Goal: Information Seeking & Learning: Learn about a topic

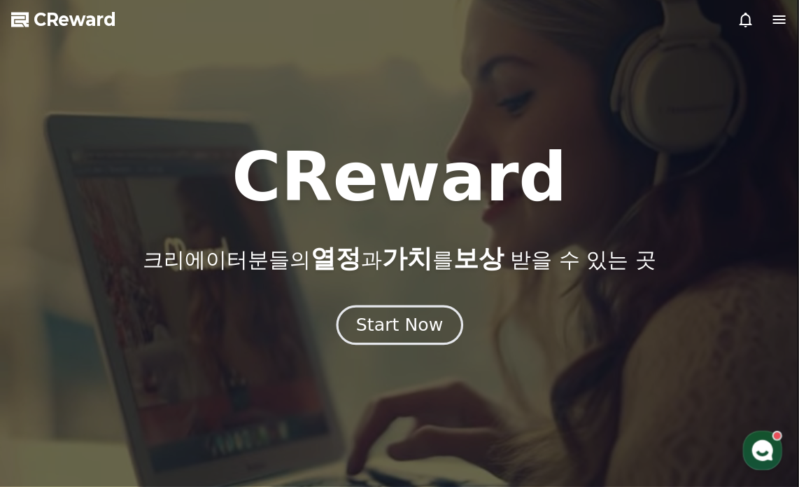
click at [416, 328] on div "Start Now" at bounding box center [399, 325] width 87 height 24
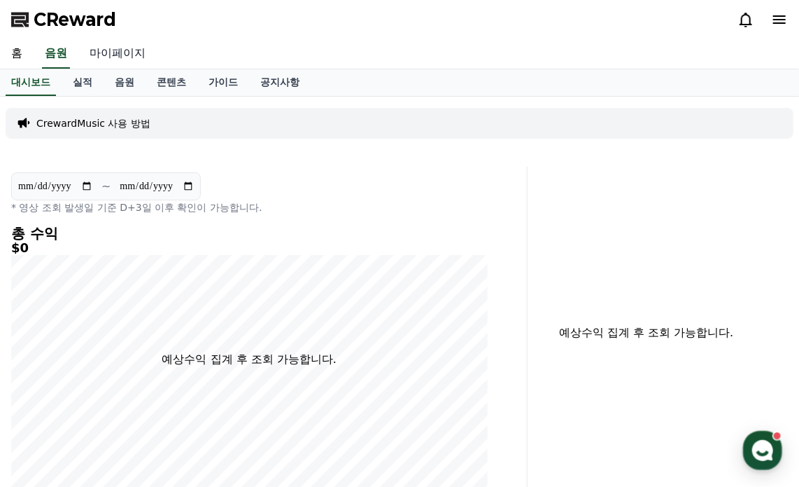
click at [123, 54] on link "마이페이지" at bounding box center [117, 53] width 78 height 29
select select "**********"
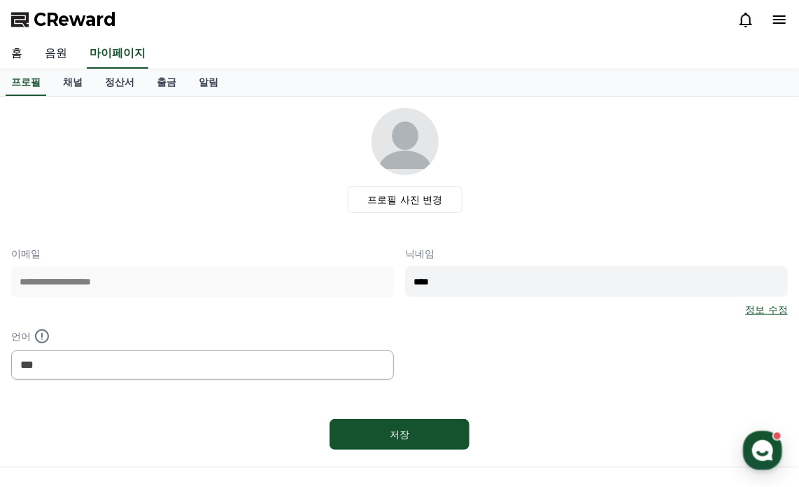
click at [62, 55] on link "음원" at bounding box center [56, 53] width 45 height 29
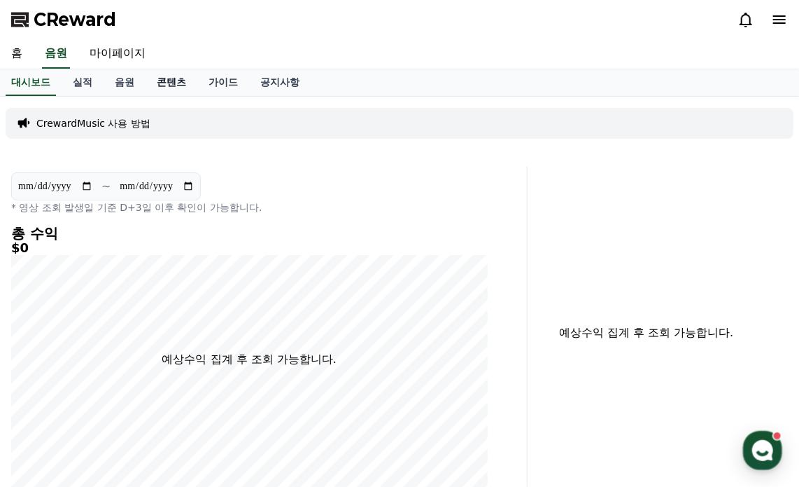
click at [171, 85] on link "콘텐츠" at bounding box center [172, 82] width 52 height 27
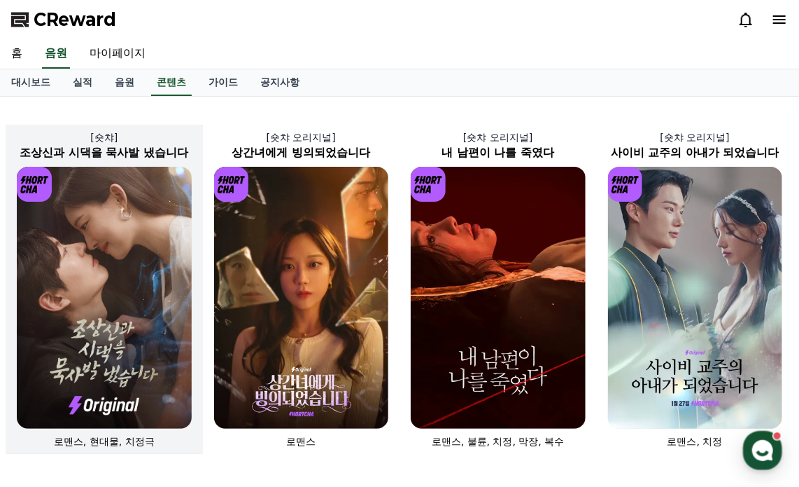
click at [120, 216] on img at bounding box center [104, 298] width 175 height 262
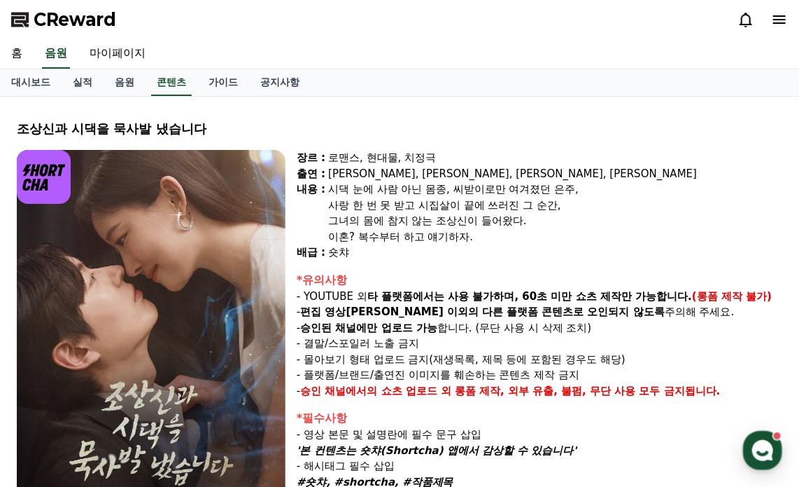
select select
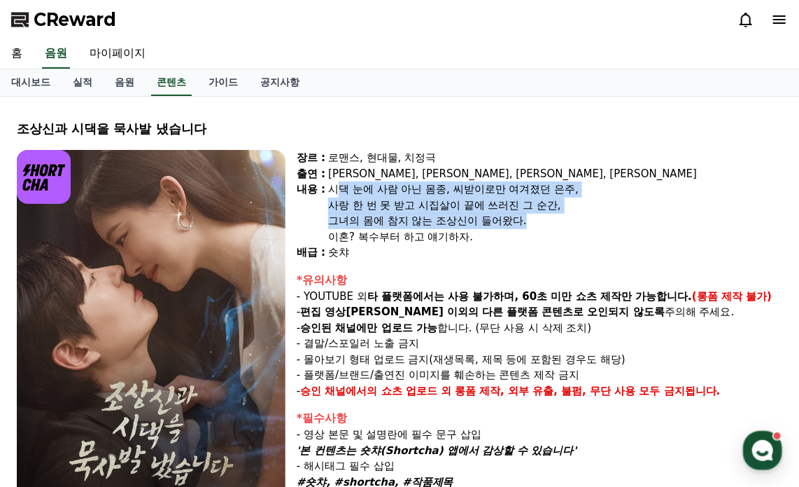
drag, startPoint x: 335, startPoint y: 187, endPoint x: 559, endPoint y: 231, distance: 228.3
click at [557, 227] on div "시댁 눈에 사람 아닌 몸종, 씨받이로만 여겨졌던 은주, 사랑 한 번 못 받고 시집살이 끝에 쓰러진 그 순간, 그녀의 몸에 참지 않는 조상신이 …" at bounding box center [555, 212] width 454 height 63
click at [559, 232] on div "이혼? 복수부터 하고 얘기하자." at bounding box center [555, 237] width 454 height 16
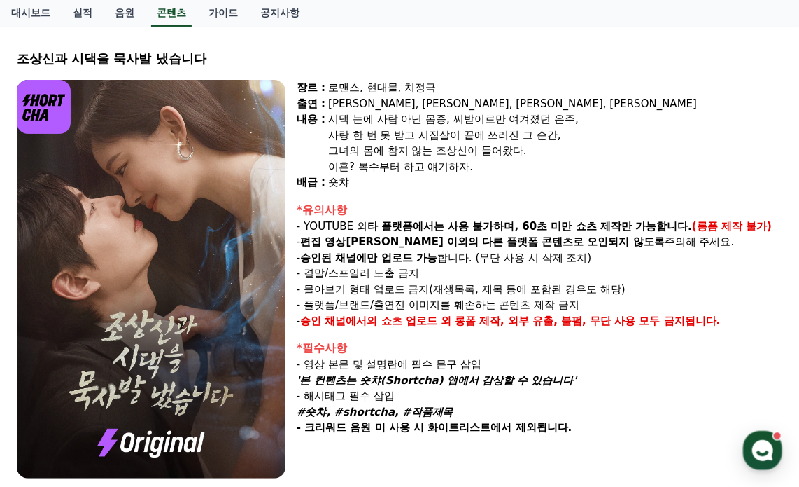
scroll to position [140, 0]
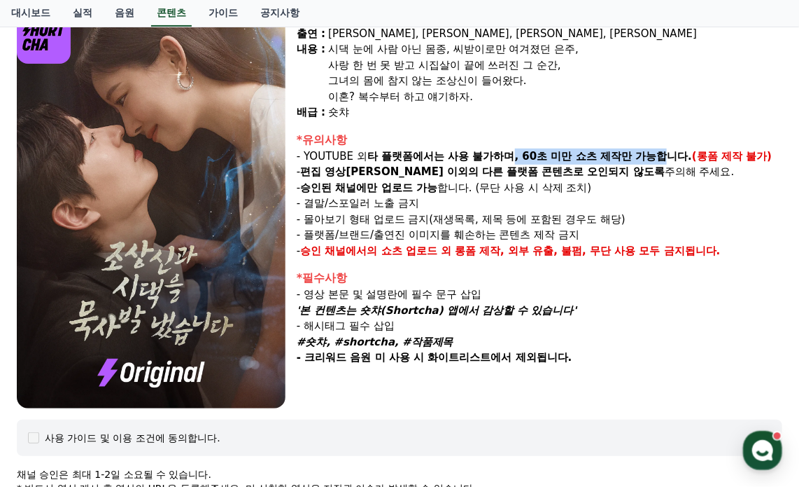
drag, startPoint x: 515, startPoint y: 155, endPoint x: 666, endPoint y: 158, distance: 151.2
click at [666, 158] on strong "타 플랫폼에서는 사용 불가하며, 60초 미만 쇼츠 제작만 가능합니다." at bounding box center [530, 156] width 325 height 13
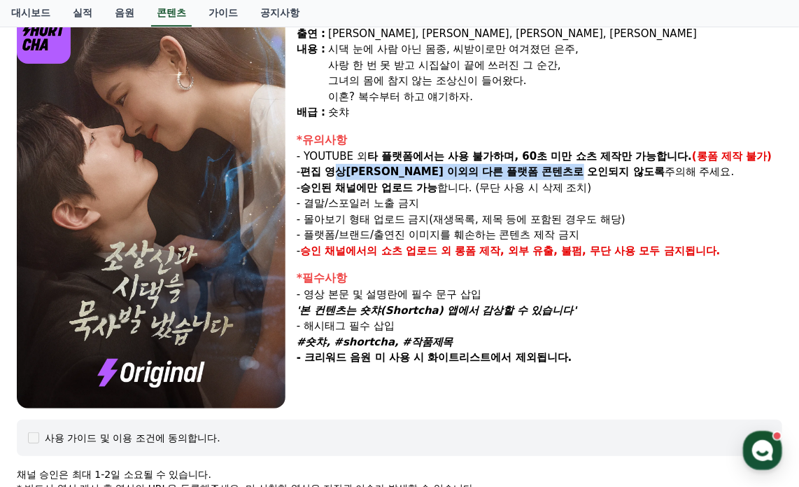
drag, startPoint x: 342, startPoint y: 168, endPoint x: 575, endPoint y: 168, distance: 232.4
click at [573, 168] on p "- 편집 영상[PERSON_NAME] 이외의 다른 플랫폼 콘텐츠로 오인되지 않도록 주의해 주세요." at bounding box center [540, 172] width 486 height 16
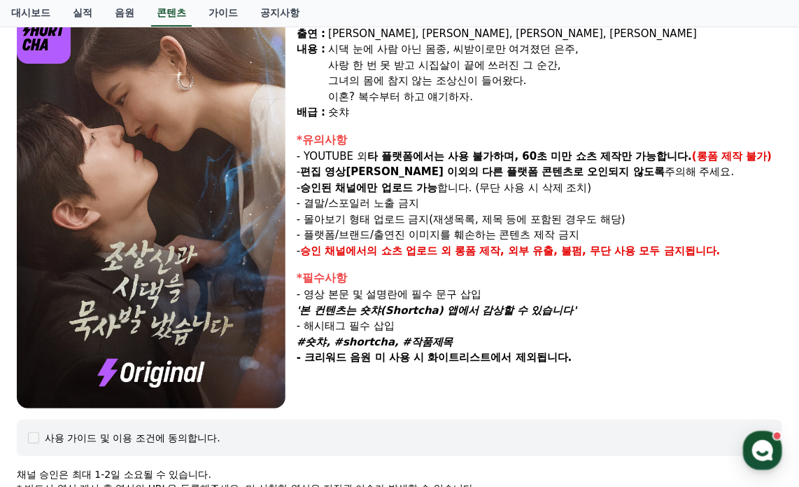
click at [575, 168] on strong "다른 플랫폼 콘텐츠로 오인되지 않도록" at bounding box center [573, 171] width 183 height 13
drag, startPoint x: 319, startPoint y: 187, endPoint x: 421, endPoint y: 188, distance: 102.2
click at [421, 188] on strong "승인된 채널에만 업로드 가능" at bounding box center [368, 187] width 137 height 13
drag, startPoint x: 377, startPoint y: 204, endPoint x: 405, endPoint y: 204, distance: 28.7
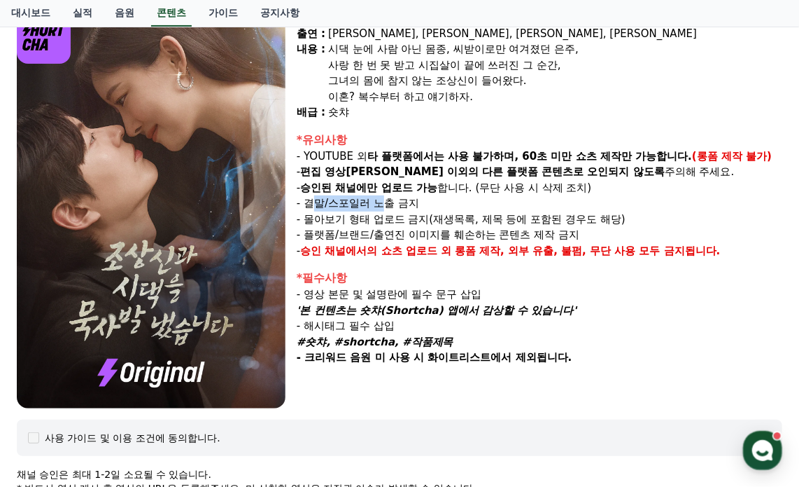
click at [404, 204] on p "- 결말/스포일러 노출 금지" at bounding box center [540, 203] width 486 height 16
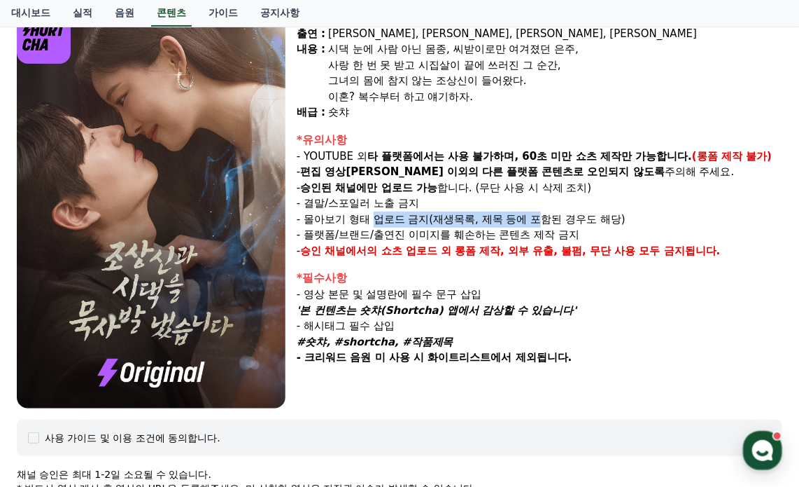
drag, startPoint x: 373, startPoint y: 221, endPoint x: 591, endPoint y: 221, distance: 217.7
click at [590, 221] on p "- 몰아보기 형태 업로드 금지(재생목록, 제목 등에 포함된 경우도 해당)" at bounding box center [540, 219] width 486 height 16
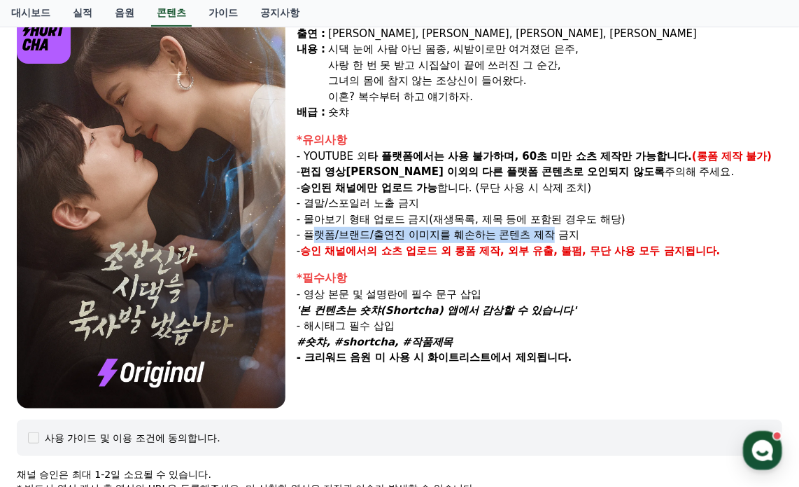
drag, startPoint x: 320, startPoint y: 232, endPoint x: 557, endPoint y: 232, distance: 237.3
click at [557, 232] on p "- 플랫폼/브랜드/출연진 이미지를 훼손하는 콘텐츠 제작 금지" at bounding box center [540, 235] width 486 height 16
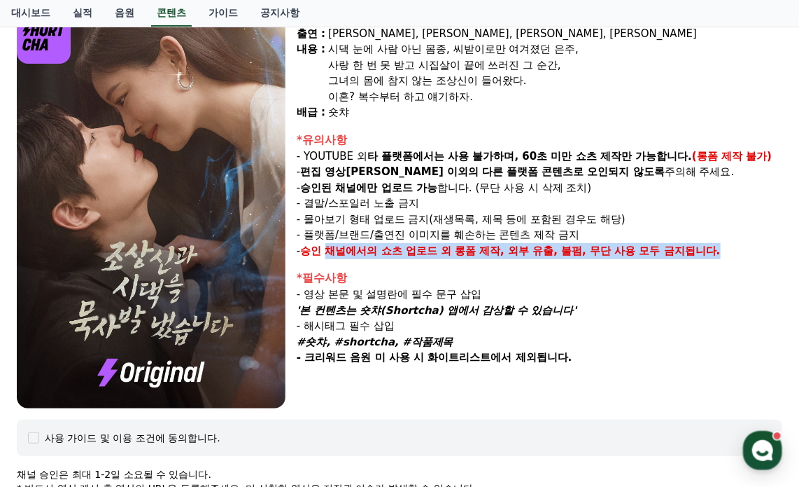
drag, startPoint x: 330, startPoint y: 254, endPoint x: 726, endPoint y: 256, distance: 395.5
click at [726, 256] on p "- 승인 채널에서의 쇼츠 업로드 외 롱폼 제작, 외부 유출, 불펌, 무단 사용 모두 금지됩니다." at bounding box center [540, 251] width 486 height 16
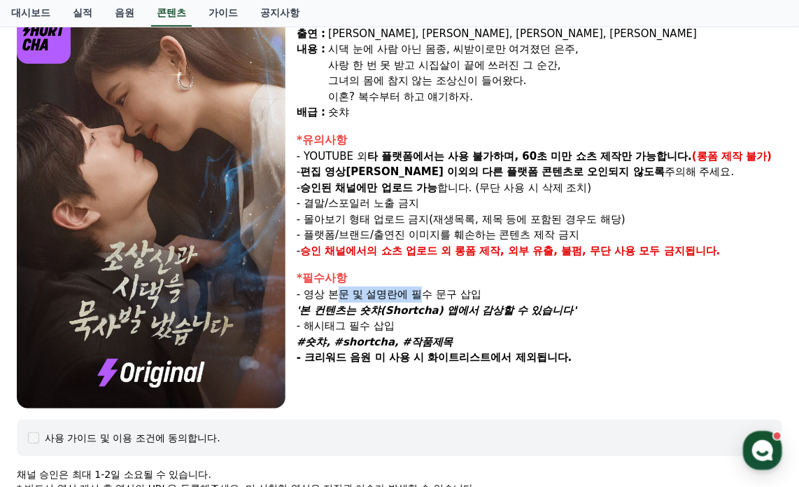
drag, startPoint x: 335, startPoint y: 299, endPoint x: 440, endPoint y: 299, distance: 105.0
click at [440, 299] on p "- 영상 본문 및 설명란에 필수 문구 삽입" at bounding box center [540, 294] width 486 height 16
drag, startPoint x: 390, startPoint y: 313, endPoint x: 468, endPoint y: 317, distance: 78.5
click at [493, 314] on em "'본 컨텐츠는 숏챠(Shortcha) 앱에서 감상할 수 있습니다'" at bounding box center [437, 310] width 280 height 13
drag, startPoint x: 321, startPoint y: 327, endPoint x: 384, endPoint y: 327, distance: 63.7
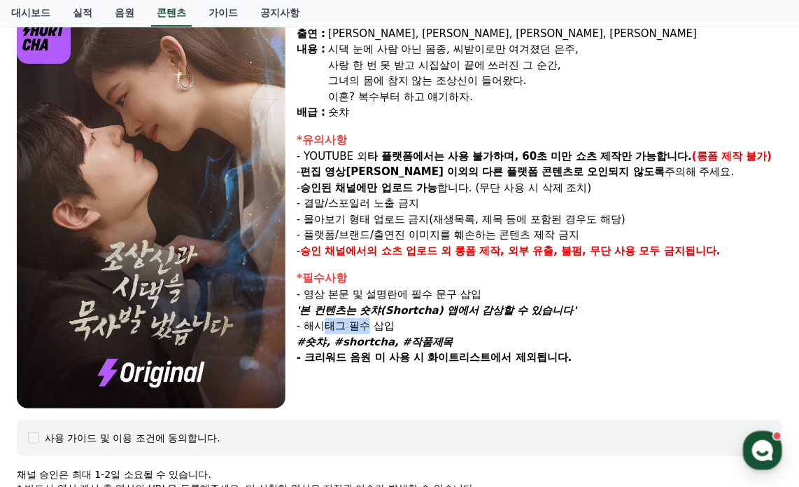
click at [384, 327] on p "- 해시태그 필수 삽입" at bounding box center [540, 326] width 486 height 16
drag, startPoint x: 347, startPoint y: 343, endPoint x: 428, endPoint y: 344, distance: 81.2
click at [432, 343] on em "#숏챠, #shortcha, #작품제목" at bounding box center [375, 341] width 157 height 13
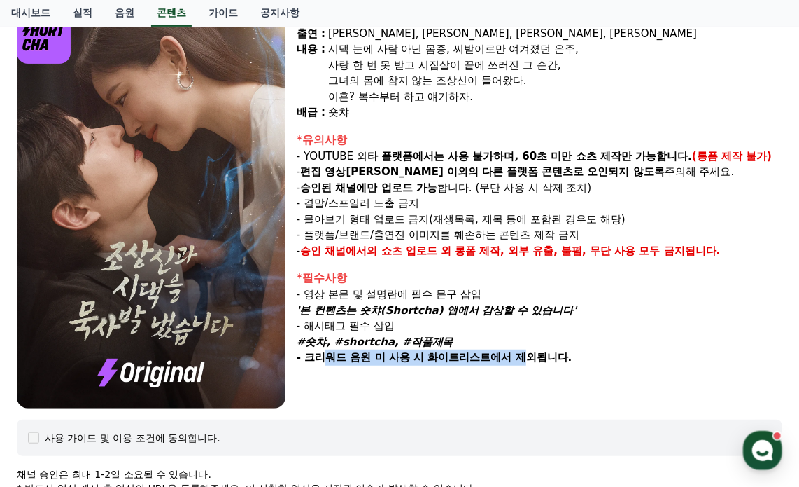
drag, startPoint x: 330, startPoint y: 364, endPoint x: 543, endPoint y: 364, distance: 212.8
click at [533, 364] on div "장르 : 로맨스, 현대물, 치정극 출연 : [PERSON_NAME], [PERSON_NAME], [PERSON_NAME], [PERSON_NA…" at bounding box center [540, 209] width 486 height 398
click at [543, 364] on div "장르 : 로맨스, 현대물, 치정극 출연 : [PERSON_NAME], [PERSON_NAME], [PERSON_NAME], [PERSON_NA…" at bounding box center [540, 209] width 486 height 398
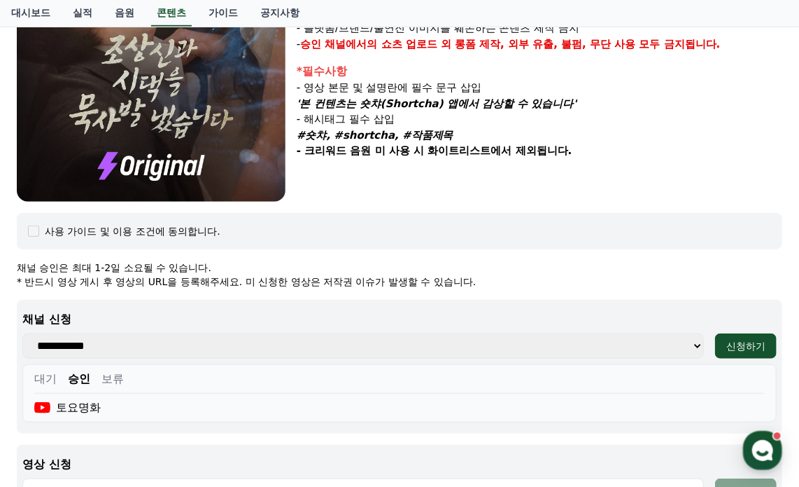
scroll to position [350, 0]
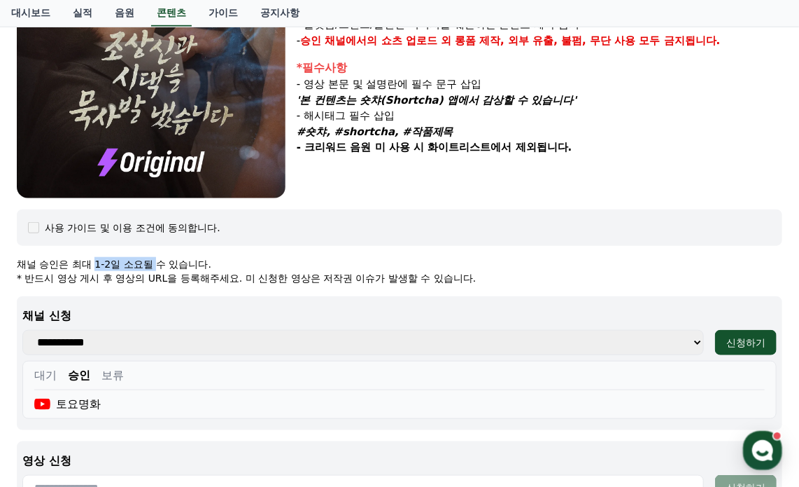
drag, startPoint x: 95, startPoint y: 265, endPoint x: 161, endPoint y: 272, distance: 66.8
click at [160, 271] on div "채널 승인은 최대 1-2일 소요될 수 있습니다. * 반드시 영상 게시 후 영상의 URL을 등록해주세요. 미 신청한 영상은 저작권 이슈가 발생할…" at bounding box center [400, 271] width 766 height 28
click at [162, 274] on p "* 반드시 영상 게시 후 영상의 URL을 등록해주세요. 미 신청한 영상은 저작권 이슈가 발생할 수 있습니다." at bounding box center [400, 278] width 766 height 14
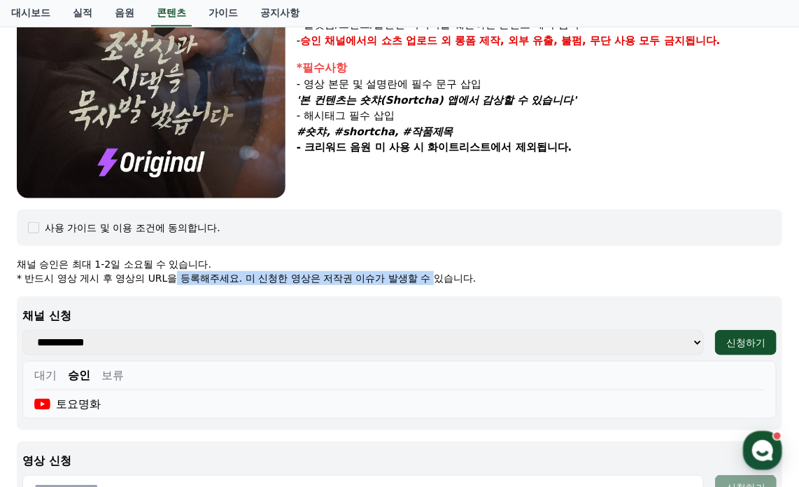
drag, startPoint x: 179, startPoint y: 279, endPoint x: 463, endPoint y: 279, distance: 284.2
click at [463, 279] on p "* 반드시 영상 게시 후 영상의 URL을 등록해주세요. 미 신청한 영상은 저작권 이슈가 발생할 수 있습니다." at bounding box center [400, 278] width 766 height 14
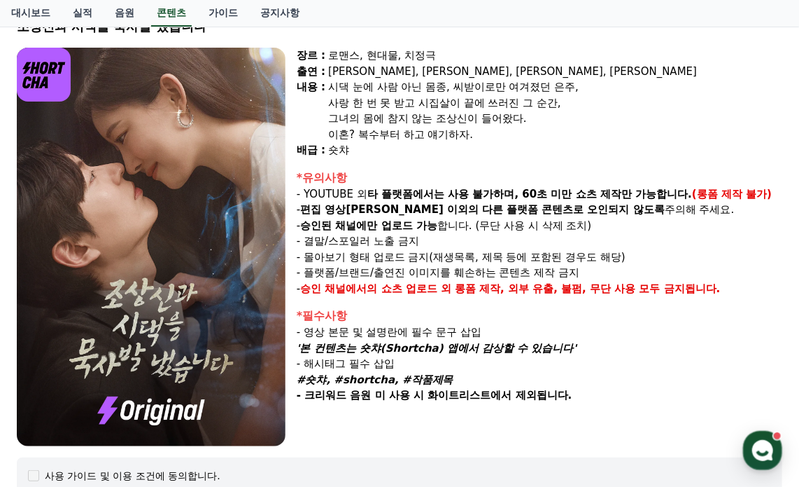
scroll to position [70, 0]
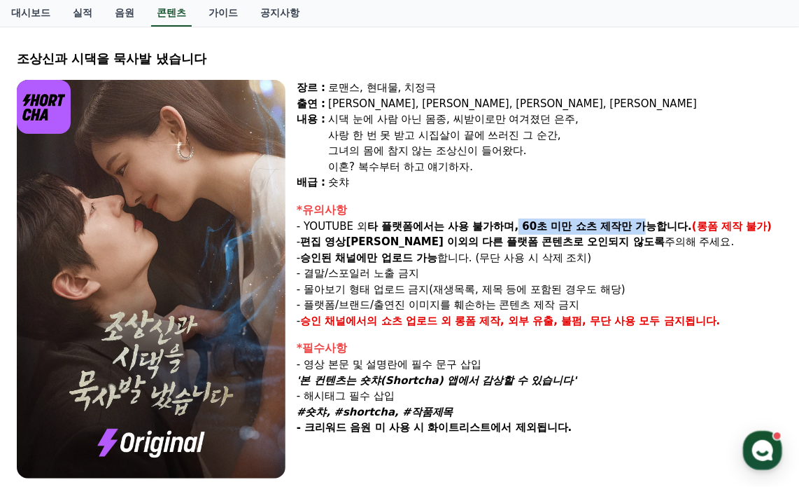
drag, startPoint x: 518, startPoint y: 226, endPoint x: 657, endPoint y: 230, distance: 138.7
click at [657, 230] on strong "타 플랫폼에서는 사용 불가하며, 60초 미만 쇼츠 제작만 가능합니다." at bounding box center [530, 226] width 325 height 13
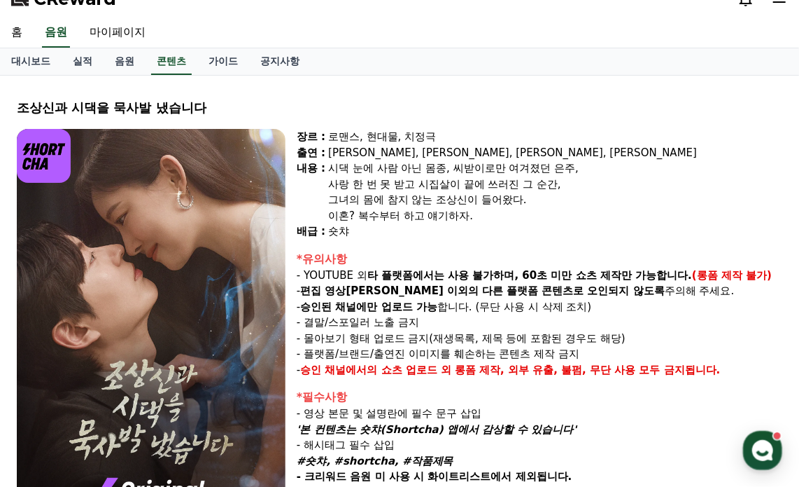
scroll to position [0, 0]
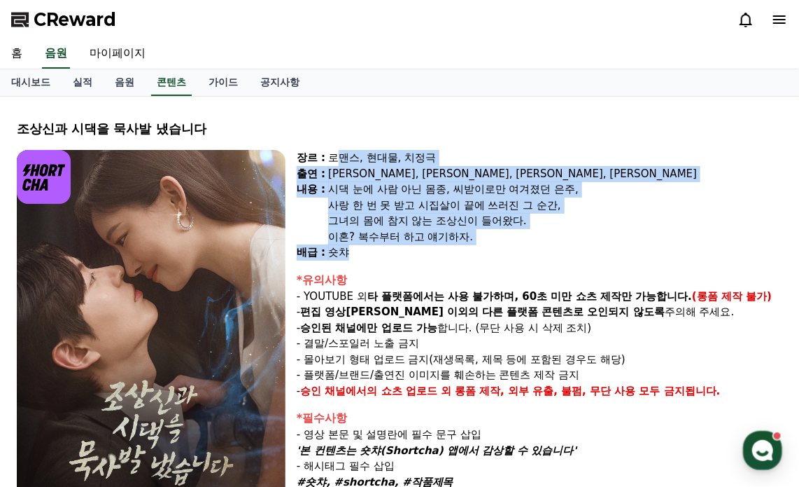
drag, startPoint x: 339, startPoint y: 153, endPoint x: 524, endPoint y: 246, distance: 206.6
click at [524, 246] on div "장르 : 로맨스, 현대물, 치정극 출연 : [PERSON_NAME], [PERSON_NAME], [PERSON_NAME], [PERSON_NA…" at bounding box center [540, 205] width 486 height 111
click at [524, 246] on div "숏챠" at bounding box center [555, 252] width 454 height 16
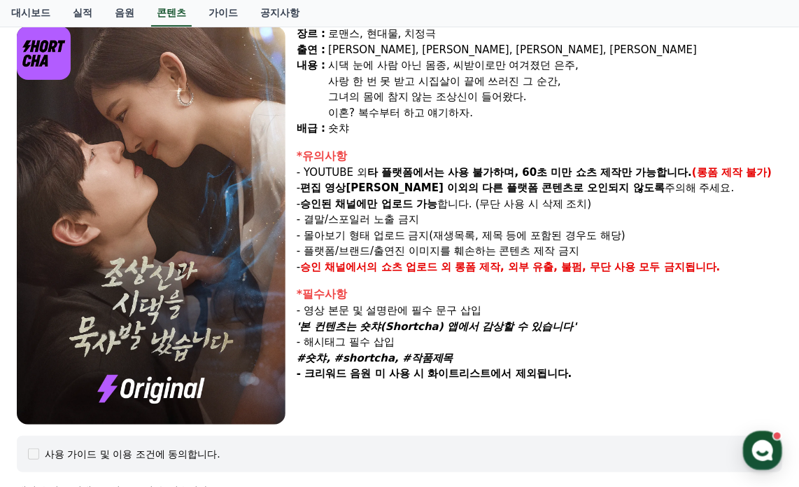
scroll to position [140, 0]
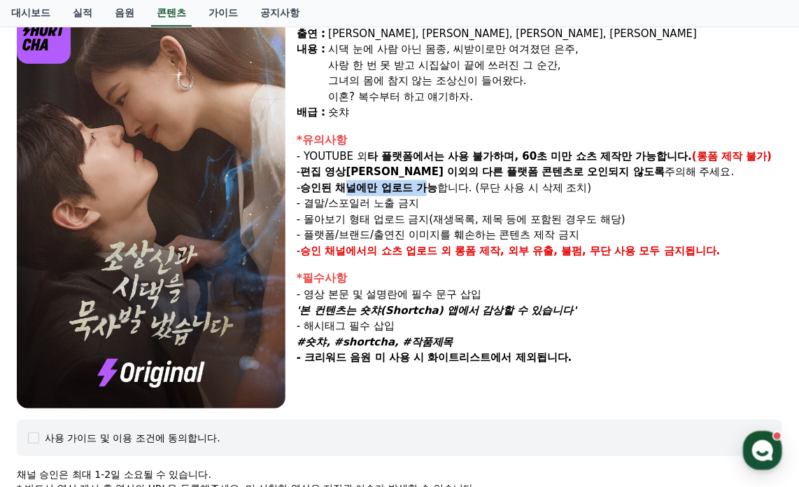
drag, startPoint x: 352, startPoint y: 187, endPoint x: 452, endPoint y: 187, distance: 100.1
click at [452, 187] on p "- 승인된 채널에만 업로드 가능 합니다. (무단 사용 시 삭제 조치)" at bounding box center [540, 188] width 486 height 16
drag, startPoint x: 334, startPoint y: 204, endPoint x: 406, endPoint y: 204, distance: 72.1
click at [406, 204] on p "- 결말/스포일러 노출 금지" at bounding box center [540, 203] width 486 height 16
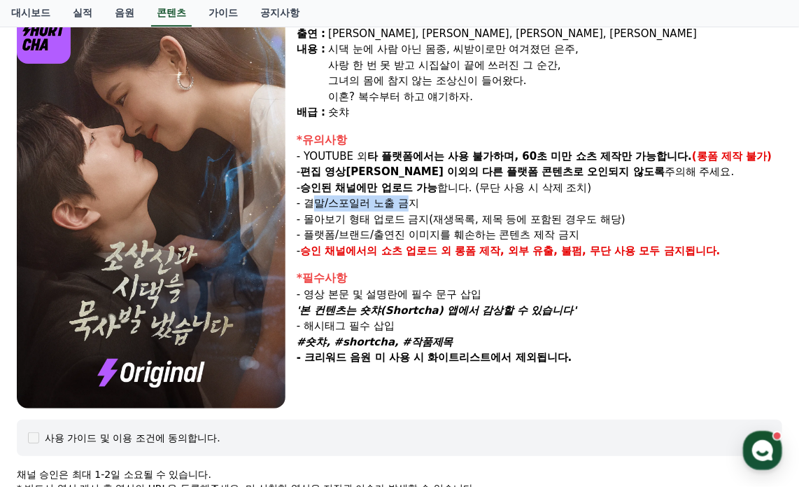
click at [406, 204] on p "- 결말/스포일러 노출 금지" at bounding box center [540, 203] width 486 height 16
drag, startPoint x: 344, startPoint y: 218, endPoint x: 437, endPoint y: 218, distance: 93.1
click at [437, 218] on p "- 몰아보기 형태 업로드 금지(재생목록, 제목 등에 포함된 경우도 해당)" at bounding box center [540, 219] width 486 height 16
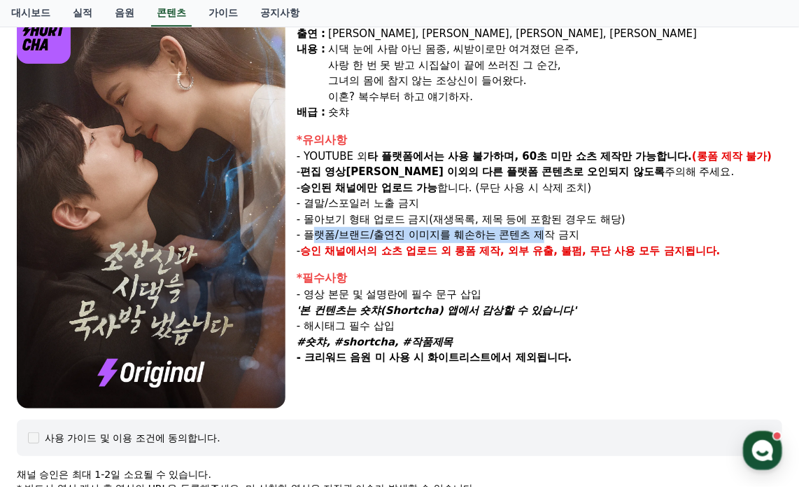
drag, startPoint x: 316, startPoint y: 237, endPoint x: 556, endPoint y: 234, distance: 239.4
click at [556, 234] on p "- 플랫폼/브랜드/출연진 이미지를 훼손하는 콘텐츠 제작 금지" at bounding box center [540, 235] width 486 height 16
click at [463, 234] on p "- 플랫폼/브랜드/출연진 이미지를 훼손하는 콘텐츠 제작 금지" at bounding box center [540, 235] width 486 height 16
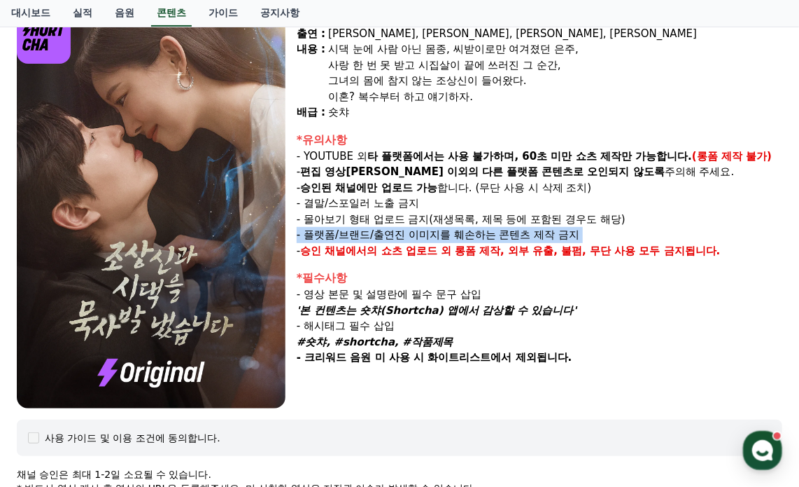
click at [463, 234] on p "- 플랫폼/브랜드/출연진 이미지를 훼손하는 콘텐츠 제작 금지" at bounding box center [540, 235] width 486 height 16
click at [372, 247] on strong "승인 채널에서의 쇼츠 업로드 외" at bounding box center [375, 250] width 151 height 13
drag, startPoint x: 313, startPoint y: 235, endPoint x: 575, endPoint y: 235, distance: 261.8
click at [575, 235] on p "- 플랫폼/브랜드/출연진 이미지를 훼손하는 콘텐츠 제작 금지" at bounding box center [540, 235] width 486 height 16
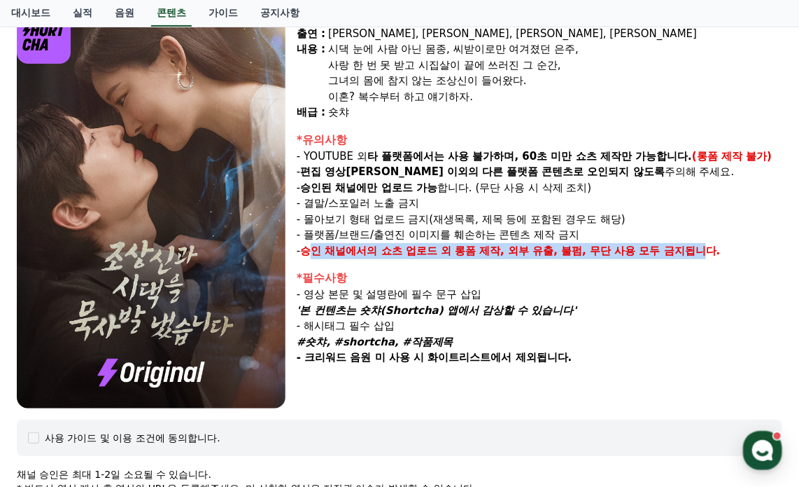
drag, startPoint x: 312, startPoint y: 252, endPoint x: 706, endPoint y: 253, distance: 394.8
click at [706, 253] on p "- 승인 채널에서의 쇼츠 업로드 외 롱폼 제작, 외부 유출, 불펌, 무단 사용 모두 금지됩니다." at bounding box center [540, 251] width 486 height 16
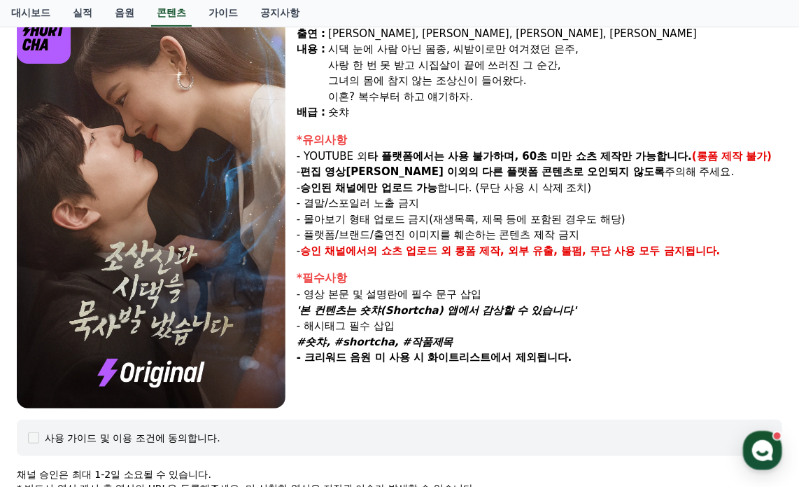
click at [622, 284] on div "*필수사항" at bounding box center [540, 278] width 486 height 17
drag, startPoint x: 477, startPoint y: 251, endPoint x: 611, endPoint y: 254, distance: 134.4
click at [610, 254] on strong "롱폼 제작, 외부 유출, 불펌, 무단 사용 모두 금지됩니다." at bounding box center [588, 250] width 266 height 13
click at [611, 254] on strong "롱폼 제작, 외부 유출, 불펌, 무단 사용 모두 금지됩니다." at bounding box center [588, 250] width 266 height 13
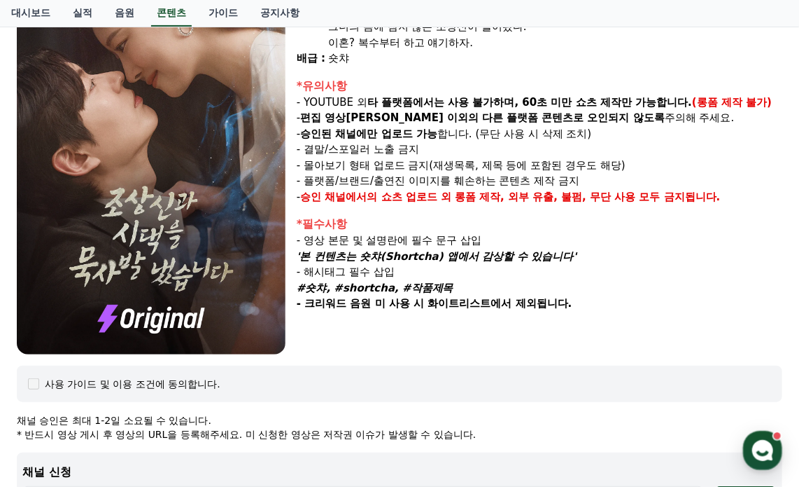
scroll to position [210, 0]
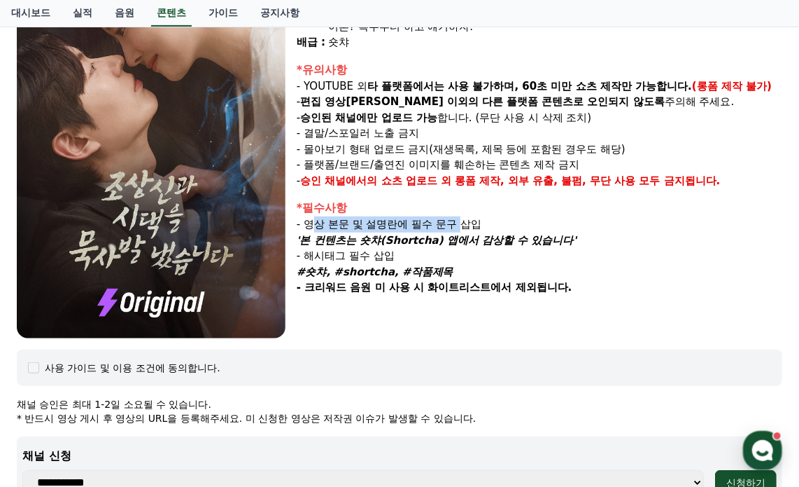
drag, startPoint x: 313, startPoint y: 226, endPoint x: 471, endPoint y: 224, distance: 158.2
click at [470, 225] on p "- 영상 본문 및 설명란에 필수 문구 삽입" at bounding box center [540, 224] width 486 height 16
click at [471, 224] on p "- 영상 본문 및 설명란에 필수 문구 삽입" at bounding box center [540, 224] width 486 height 16
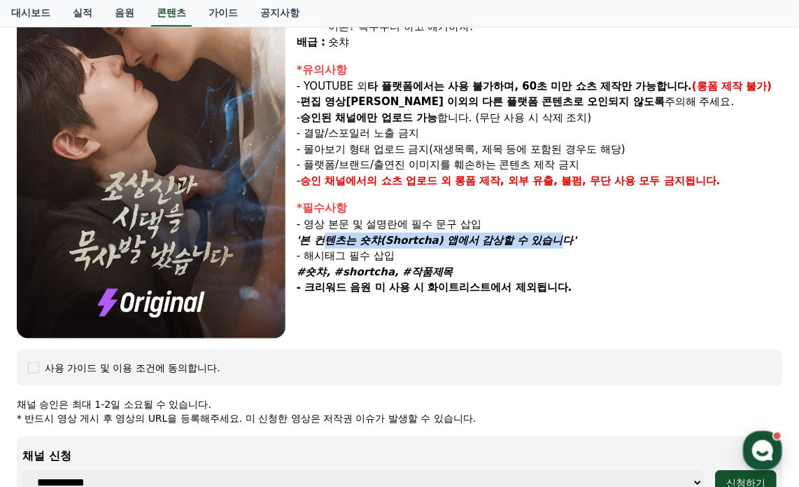
drag, startPoint x: 313, startPoint y: 240, endPoint x: 535, endPoint y: 240, distance: 221.9
click at [535, 240] on em "'본 컨텐츠는 숏챠(Shortcha) 앱에서 감상할 수 있습니다'" at bounding box center [437, 240] width 280 height 13
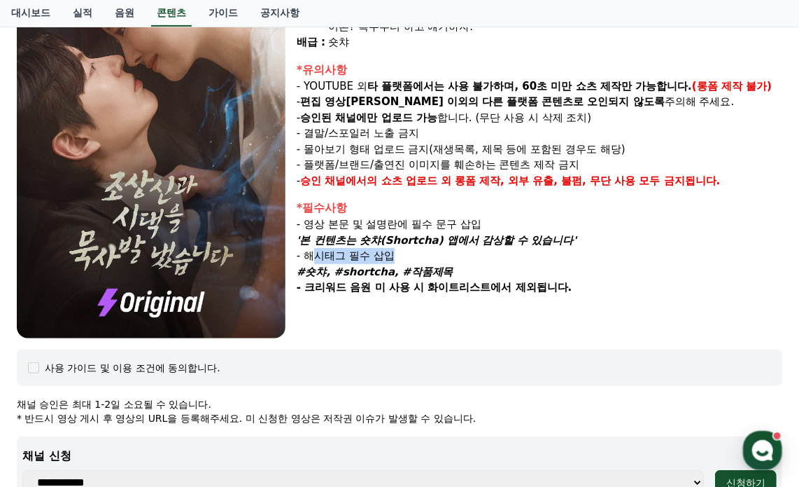
drag, startPoint x: 318, startPoint y: 258, endPoint x: 402, endPoint y: 257, distance: 84.0
click at [402, 257] on p "- 해시태그 필수 삽입" at bounding box center [540, 256] width 486 height 16
drag, startPoint x: 316, startPoint y: 274, endPoint x: 452, endPoint y: 274, distance: 136.5
click at [452, 274] on p "#숏챠, #shortcha, #작품제목" at bounding box center [540, 272] width 486 height 16
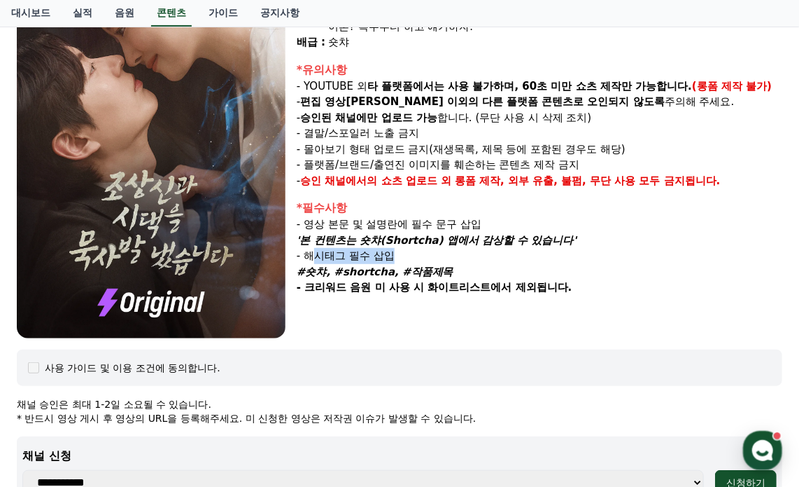
click at [452, 274] on p "#숏챠, #shortcha, #작품제목" at bounding box center [540, 272] width 486 height 16
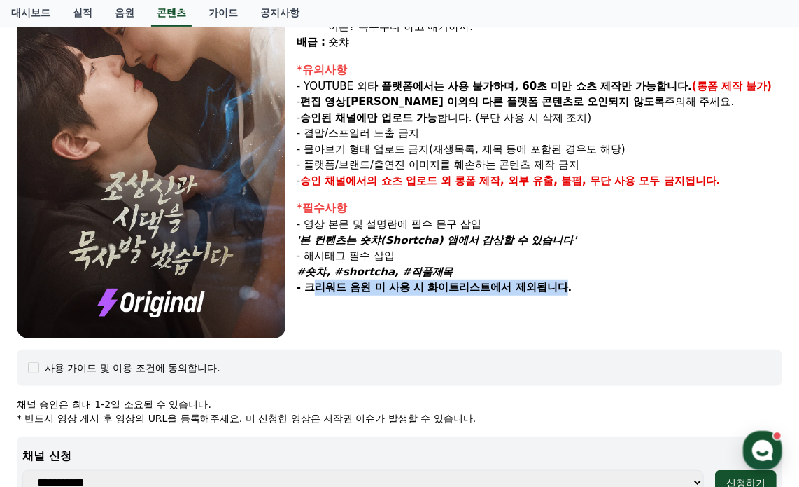
drag, startPoint x: 320, startPoint y: 291, endPoint x: 567, endPoint y: 290, distance: 247.1
click at [567, 290] on strong "- 크리워드 음원 미 사용 시 화이트리스트에서 제외됩니다." at bounding box center [434, 287] width 275 height 13
click at [569, 289] on strong "- 크리워드 음원 미 사용 시 화이트리스트에서 제외됩니다." at bounding box center [434, 287] width 275 height 13
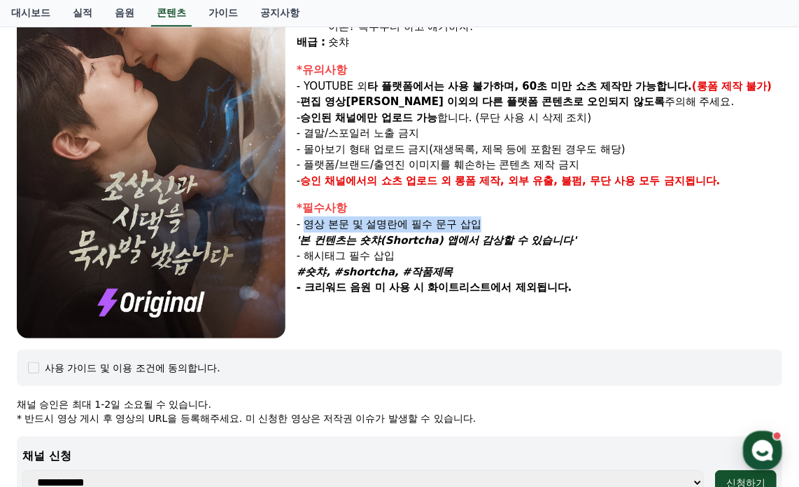
drag, startPoint x: 309, startPoint y: 224, endPoint x: 487, endPoint y: 226, distance: 177.1
click at [487, 226] on p "- 영상 본문 및 설명란에 필수 문구 삽입" at bounding box center [540, 224] width 486 height 16
click at [335, 241] on em "'본 컨텐츠는 숏챠(Shortcha) 앱에서 감상할 수 있습니다'" at bounding box center [437, 240] width 280 height 13
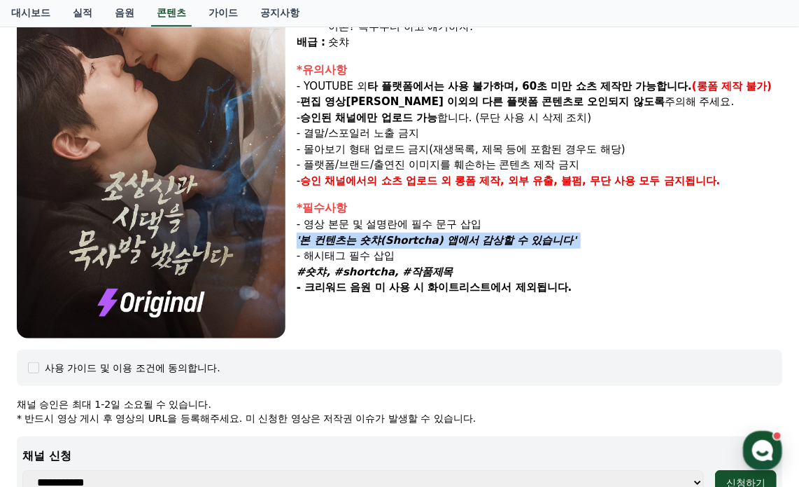
click at [335, 241] on em "'본 컨텐츠는 숏챠(Shortcha) 앱에서 감상할 수 있습니다'" at bounding box center [437, 240] width 280 height 13
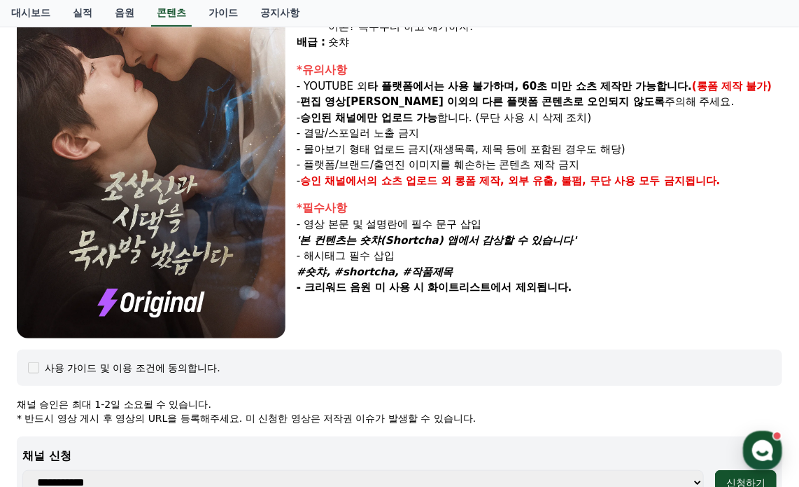
click at [342, 257] on p "- 해시태그 필수 삽입" at bounding box center [540, 256] width 486 height 16
click at [358, 271] on em "#숏챠, #shortcha, #작품제목" at bounding box center [375, 271] width 157 height 13
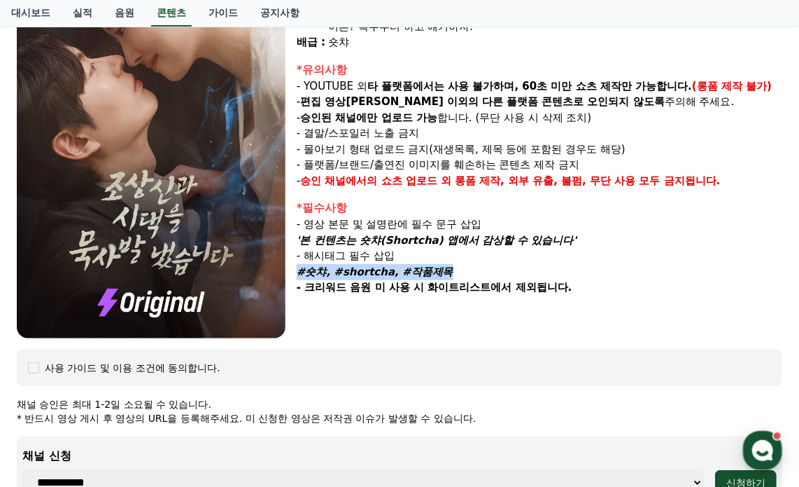
click at [358, 271] on em "#숏챠, #shortcha, #작품제목" at bounding box center [375, 271] width 157 height 13
click at [466, 265] on p "#숏챠, #shortcha, #작품제목" at bounding box center [540, 272] width 486 height 16
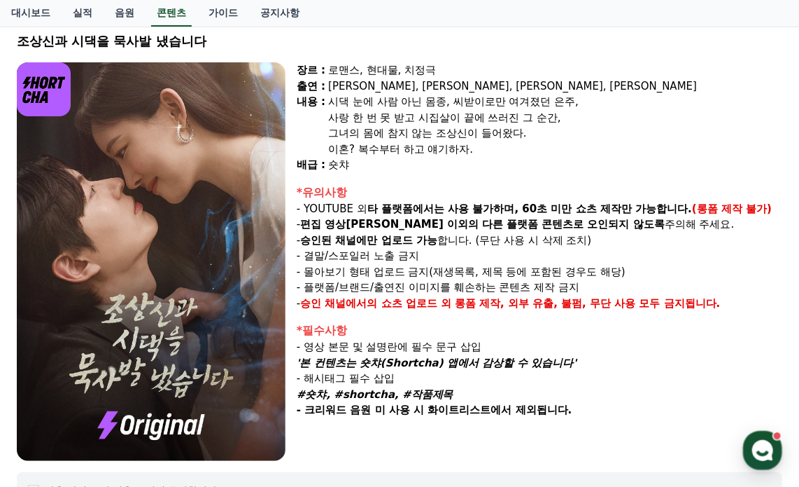
scroll to position [0, 0]
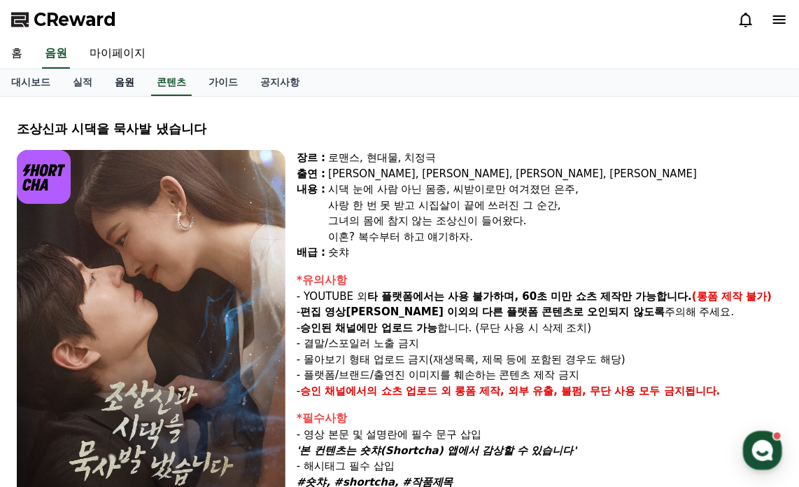
click at [131, 82] on link "음원" at bounding box center [125, 82] width 42 height 27
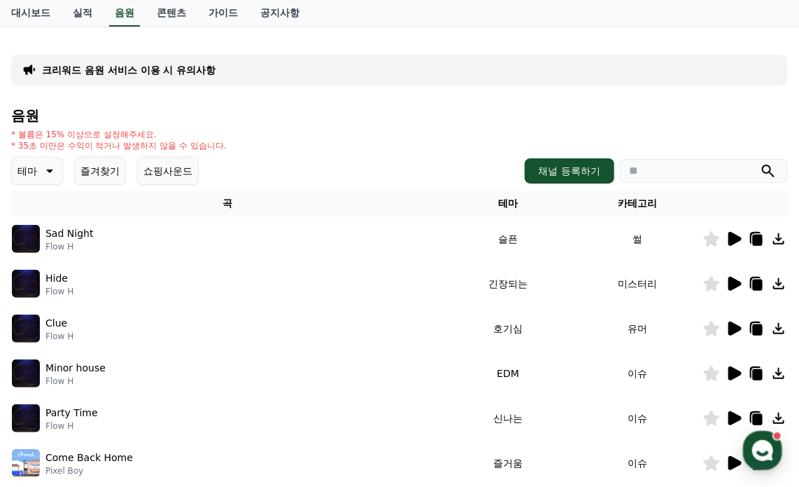
scroll to position [140, 0]
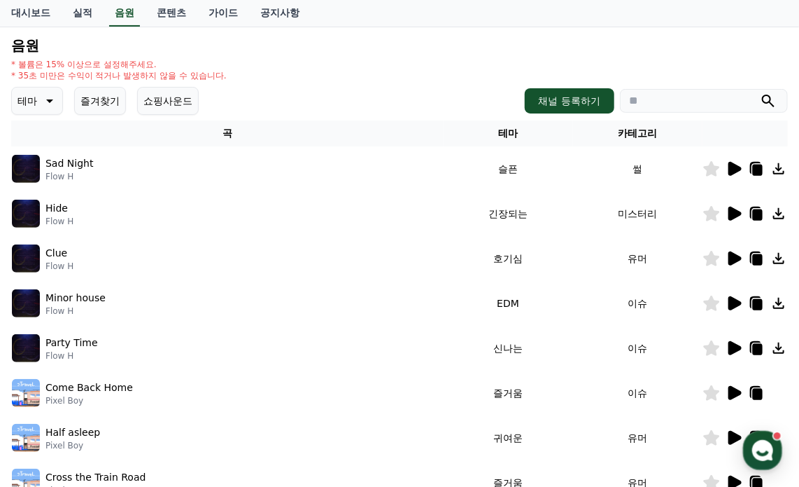
click at [172, 107] on button "쇼핑사운드" at bounding box center [168, 101] width 62 height 28
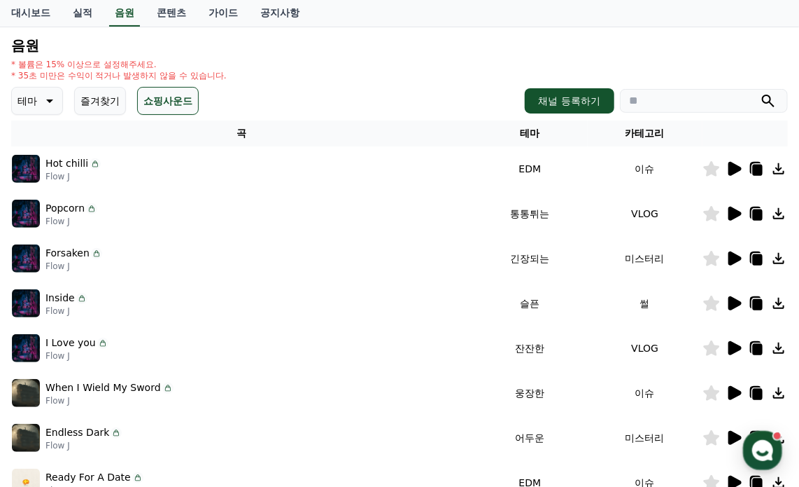
click at [736, 173] on icon at bounding box center [734, 168] width 17 height 17
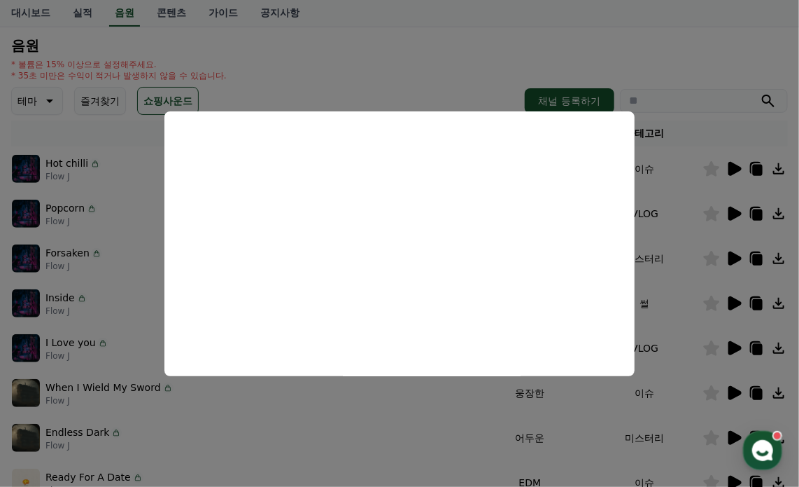
click at [358, 56] on button "close modal" at bounding box center [399, 243] width 799 height 487
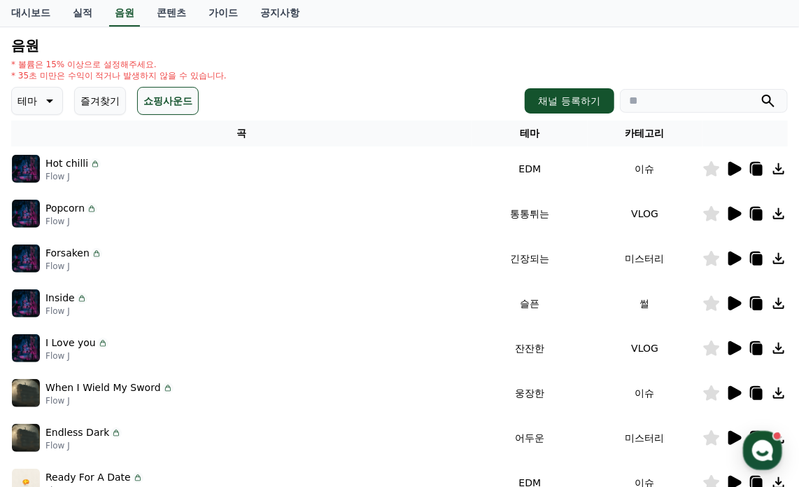
click at [132, 101] on div "테마 즐겨찾기 쇼핑사운드" at bounding box center [105, 101] width 188 height 28
click at [104, 103] on button "즐겨찾기" at bounding box center [100, 101] width 52 height 28
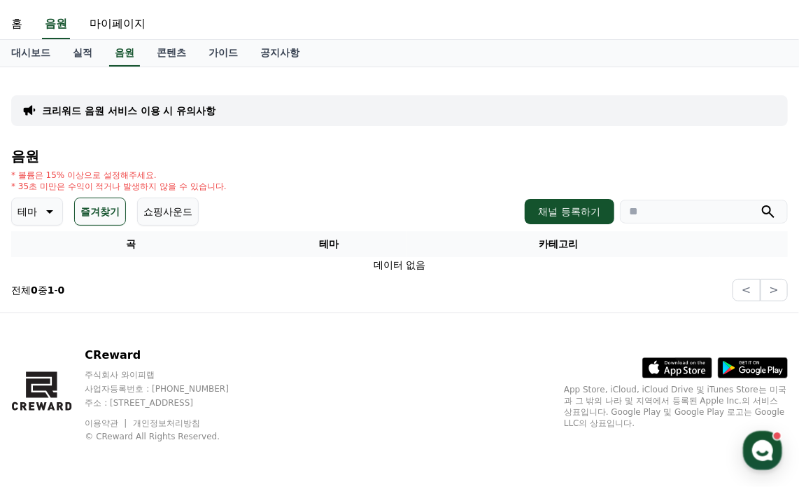
scroll to position [28, 0]
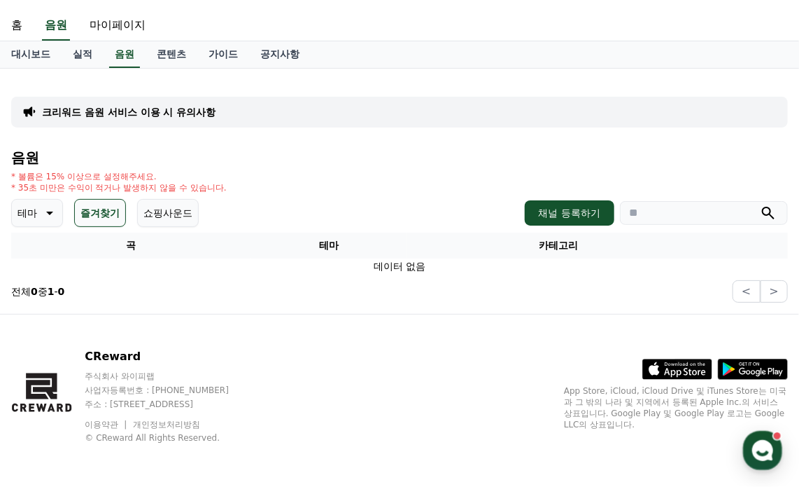
click at [50, 211] on icon at bounding box center [49, 213] width 7 height 4
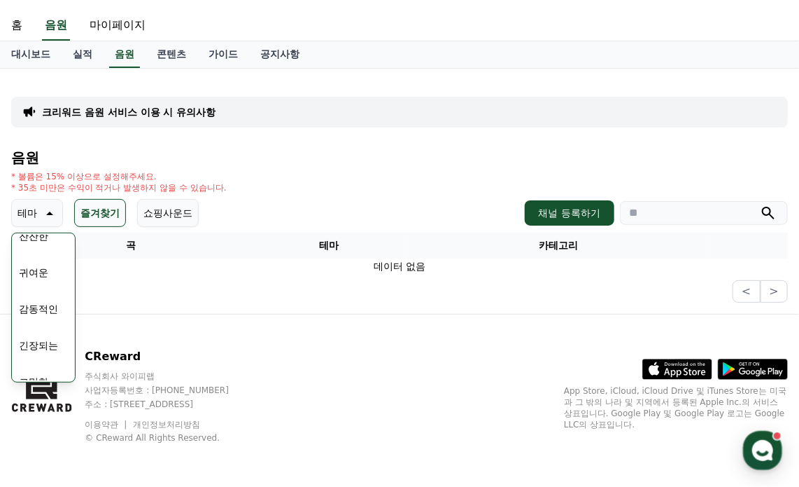
scroll to position [577, 0]
click at [42, 330] on button "긴장되는" at bounding box center [38, 328] width 50 height 31
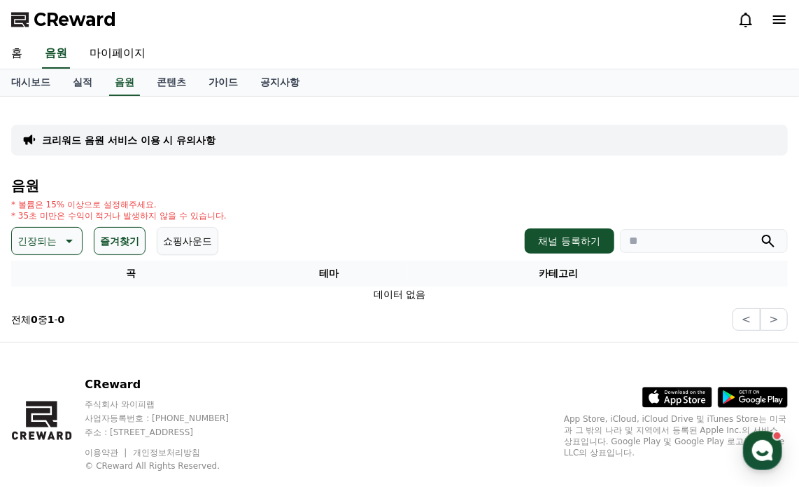
click at [127, 243] on button "즐겨찾기" at bounding box center [120, 241] width 52 height 28
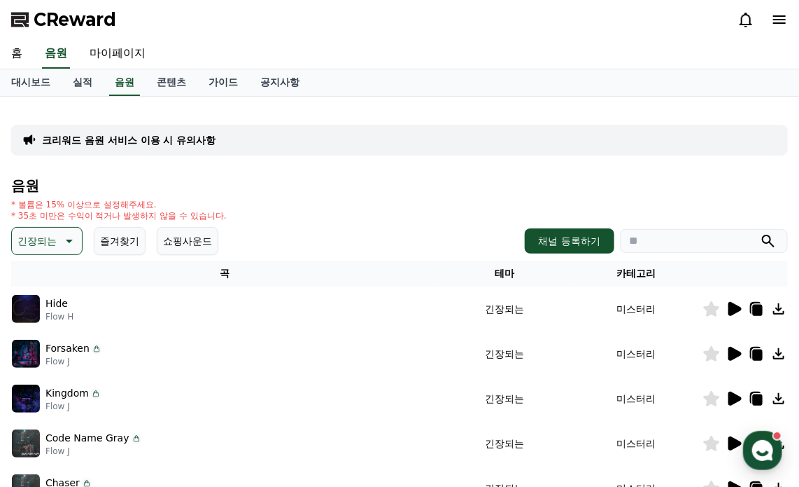
click at [323, 218] on div "* 볼륨은 15% 이상으로 설정해주세요. * 35초 미만은 수익이 적거나 발생하지 않을 수 있습니다." at bounding box center [399, 210] width 777 height 22
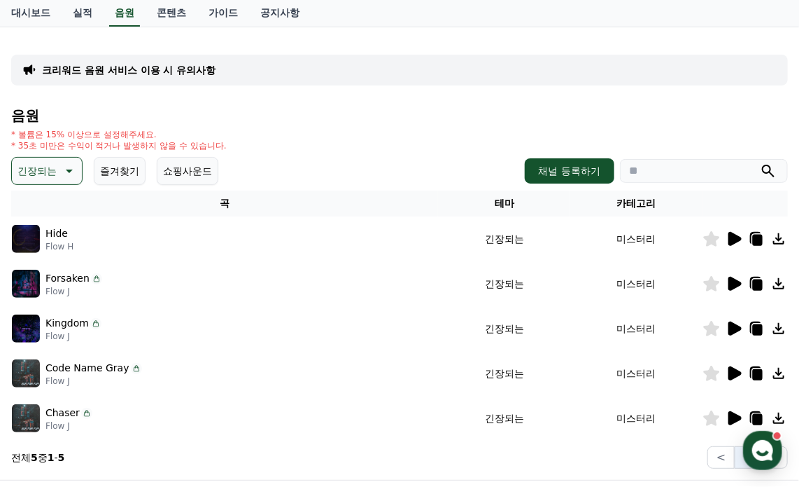
scroll to position [140, 0]
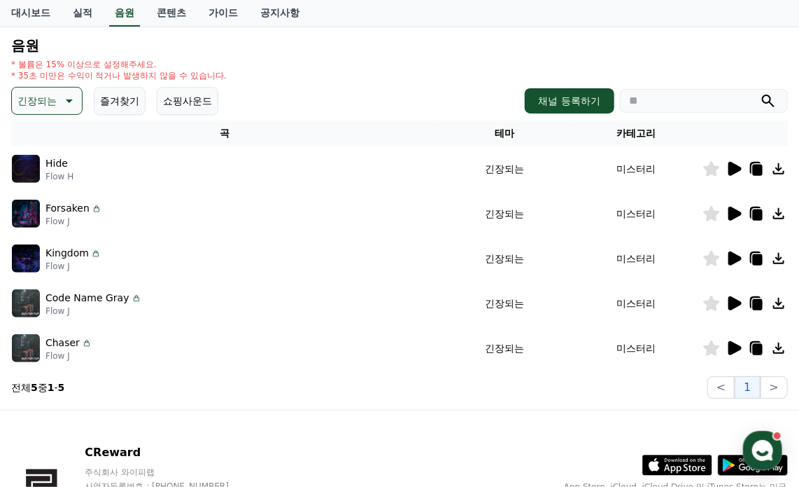
click at [736, 170] on icon at bounding box center [735, 169] width 13 height 14
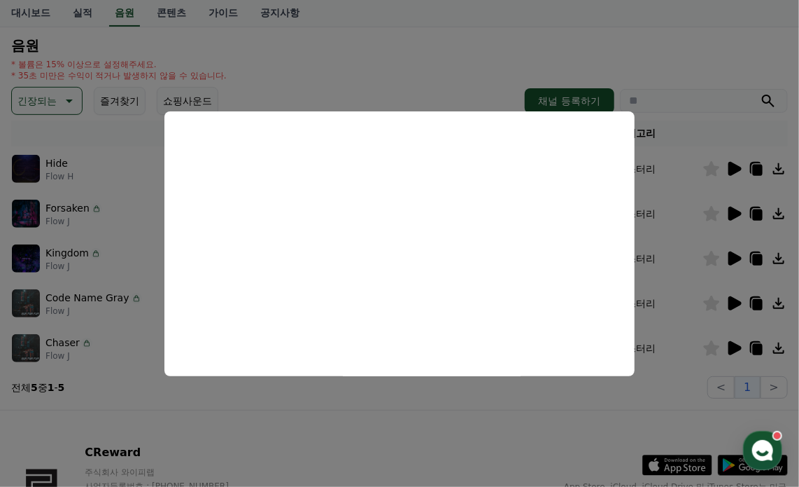
click at [389, 408] on button "close modal" at bounding box center [399, 243] width 799 height 487
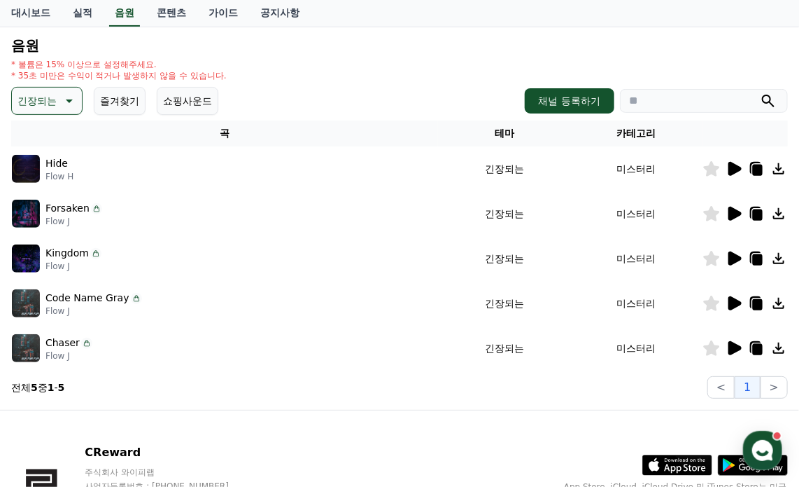
click at [732, 214] on icon at bounding box center [735, 214] width 13 height 14
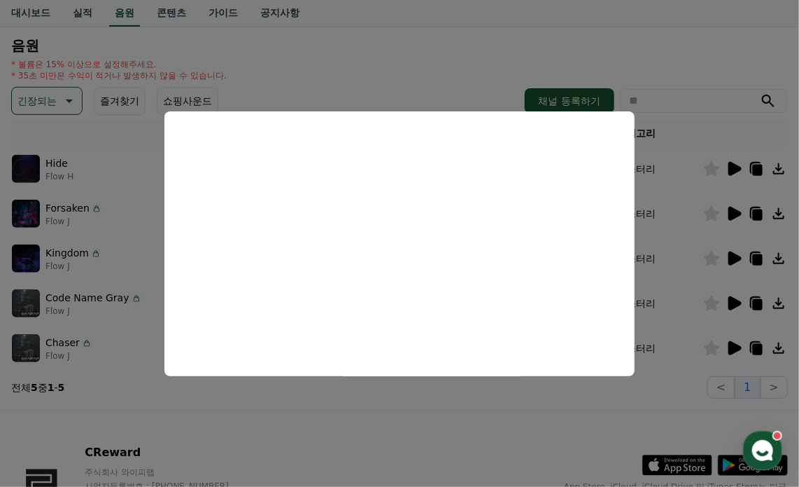
click at [354, 425] on button "close modal" at bounding box center [399, 243] width 799 height 487
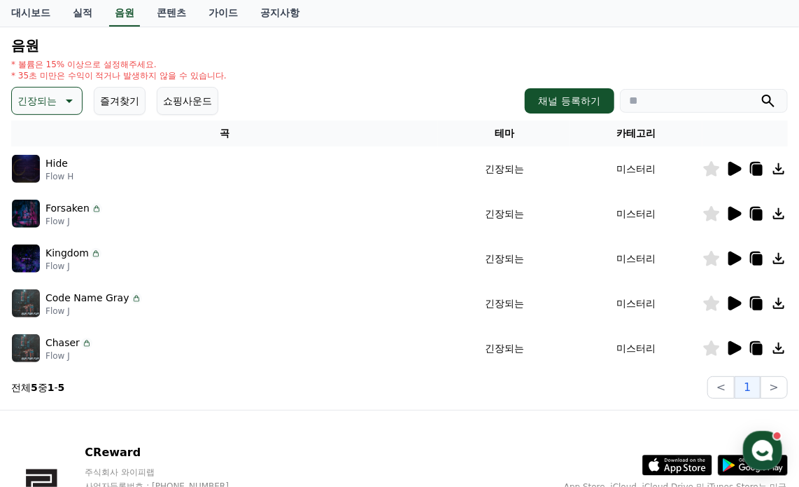
click at [733, 257] on icon at bounding box center [735, 258] width 13 height 14
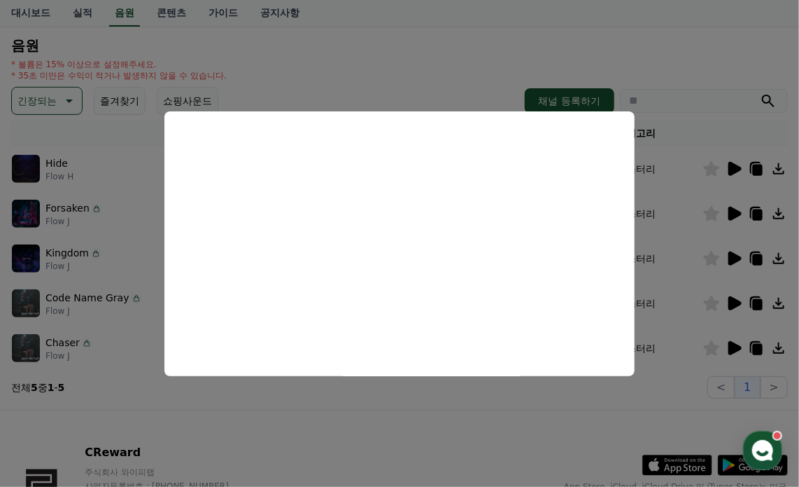
click at [389, 411] on button "close modal" at bounding box center [399, 243] width 799 height 487
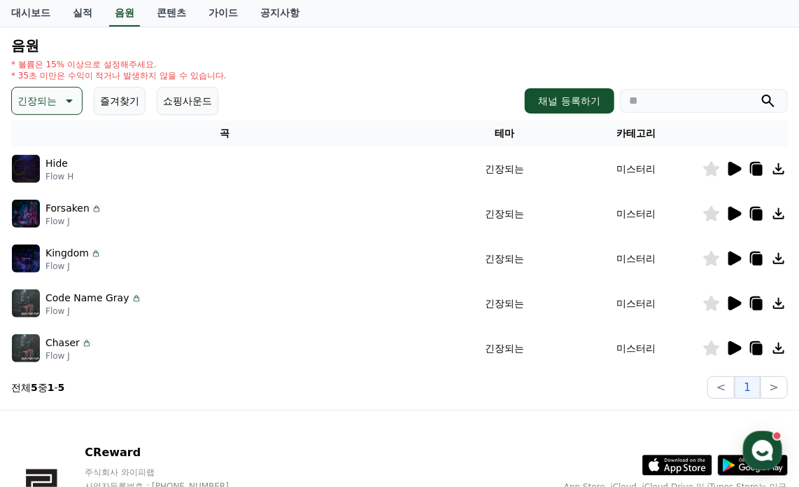
click at [736, 302] on icon at bounding box center [735, 303] width 13 height 14
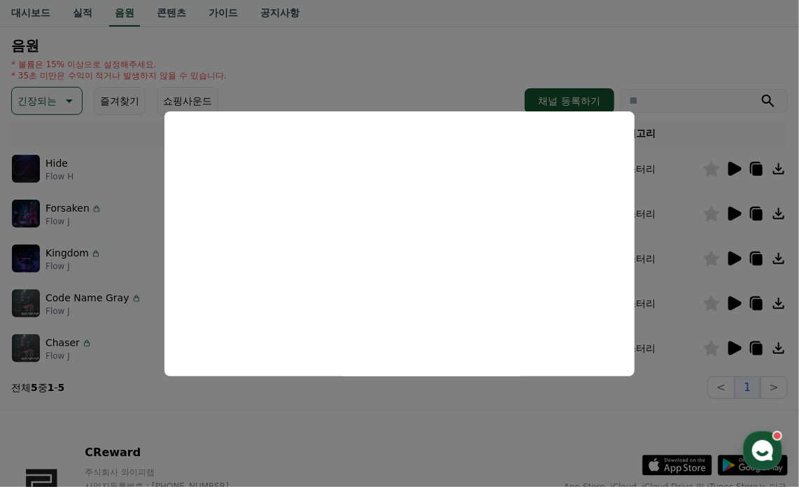
click at [341, 417] on button "close modal" at bounding box center [399, 243] width 799 height 487
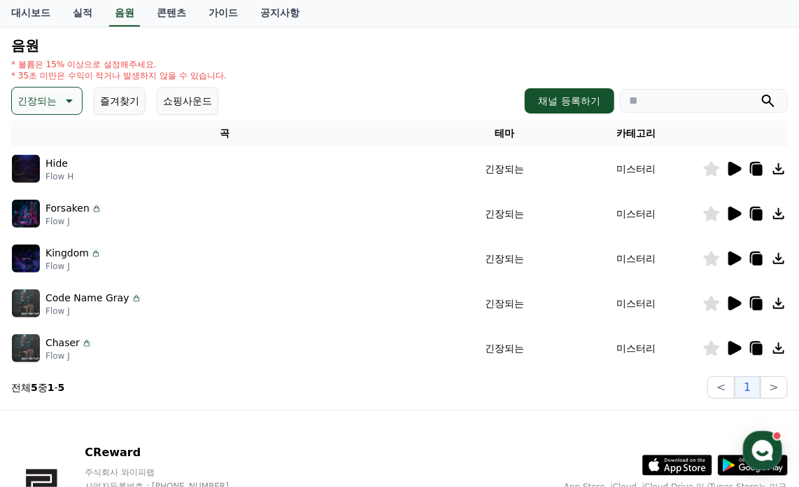
click at [734, 340] on icon at bounding box center [734, 348] width 17 height 17
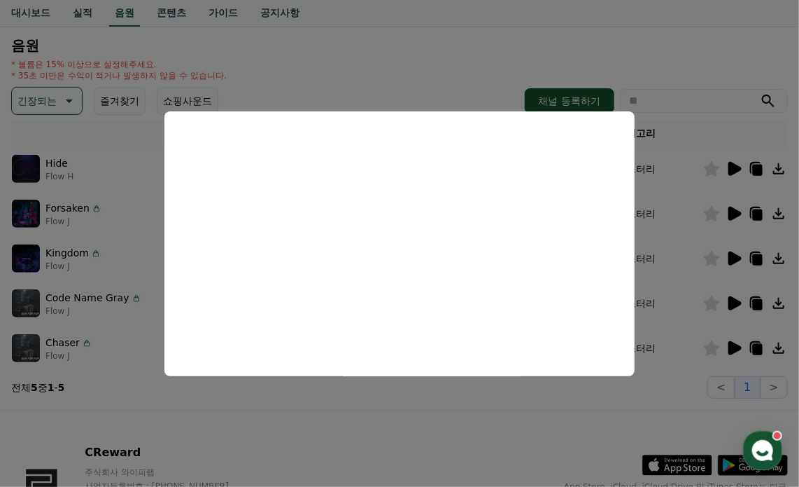
click at [365, 400] on button "close modal" at bounding box center [399, 243] width 799 height 487
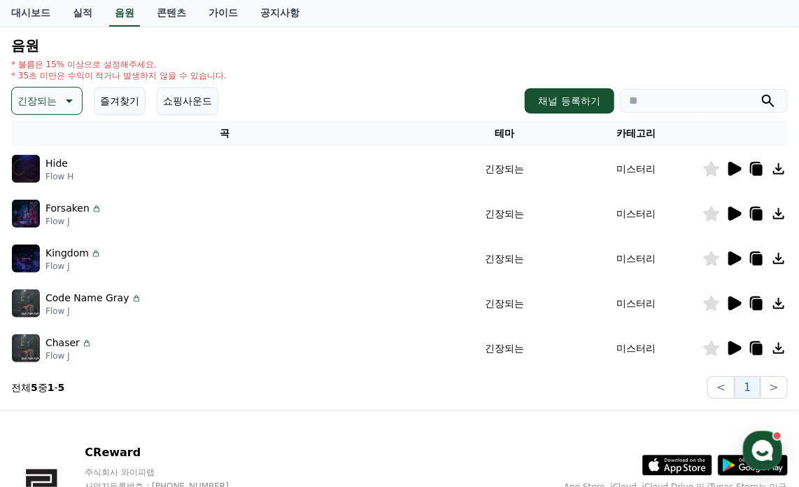
click at [737, 167] on icon at bounding box center [735, 169] width 13 height 14
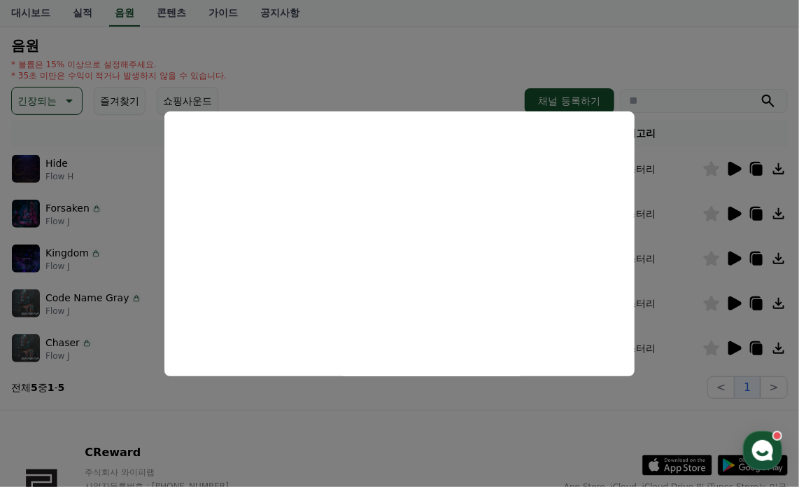
click at [304, 418] on button "close modal" at bounding box center [399, 243] width 799 height 487
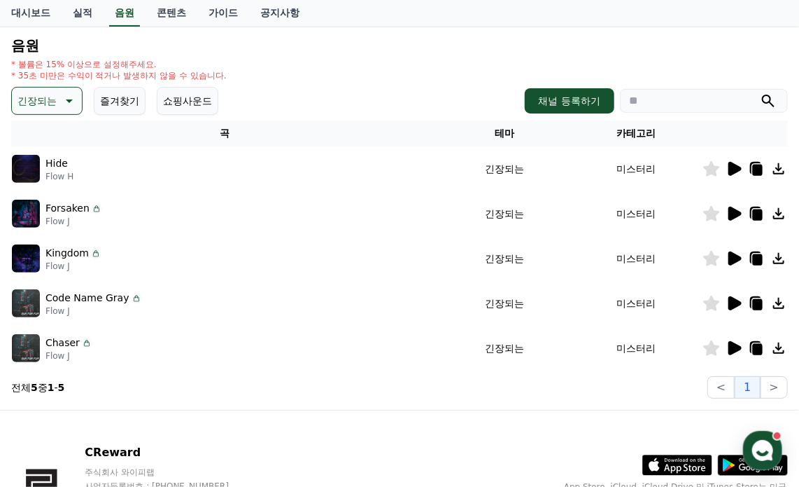
click at [708, 169] on icon at bounding box center [712, 168] width 16 height 15
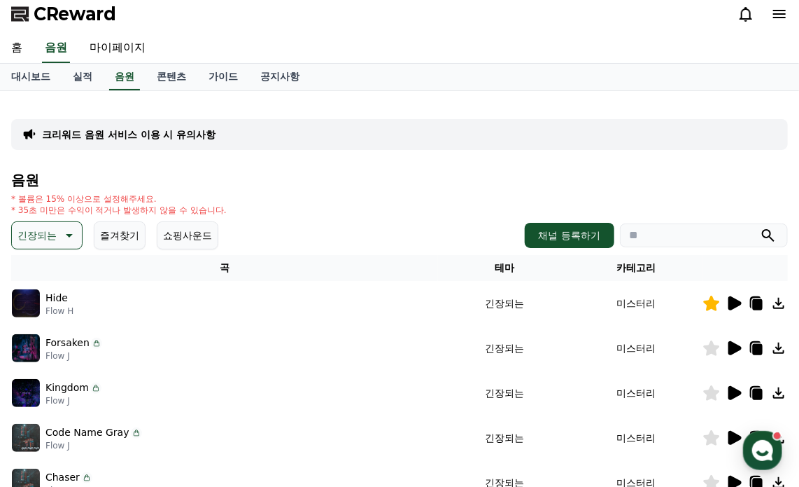
scroll to position [0, 0]
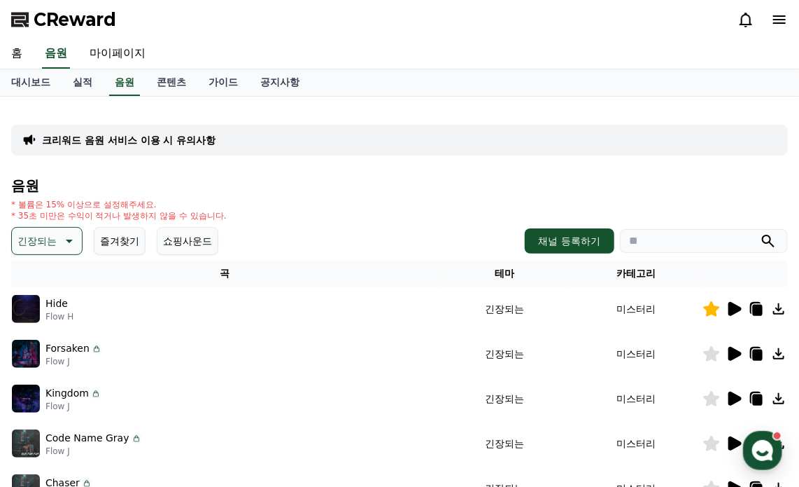
click at [160, 141] on p "크리워드 음원 서비스 이용 시 유의사항" at bounding box center [129, 140] width 174 height 14
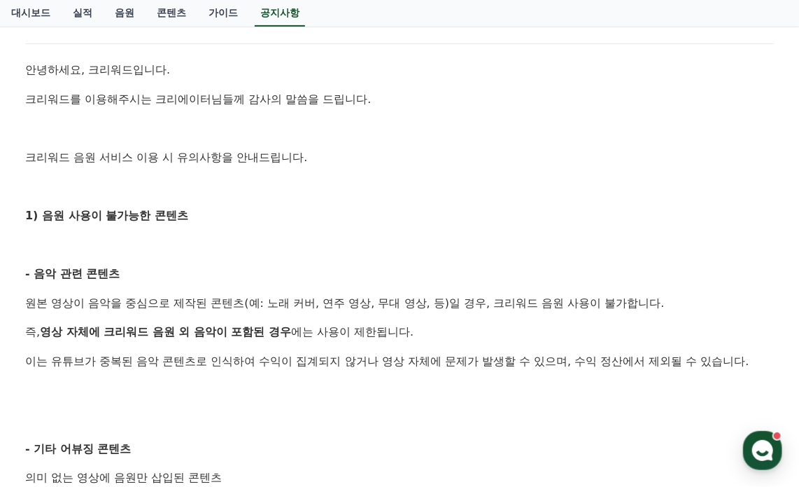
scroll to position [280, 0]
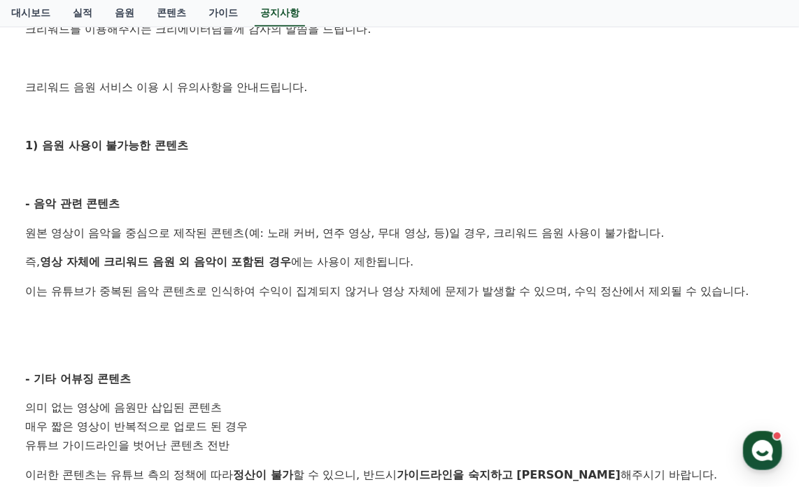
drag, startPoint x: 92, startPoint y: 260, endPoint x: 314, endPoint y: 262, distance: 221.9
click at [314, 262] on p "즉, 영상 자체에 크리워드 음원 외 음악이 포함된 경우 에는 사용이 제한됩니다." at bounding box center [399, 262] width 749 height 18
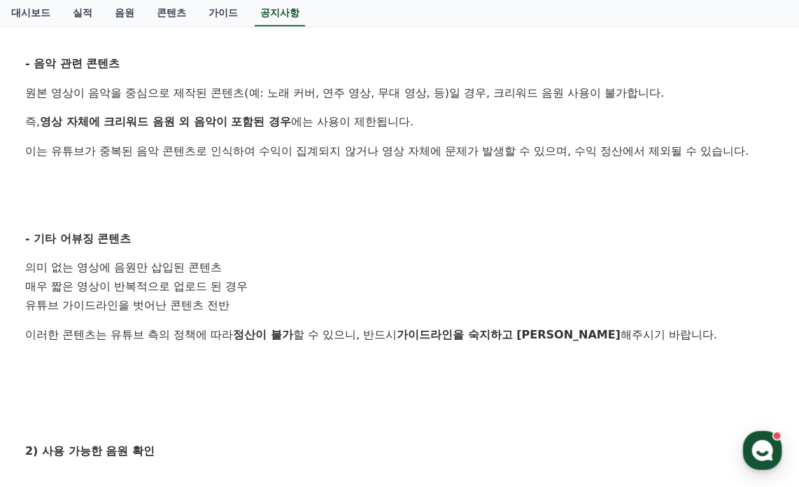
scroll to position [490, 0]
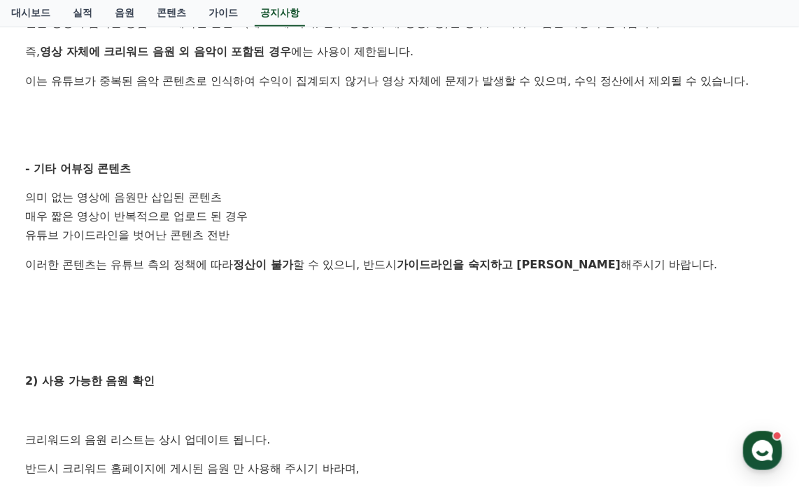
drag, startPoint x: 77, startPoint y: 197, endPoint x: 196, endPoint y: 200, distance: 119.0
click at [196, 198] on li "의미 없는 영상에 음원만 삽입된 콘텐츠" at bounding box center [399, 197] width 749 height 19
click at [196, 200] on li "의미 없는 영상에 음원만 삽입된 콘텐츠" at bounding box center [399, 197] width 749 height 19
drag, startPoint x: 48, startPoint y: 209, endPoint x: 211, endPoint y: 212, distance: 163.8
click at [211, 212] on li "매우 짧은 영상이 반복적으로 업로드 된 경우" at bounding box center [399, 216] width 749 height 19
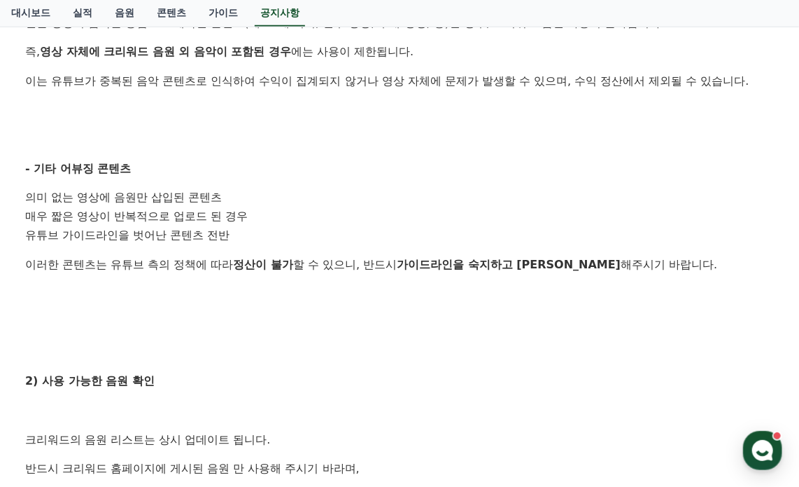
click at [211, 212] on li "매우 짧은 영상이 반복적으로 업로드 된 경우" at bounding box center [399, 216] width 749 height 19
drag, startPoint x: 49, startPoint y: 233, endPoint x: 257, endPoint y: 233, distance: 207.9
click at [254, 233] on li "유튜브 가이드라인을 벗어난 콘텐츠 전반" at bounding box center [399, 235] width 749 height 19
click at [257, 233] on li "유튜브 가이드라인을 벗어난 콘텐츠 전반" at bounding box center [399, 235] width 749 height 19
drag, startPoint x: 375, startPoint y: 275, endPoint x: 491, endPoint y: 287, distance: 116.1
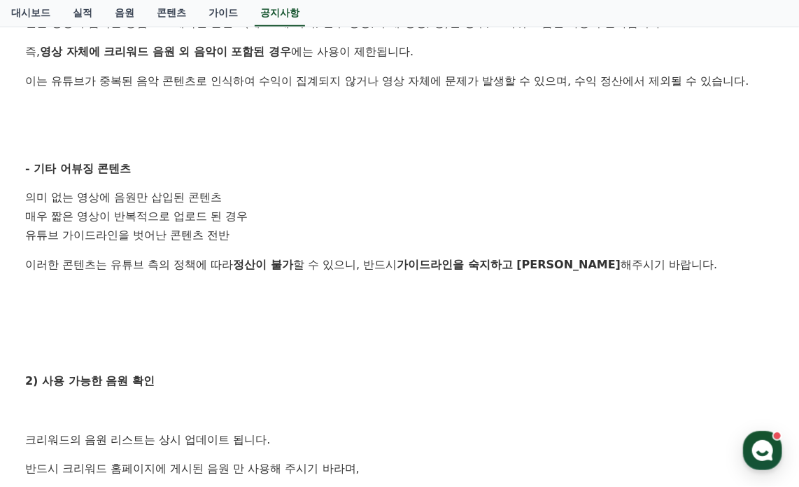
click at [480, 286] on div "안녕하세요, 크리워드입니다. 크리워드를 이용해주시는 크리에이터님들께 감사의 말씀을 드립니다. 크리워드 음원 서비스 이용 시 유의사항을 안내드립…" at bounding box center [399, 246] width 749 height 930
click at [491, 287] on p at bounding box center [399, 294] width 749 height 18
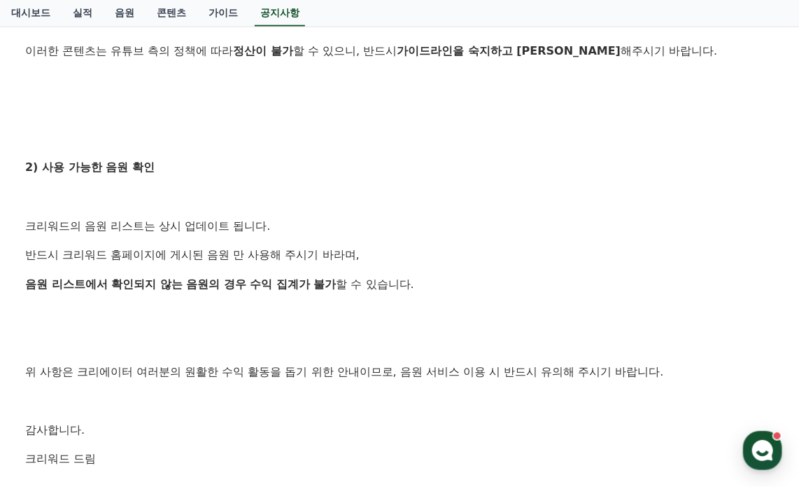
scroll to position [770, 0]
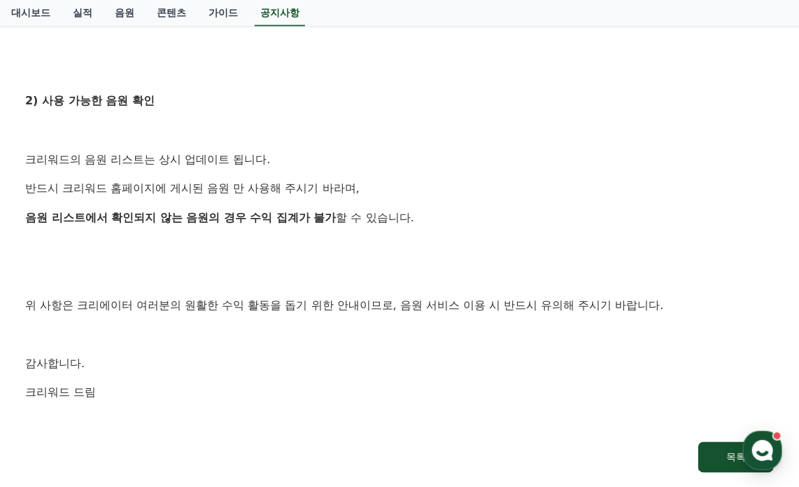
drag, startPoint x: 59, startPoint y: 188, endPoint x: 455, endPoint y: 231, distance: 398.6
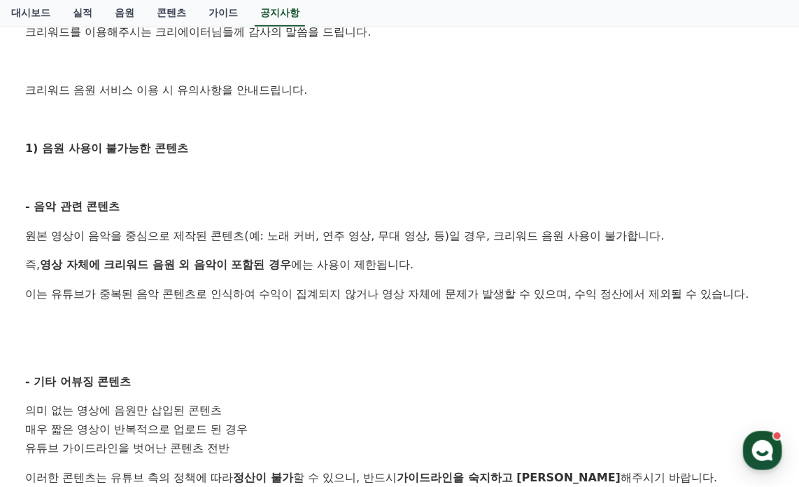
scroll to position [42, 0]
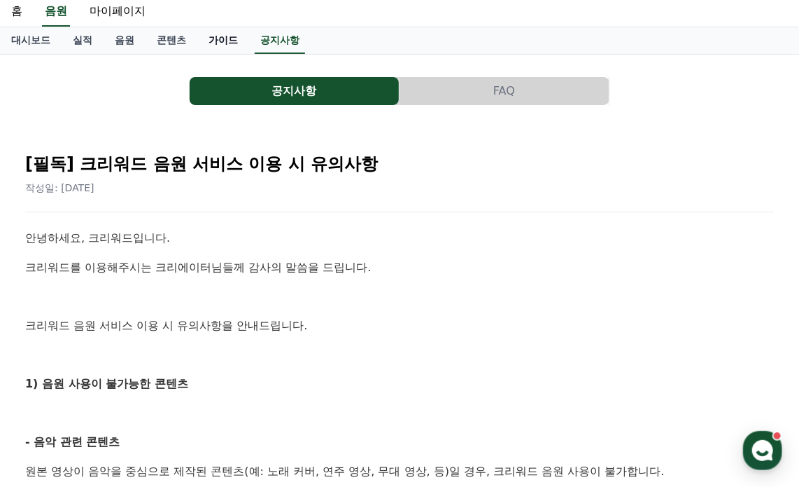
click at [212, 44] on link "가이드" at bounding box center [223, 40] width 52 height 27
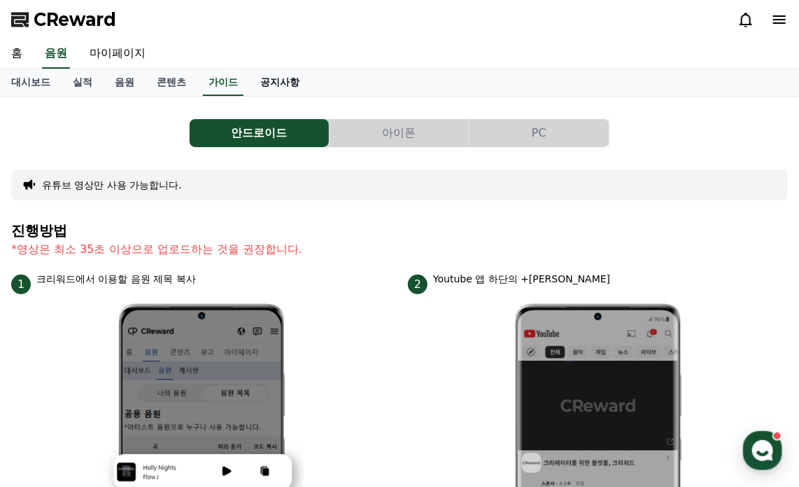
click at [286, 78] on link "공지사항" at bounding box center [280, 82] width 62 height 27
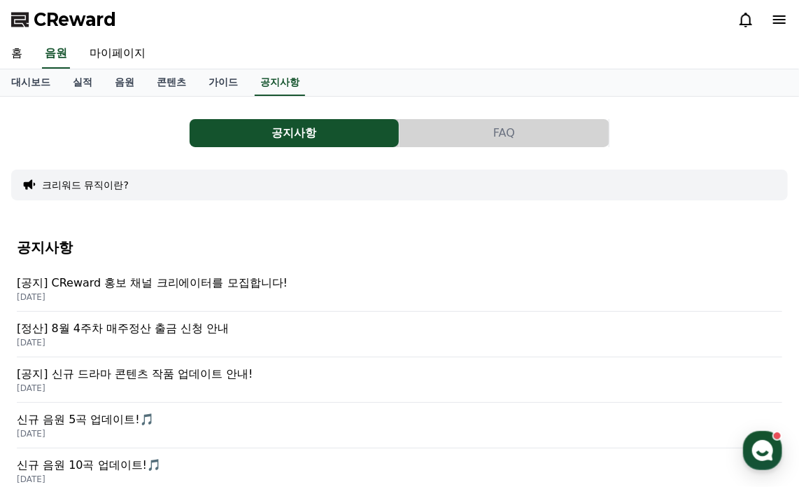
click at [238, 279] on p "[공지] CReward 홍보 채널 크리에이터를 모집합니다!" at bounding box center [400, 282] width 766 height 17
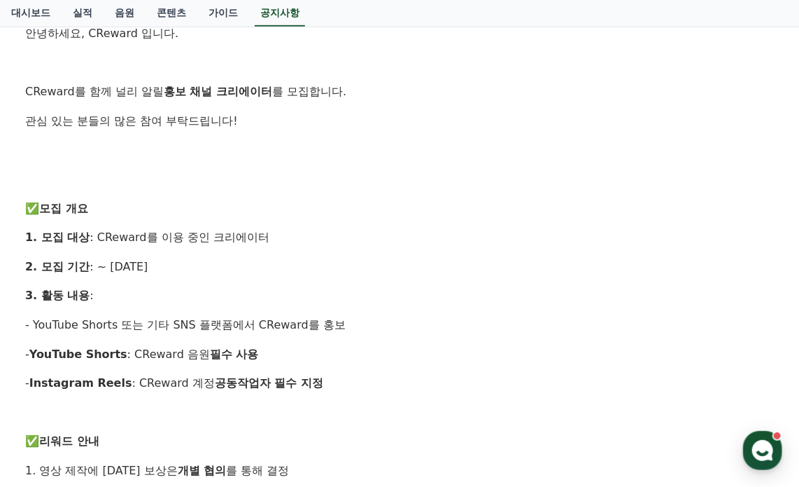
scroll to position [280, 0]
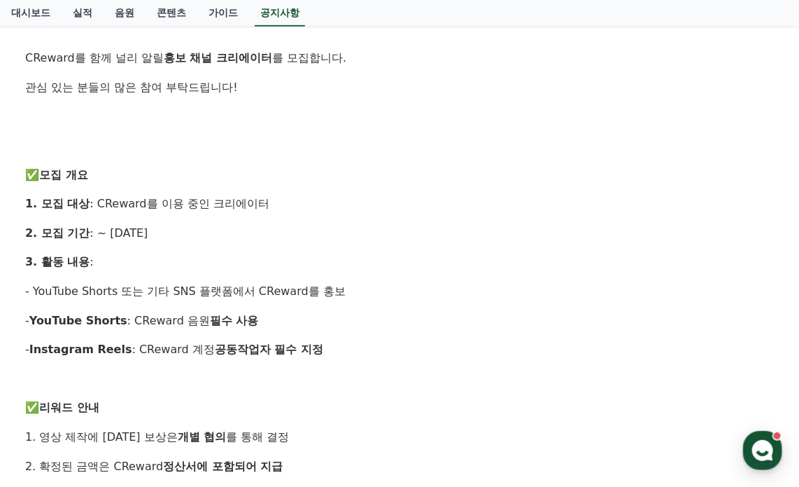
drag, startPoint x: 104, startPoint y: 232, endPoint x: 251, endPoint y: 236, distance: 147.0
click at [251, 236] on p "2. 모집 기간 : ~ 2025년 9월 14일(일)" at bounding box center [399, 233] width 749 height 18
drag, startPoint x: 195, startPoint y: 283, endPoint x: 314, endPoint y: 283, distance: 118.3
click at [313, 283] on p "- YouTube Shorts 또는 기타 SNS 플랫폼에서 CReward를 홍보" at bounding box center [399, 291] width 749 height 18
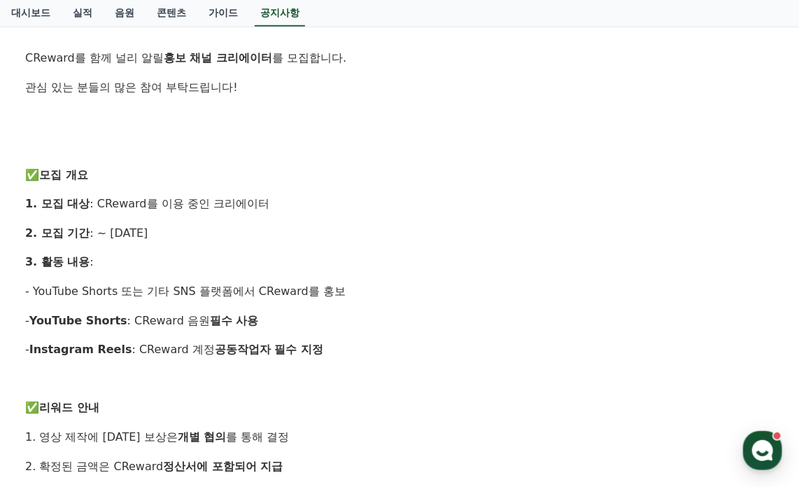
click at [314, 283] on p "- YouTube Shorts 또는 기타 SNS 플랫폼에서 CReward를 홍보" at bounding box center [399, 291] width 749 height 18
drag, startPoint x: 47, startPoint y: 317, endPoint x: 286, endPoint y: 316, distance: 239.4
click at [286, 316] on p "- YouTube Shorts : CReward 음원 필수 사용" at bounding box center [399, 321] width 749 height 18
drag, startPoint x: 288, startPoint y: 348, endPoint x: 394, endPoint y: 348, distance: 105.7
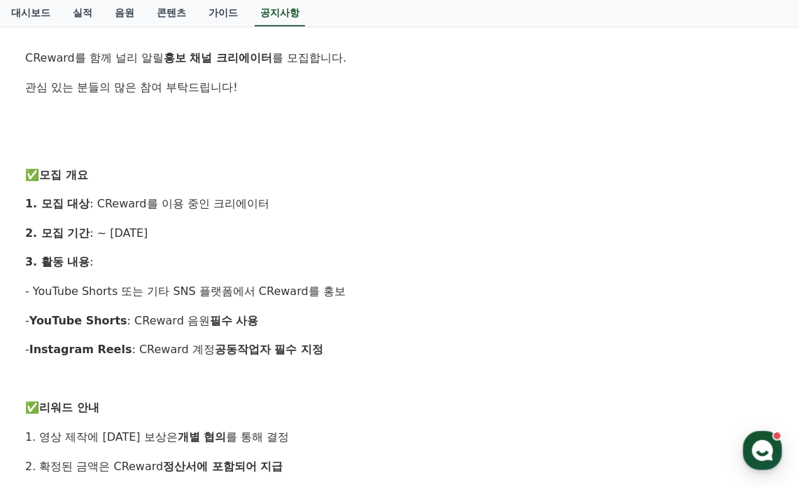
click at [393, 348] on p "- Instagram Reels : CReward 계정 공동작업자 필수 지정" at bounding box center [399, 349] width 749 height 18
click at [394, 348] on p "- Instagram Reels : CReward 계정 공동작업자 필수 지정" at bounding box center [399, 349] width 749 height 18
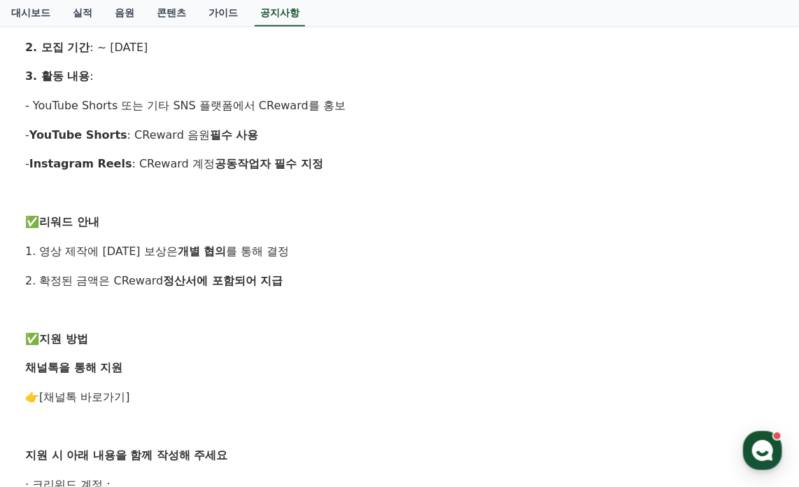
scroll to position [490, 0]
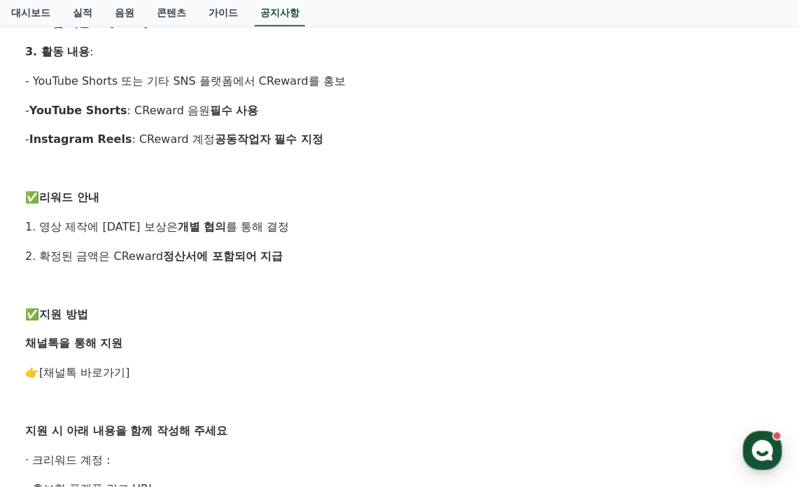
drag, startPoint x: 48, startPoint y: 257, endPoint x: 319, endPoint y: 257, distance: 271.6
click at [319, 257] on p "2. 확정된 금액은 CReward 정산서에 포함되어 지급" at bounding box center [399, 256] width 749 height 18
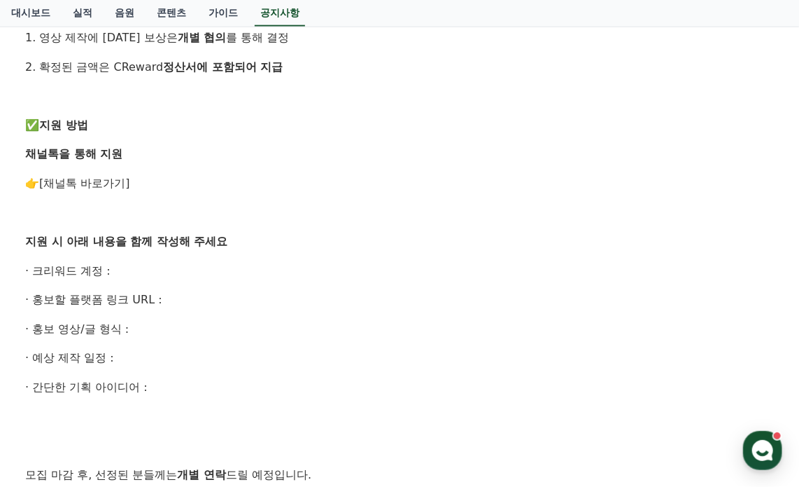
scroll to position [700, 0]
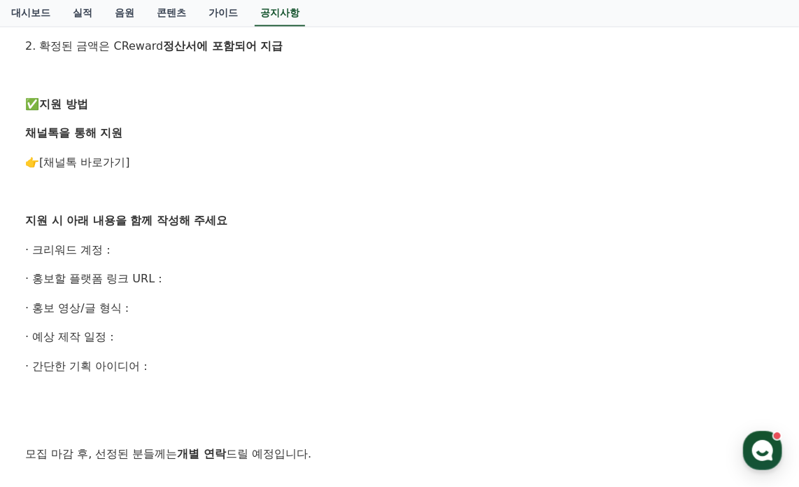
drag, startPoint x: 50, startPoint y: 308, endPoint x: 157, endPoint y: 308, distance: 107.1
click at [157, 308] on p "· 홍보 영상/글 형식 :" at bounding box center [399, 308] width 749 height 18
drag, startPoint x: 39, startPoint y: 340, endPoint x: 132, endPoint y: 340, distance: 92.4
click at [132, 340] on p "· 예상 제작 일정 :" at bounding box center [399, 337] width 749 height 18
click at [90, 358] on p "· 간단한 기획 아이디어 :" at bounding box center [399, 366] width 749 height 18
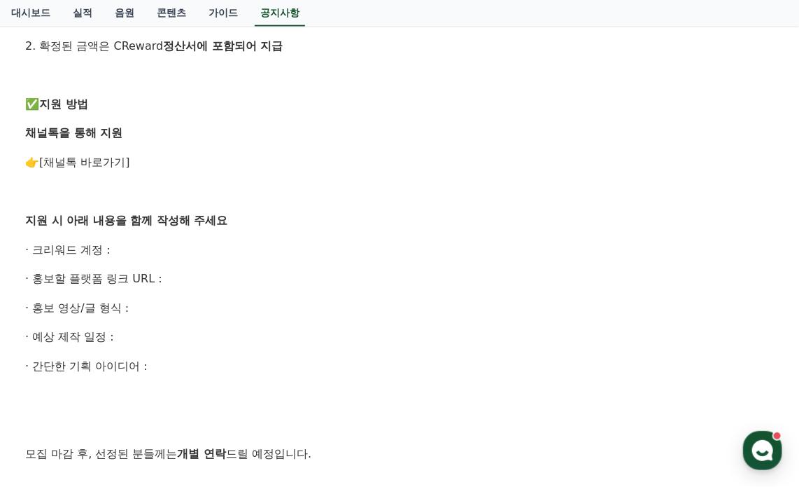
drag, startPoint x: 58, startPoint y: 369, endPoint x: 185, endPoint y: 366, distance: 126.7
click at [183, 366] on p "· 간단한 기획 아이디어 :" at bounding box center [399, 366] width 749 height 18
click at [185, 366] on p "· 간단한 기획 아이디어 :" at bounding box center [399, 366] width 749 height 18
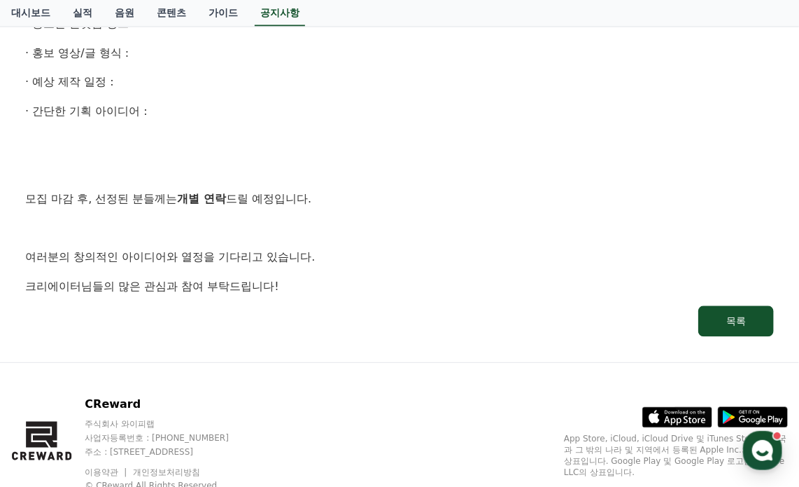
scroll to position [980, 0]
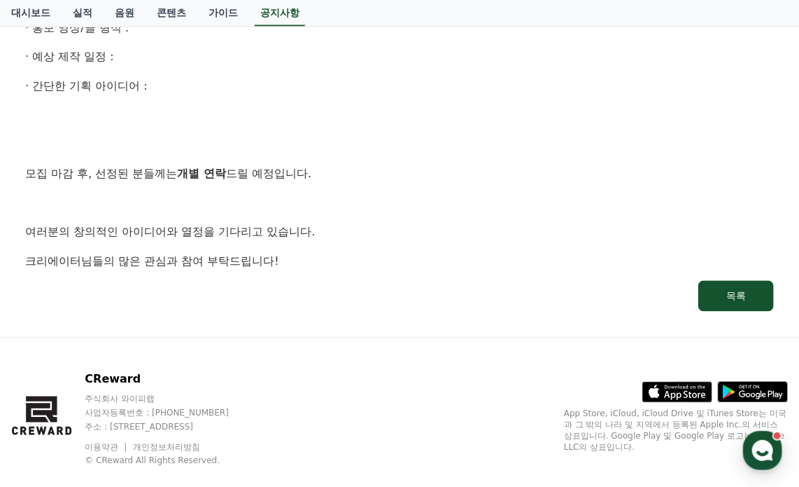
drag, startPoint x: 109, startPoint y: 238, endPoint x: 295, endPoint y: 277, distance: 190.8
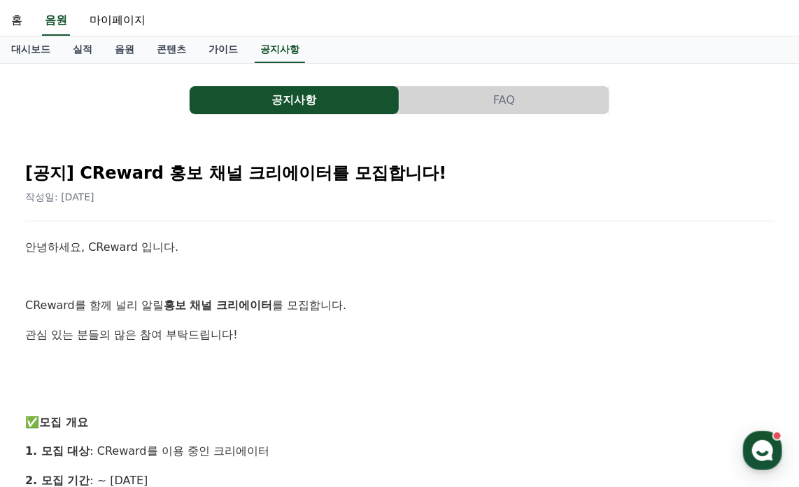
scroll to position [0, 0]
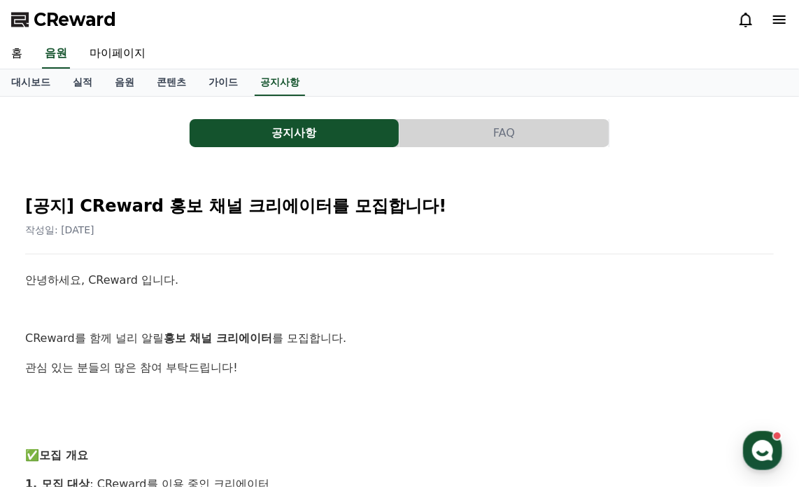
click at [501, 134] on button "FAQ" at bounding box center [504, 133] width 209 height 28
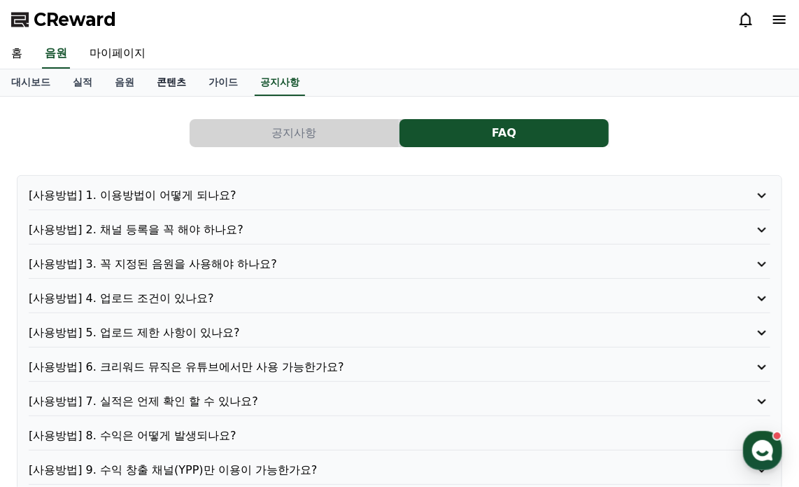
click at [177, 84] on link "콘텐츠" at bounding box center [172, 82] width 52 height 27
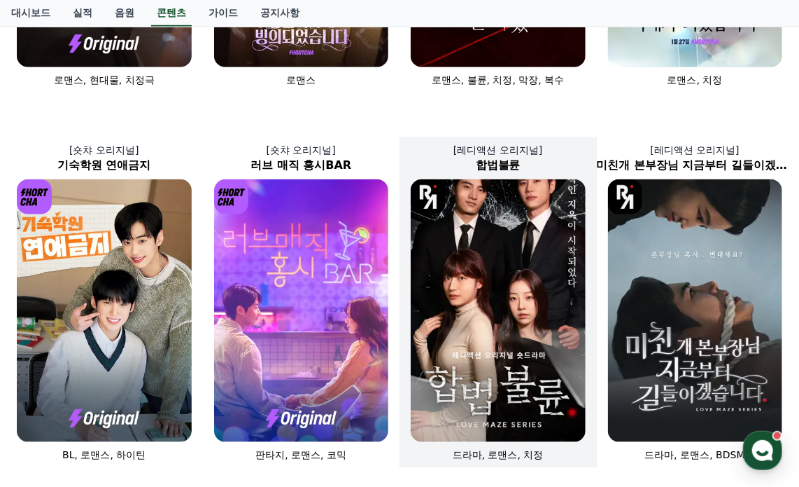
scroll to position [350, 0]
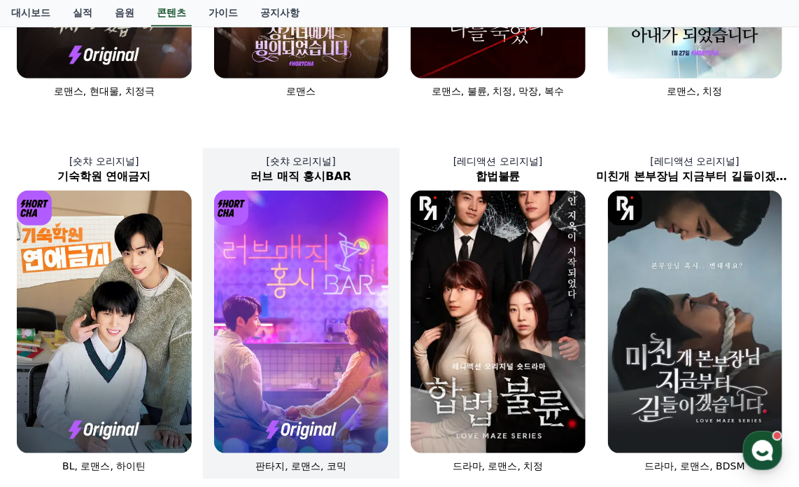
click at [308, 274] on img at bounding box center [301, 321] width 175 height 262
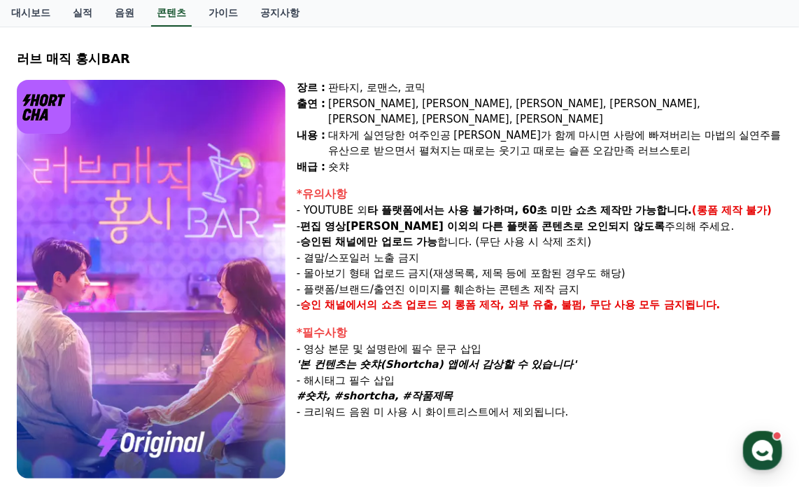
scroll to position [140, 0]
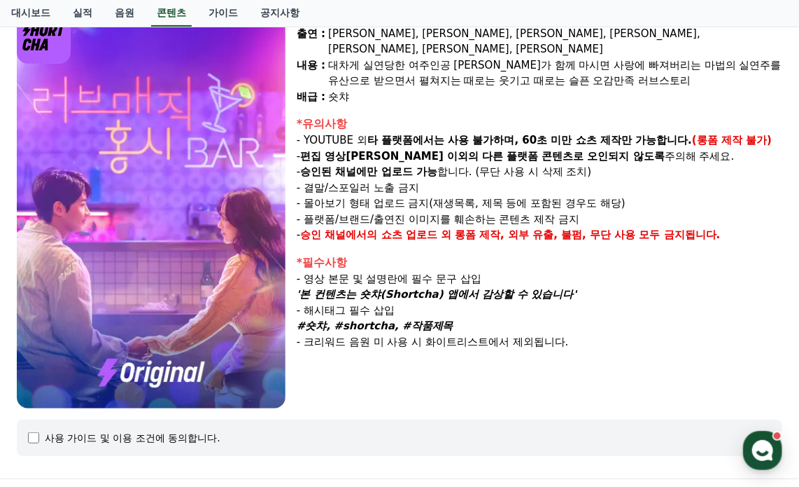
drag, startPoint x: 353, startPoint y: 200, endPoint x: 573, endPoint y: 200, distance: 219.8
click at [571, 211] on p "- 플랫폼/브랜드/출연진 이미지를 훼손하는 콘텐츠 제작 금지" at bounding box center [540, 219] width 486 height 16
click at [573, 211] on p "- 플랫폼/브랜드/출연진 이미지를 훼손하는 콘텐츠 제작 금지" at bounding box center [540, 219] width 486 height 16
drag, startPoint x: 400, startPoint y: 216, endPoint x: 697, endPoint y: 217, distance: 296.8
click at [695, 227] on p "- 승인 채널에서의 쇼츠 업로드 외 롱폼 제작, 외부 유출, 불펌, 무단 사용 모두 금지됩니다." at bounding box center [540, 235] width 486 height 16
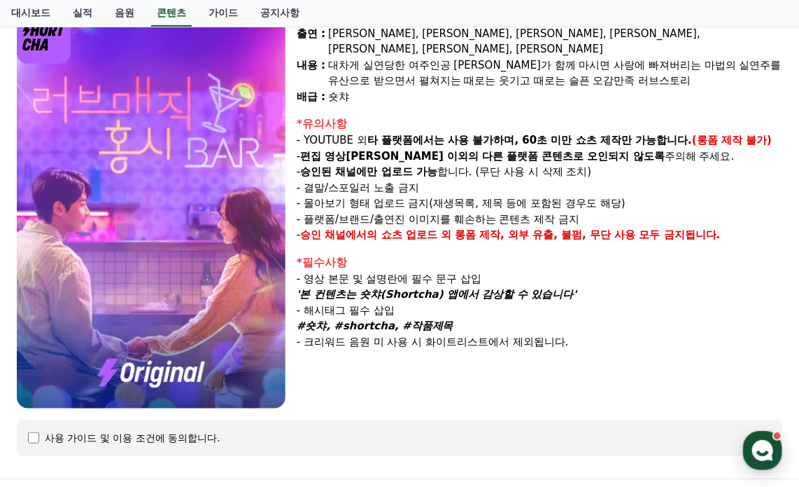
click at [697, 228] on strong "롱폼 제작, 외부 유출, 불펌, 무단 사용 모두 금지됩니다." at bounding box center [588, 234] width 266 height 13
drag, startPoint x: 328, startPoint y: 218, endPoint x: 664, endPoint y: 218, distance: 336.0
click at [652, 227] on p "- 승인 채널에서의 쇼츠 업로드 외 롱폼 제작, 외부 유출, 불펌, 무단 사용 모두 금지됩니다." at bounding box center [540, 235] width 486 height 16
click at [669, 228] on strong "롱폼 제작, 외부 유출, 불펌, 무단 사용 모두 금지됩니다." at bounding box center [588, 234] width 266 height 13
drag, startPoint x: 312, startPoint y: 218, endPoint x: 701, endPoint y: 214, distance: 388.5
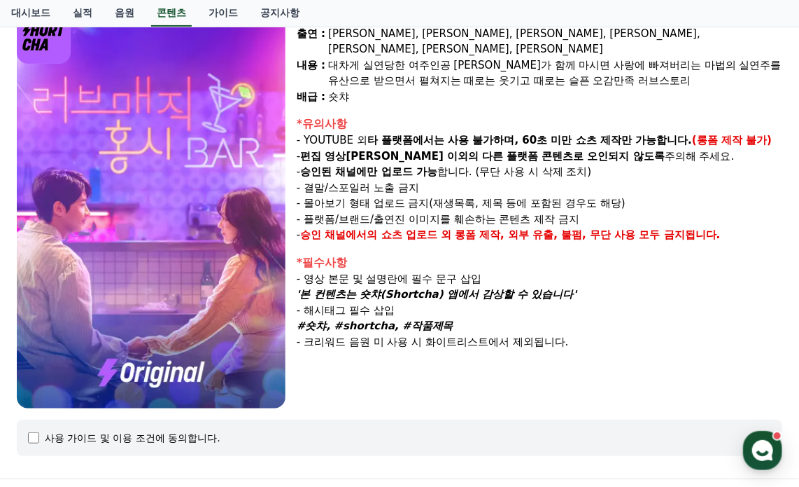
click at [691, 227] on p "- 승인 채널에서의 쇼츠 업로드 외 롱폼 제작, 외부 유출, 불펌, 무단 사용 모두 금지됩니다." at bounding box center [540, 235] width 486 height 16
click at [656, 254] on div "*필수사항" at bounding box center [540, 262] width 486 height 17
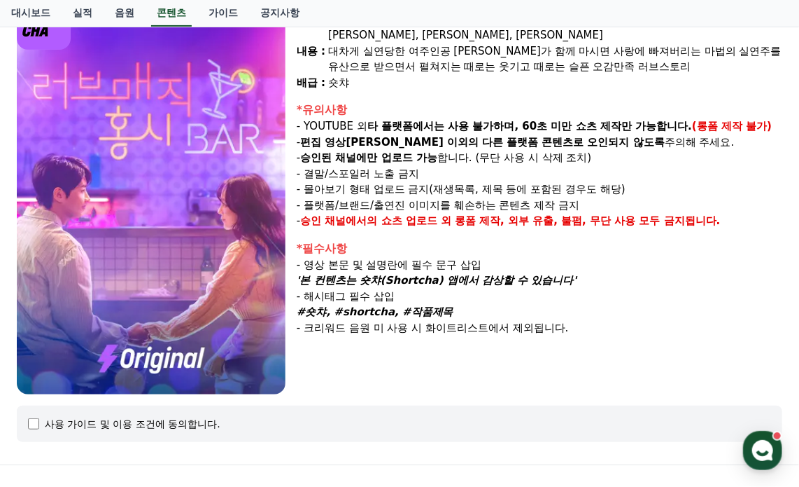
scroll to position [305, 0]
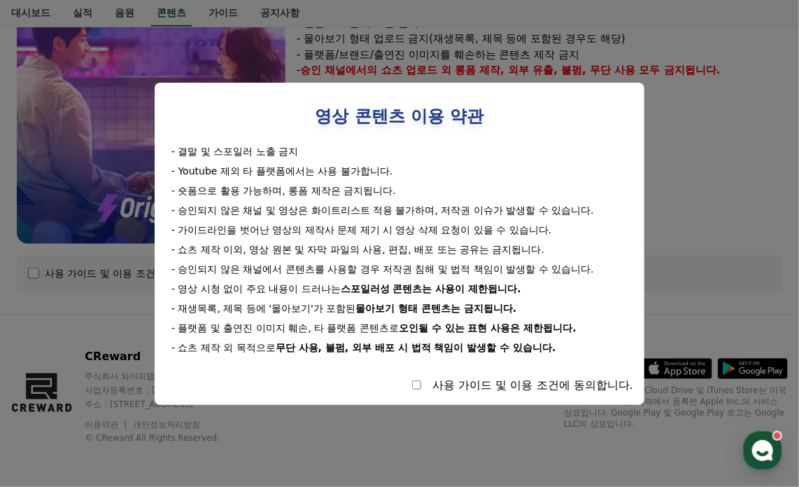
drag, startPoint x: 221, startPoint y: 171, endPoint x: 300, endPoint y: 172, distance: 79.8
click at [300, 172] on div "- Youtube 제외 타 플랫폼에서는 사용 불가합니다." at bounding box center [400, 171] width 456 height 14
drag, startPoint x: 224, startPoint y: 189, endPoint x: 265, endPoint y: 190, distance: 40.6
click at [264, 190] on div "- 숏폼으로 활용 가능하며, 롱폼 제작은 금지됩니다." at bounding box center [400, 190] width 456 height 14
drag, startPoint x: 323, startPoint y: 190, endPoint x: 356, endPoint y: 190, distance: 32.2
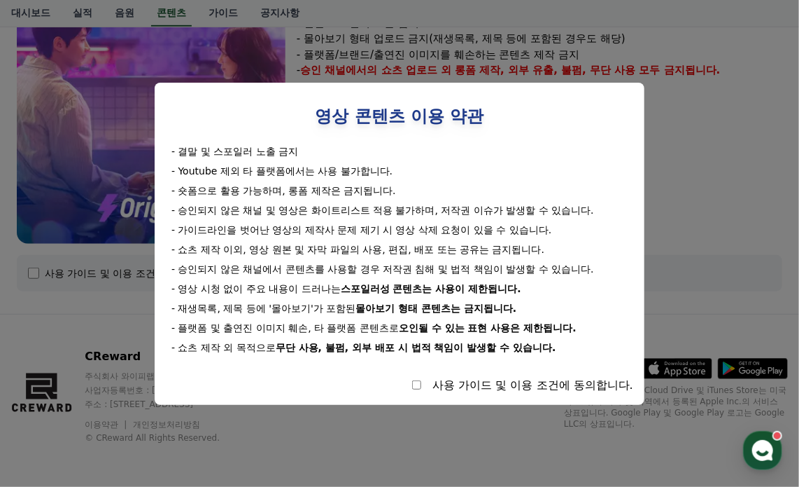
click at [356, 190] on div "- 숏폼으로 활용 가능하며, 롱폼 제작은 금지됩니다." at bounding box center [400, 190] width 456 height 14
drag, startPoint x: 209, startPoint y: 214, endPoint x: 396, endPoint y: 212, distance: 187.6
click at [362, 214] on div "- 승인되지 않은 채널 및 영상은 화이트리스트 적용 불가하며, 저작권 이슈가 발생할 수 있습니다." at bounding box center [400, 210] width 456 height 14
drag, startPoint x: 461, startPoint y: 212, endPoint x: 545, endPoint y: 212, distance: 84.0
click at [545, 212] on div "- 승인되지 않은 채널 및 영상은 화이트리스트 적용 불가하며, 저작권 이슈가 발생할 수 있습니다." at bounding box center [400, 210] width 456 height 14
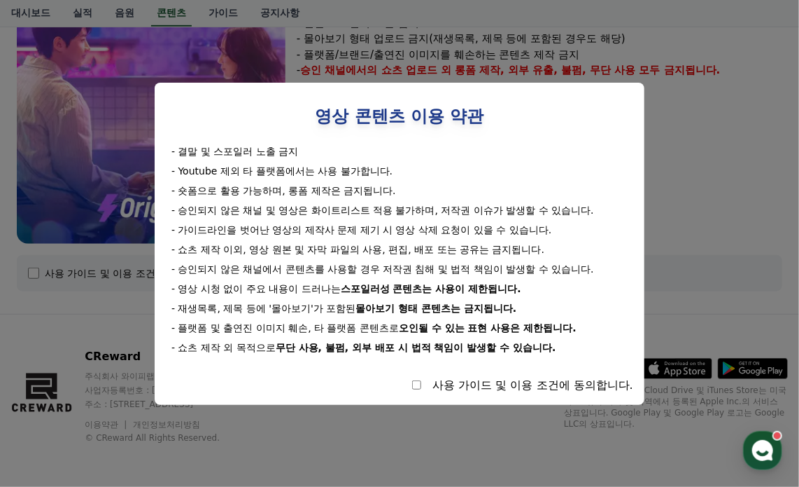
drag, startPoint x: 202, startPoint y: 229, endPoint x: 328, endPoint y: 232, distance: 126.0
click at [308, 232] on div "- 가이드라인을 벗어난 영상의 제작사 문제 제기 시 영상 삭제 요청이 있을 수 있습니다." at bounding box center [400, 230] width 456 height 14
drag, startPoint x: 434, startPoint y: 240, endPoint x: 524, endPoint y: 242, distance: 90.3
click at [523, 242] on div "- 결말 및 스포일러 노출 금지 - Youtube 제외 타 플랫폼에서는 사용 불가합니다. - 숏폼으로 활용 가능하며, 롱폼 제작은 금지됩니다.…" at bounding box center [400, 249] width 468 height 210
click at [282, 253] on div "- 쇼츠 제작 이외, 영상 원본 및 자막 파일의 사용, 편집, 배포 또는 공유는 금지됩니다." at bounding box center [400, 249] width 456 height 14
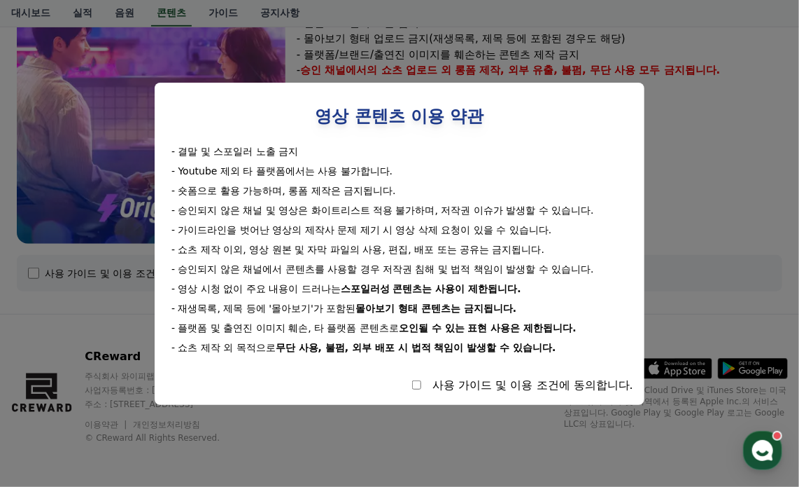
drag, startPoint x: 189, startPoint y: 251, endPoint x: 255, endPoint y: 249, distance: 65.8
click at [244, 249] on div "- 쇼츠 제작 이외, 영상 원본 및 자막 파일의 사용, 편집, 배포 또는 공유는 금지됩니다." at bounding box center [400, 249] width 456 height 14
drag, startPoint x: 305, startPoint y: 249, endPoint x: 343, endPoint y: 249, distance: 38.5
click at [336, 249] on div "- 쇼츠 제작 이외, 영상 원본 및 자막 파일의 사용, 편집, 배포 또는 공유는 금지됩니다." at bounding box center [400, 249] width 456 height 14
drag, startPoint x: 419, startPoint y: 249, endPoint x: 454, endPoint y: 247, distance: 35.0
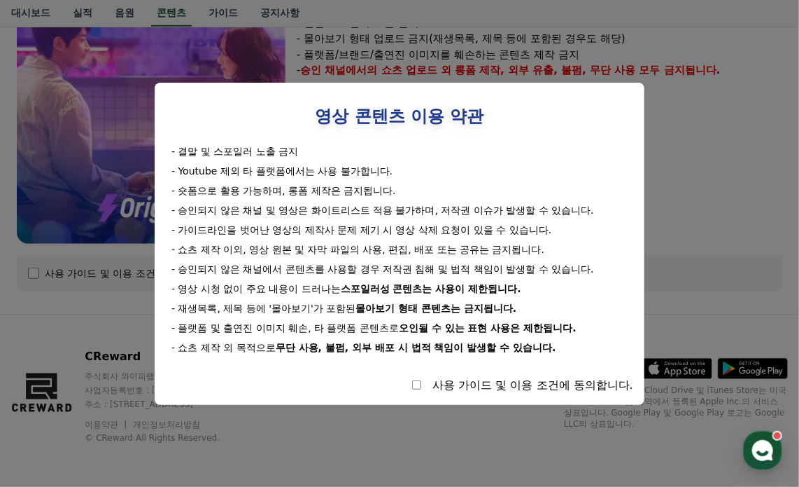
click at [436, 249] on div "- 쇼츠 제작 이외, 영상 원본 및 자막 파일의 사용, 편집, 배포 또는 공유는 금지됩니다." at bounding box center [400, 249] width 456 height 14
drag, startPoint x: 482, startPoint y: 247, endPoint x: 503, endPoint y: 249, distance: 21.1
click at [515, 247] on div "- 쇼츠 제작 이외, 영상 원본 및 자막 파일의 사용, 편집, 배포 또는 공유는 금지됩니다." at bounding box center [400, 249] width 456 height 14
drag, startPoint x: 186, startPoint y: 268, endPoint x: 261, endPoint y: 268, distance: 74.9
click at [260, 268] on div "- 승인되지 않은 채널에서 콘텐츠를 사용할 경우 저작권 침해 및 법적 책임이 발생할 수 있습니다." at bounding box center [400, 269] width 456 height 14
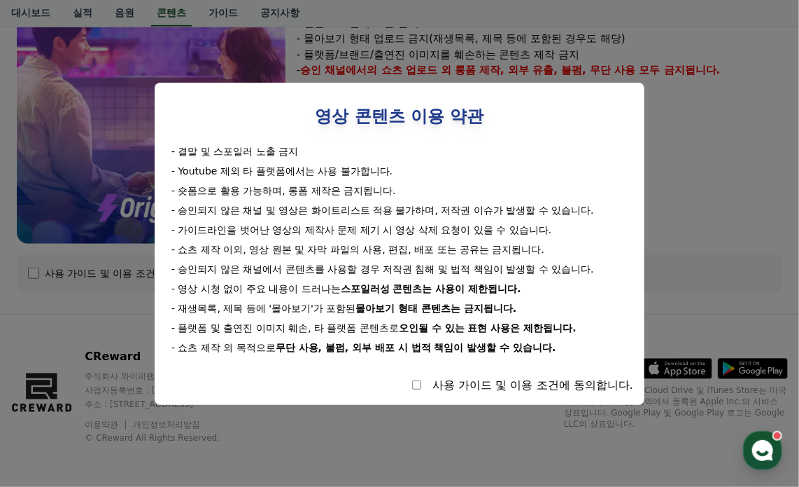
drag, startPoint x: 420, startPoint y: 266, endPoint x: 471, endPoint y: 265, distance: 51.1
click at [454, 266] on div "- 승인되지 않은 채널에서 콘텐츠를 사용할 경우 저작권 침해 및 법적 책임이 발생할 수 있습니다." at bounding box center [400, 269] width 456 height 14
drag, startPoint x: 559, startPoint y: 265, endPoint x: 538, endPoint y: 271, distance: 21.7
click at [570, 265] on div "- 승인되지 않은 채널에서 콘텐츠를 사용할 경우 저작권 침해 및 법적 책임이 발생할 수 있습니다." at bounding box center [400, 269] width 456 height 14
drag, startPoint x: 224, startPoint y: 285, endPoint x: 302, endPoint y: 285, distance: 77.7
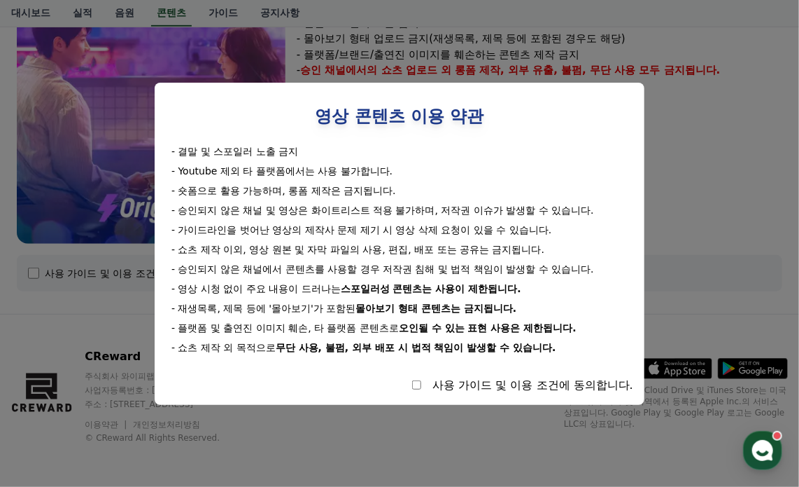
click at [279, 285] on div "- 영상 시청 없이 주요 내용이 드러나는 스포일러성 콘텐츠는 사용이 제한됩니다." at bounding box center [400, 288] width 456 height 14
drag, startPoint x: 353, startPoint y: 285, endPoint x: 410, endPoint y: 291, distance: 57.7
click at [406, 290] on strong "스포일러성 콘텐츠는 사용이 제한됩니다." at bounding box center [431, 288] width 181 height 11
click at [510, 293] on strong "스포일러성 콘텐츠는 사용이 제한됩니다." at bounding box center [431, 288] width 181 height 11
click at [284, 310] on div "- 재생목록, 제목 등에 '몰아보기'가 포함된 몰아보기 형태 콘텐츠는 금지됩니다." at bounding box center [400, 308] width 456 height 14
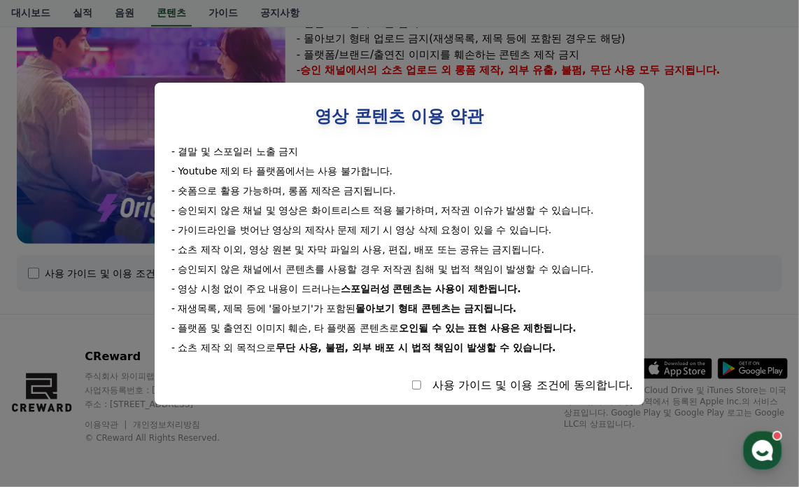
drag, startPoint x: 183, startPoint y: 308, endPoint x: 252, endPoint y: 307, distance: 69.3
click at [252, 307] on div "- 재생목록, 제목 등에 '몰아보기'가 포함된 몰아보기 형태 콘텐츠는 금지됩니다." at bounding box center [400, 308] width 456 height 14
drag, startPoint x: 321, startPoint y: 307, endPoint x: 410, endPoint y: 307, distance: 89.6
click at [386, 307] on div "- 재생목록, 제목 등에 '몰아보기'가 포함된 몰아보기 형태 콘텐츠는 금지됩니다." at bounding box center [400, 308] width 456 height 14
drag, startPoint x: 467, startPoint y: 307, endPoint x: 498, endPoint y: 307, distance: 31.5
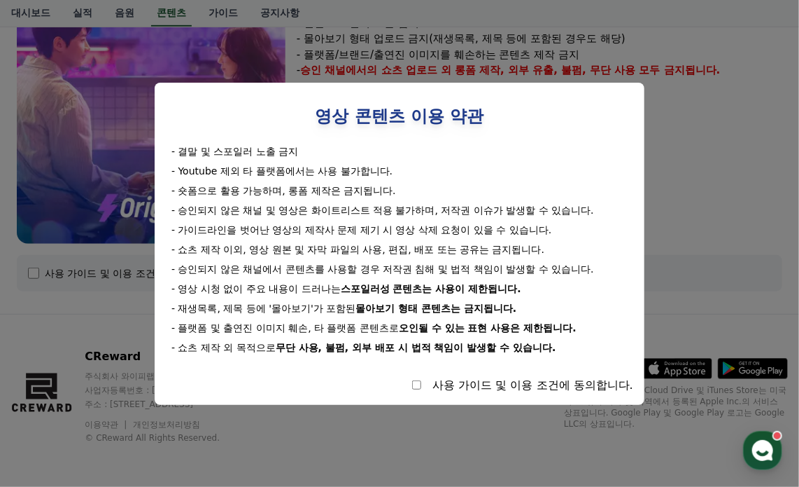
click at [497, 307] on strong "몰아보기 형태 콘텐츠는 금지됩니다." at bounding box center [436, 307] width 161 height 11
drag, startPoint x: 203, startPoint y: 328, endPoint x: 266, endPoint y: 329, distance: 63.0
click at [263, 329] on div "- 플랫폼 및 출연진 이미지 훼손, 타 플랫폼 콘텐츠로 오인될 수 있는 표현 사용은 제한됩니다." at bounding box center [400, 328] width 456 height 14
drag, startPoint x: 414, startPoint y: 331, endPoint x: 462, endPoint y: 331, distance: 47.6
click at [424, 331] on div "- 플랫폼 및 출연진 이미지 훼손, 타 플랫폼 콘텐츠로 오인될 수 있는 표현 사용은 제한됩니다." at bounding box center [400, 328] width 456 height 14
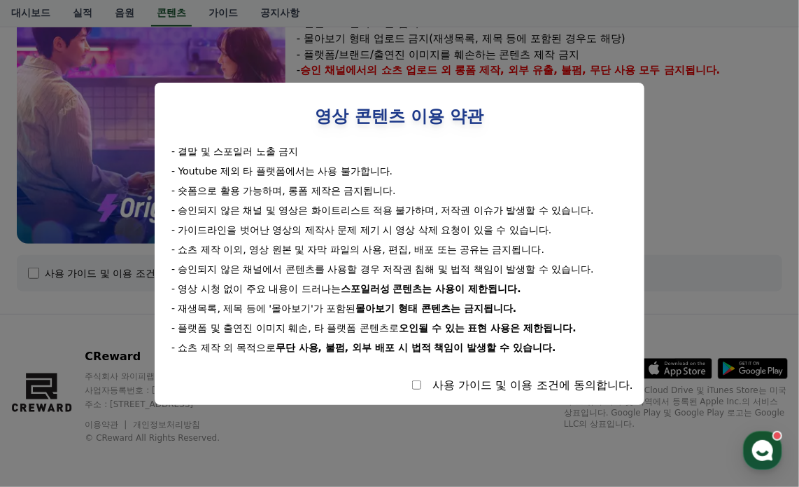
drag, startPoint x: 531, startPoint y: 334, endPoint x: 518, endPoint y: 340, distance: 13.8
click at [538, 334] on div "- 플랫폼 및 출연진 이미지 훼손, 타 플랫폼 콘텐츠로 오인될 수 있는 표현 사용은 제한됩니다." at bounding box center [400, 328] width 456 height 14
drag, startPoint x: 193, startPoint y: 343, endPoint x: 263, endPoint y: 342, distance: 70.0
click at [263, 342] on div "- 쇼츠 제작 외 목적으로 무단 사용, 불펌, 외부 배포 시 법적 책임이 발생할 수 있습니다." at bounding box center [400, 347] width 456 height 14
drag, startPoint x: 348, startPoint y: 342, endPoint x: 475, endPoint y: 344, distance: 126.7
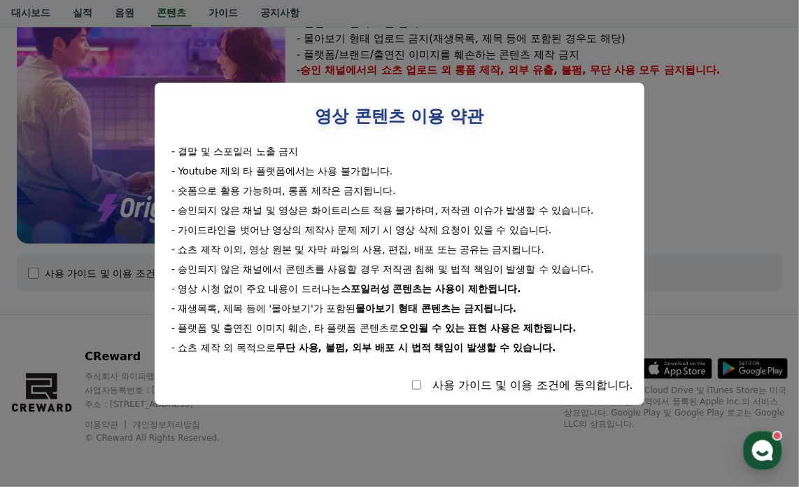
click at [440, 344] on strong "무단 사용, 불펌, 외부 배포 시 법적 책임이 발생할 수 있습니다." at bounding box center [416, 347] width 281 height 11
drag, startPoint x: 505, startPoint y: 344, endPoint x: 521, endPoint y: 347, distance: 15.8
click at [524, 344] on strong "무단 사용, 불펌, 외부 배포 시 법적 책임이 발생할 수 있습니다." at bounding box center [416, 347] width 281 height 11
select select
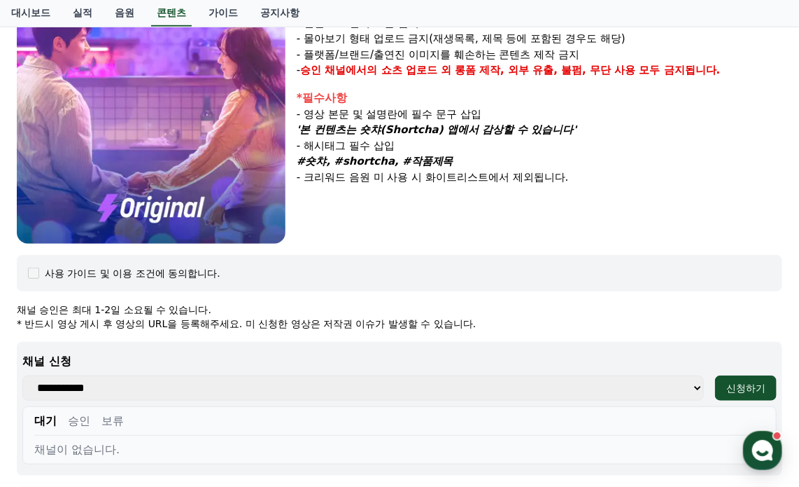
click at [468, 251] on div "러브 매직 홍시BAR 장르 : 판타지, 로맨스, 코믹 출연 : 윤예주, 이진혁, 최시아, 정수현, 이휘서, 홍은기, 송이담 내용 : 대차게 실…" at bounding box center [399, 256] width 777 height 907
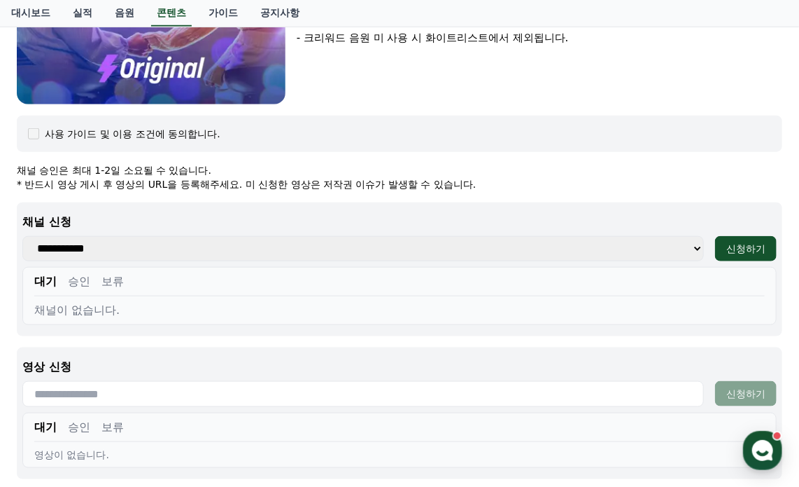
scroll to position [445, 0]
click at [694, 250] on select "**********" at bounding box center [363, 247] width 682 height 25
select select "**********"
click at [22, 235] on select "**********" at bounding box center [363, 247] width 682 height 25
click at [749, 247] on div "신청하기" at bounding box center [746, 248] width 39 height 14
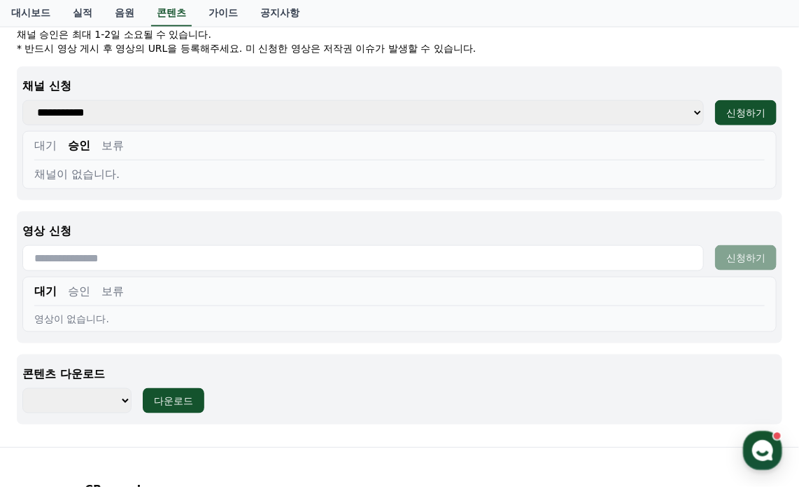
scroll to position [650, 0]
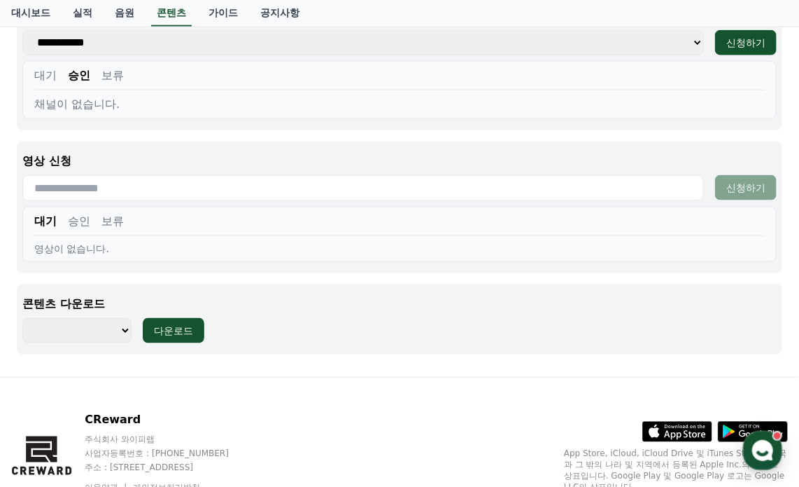
click at [117, 324] on select "********" at bounding box center [76, 330] width 109 height 25
select select "**********"
click at [22, 318] on select "********" at bounding box center [76, 330] width 109 height 25
click at [168, 327] on div "다운로드" at bounding box center [173, 330] width 39 height 14
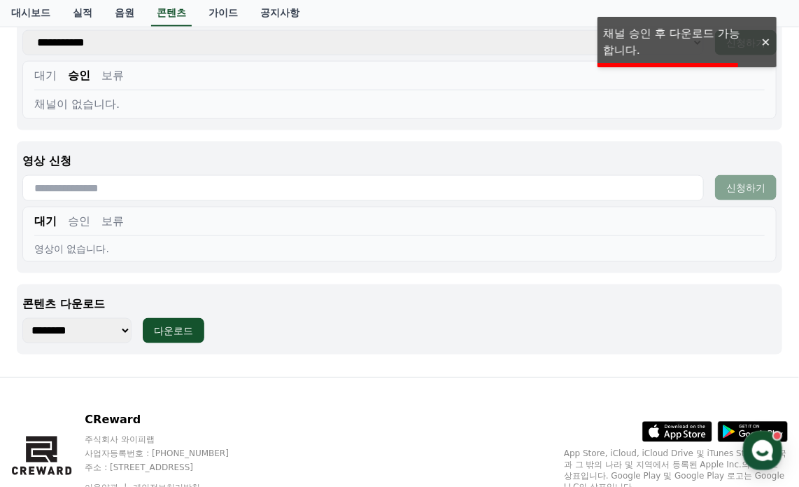
click at [381, 323] on div "******** 다운로드" at bounding box center [399, 330] width 755 height 25
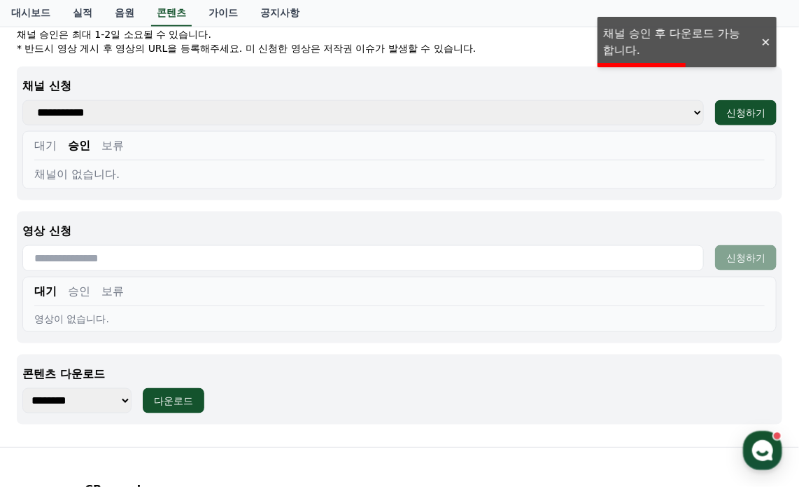
scroll to position [510, 0]
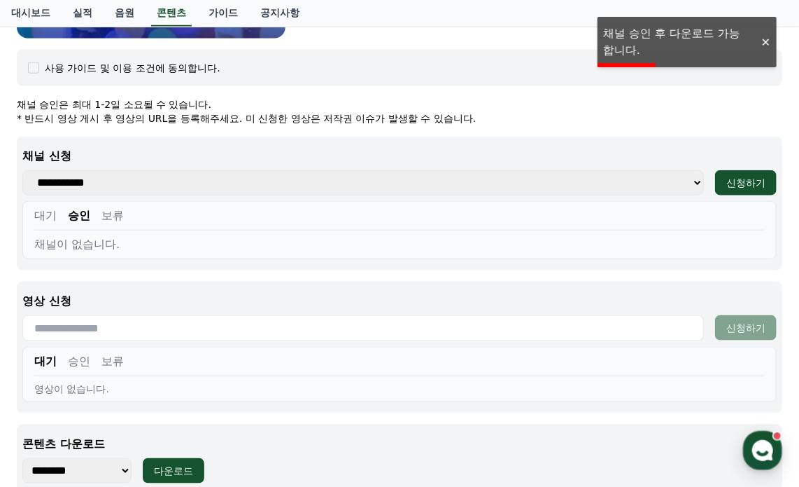
click at [113, 215] on button "보류" at bounding box center [113, 215] width 22 height 17
click at [162, 187] on select "**********" at bounding box center [363, 182] width 682 height 25
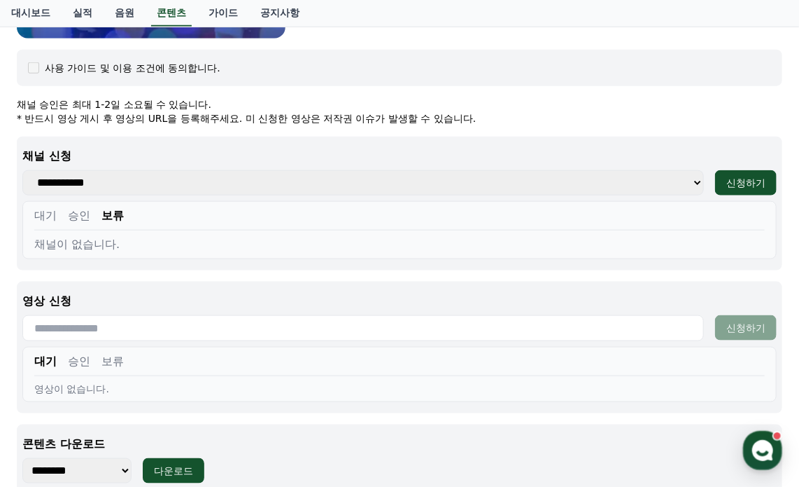
select select "**********"
click at [22, 170] on select "**********" at bounding box center [363, 182] width 682 height 25
click at [85, 215] on button "승인" at bounding box center [79, 215] width 22 height 17
click at [48, 216] on button "대기" at bounding box center [45, 215] width 22 height 17
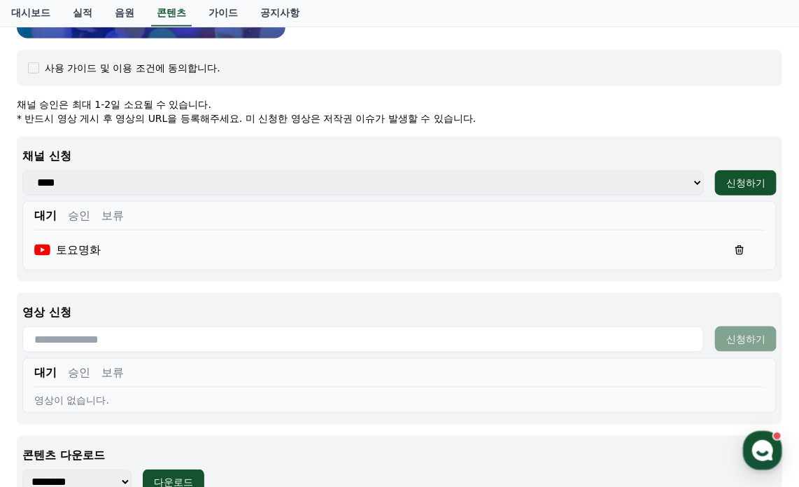
drag, startPoint x: 62, startPoint y: 251, endPoint x: 132, endPoint y: 251, distance: 69.3
click at [132, 251] on div "토요명화" at bounding box center [399, 250] width 731 height 28
click at [79, 212] on button "승인" at bounding box center [79, 215] width 22 height 17
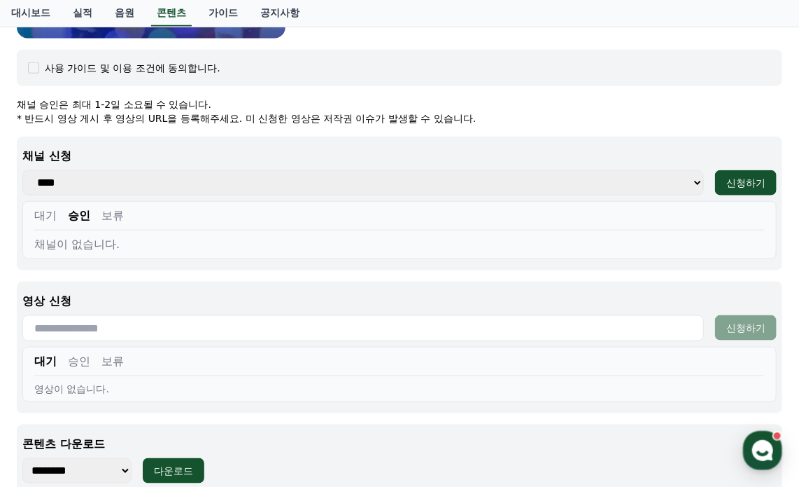
click at [118, 214] on button "보류" at bounding box center [113, 215] width 22 height 17
click at [85, 218] on button "승인" at bounding box center [79, 215] width 22 height 17
click at [43, 219] on button "대기" at bounding box center [45, 215] width 22 height 17
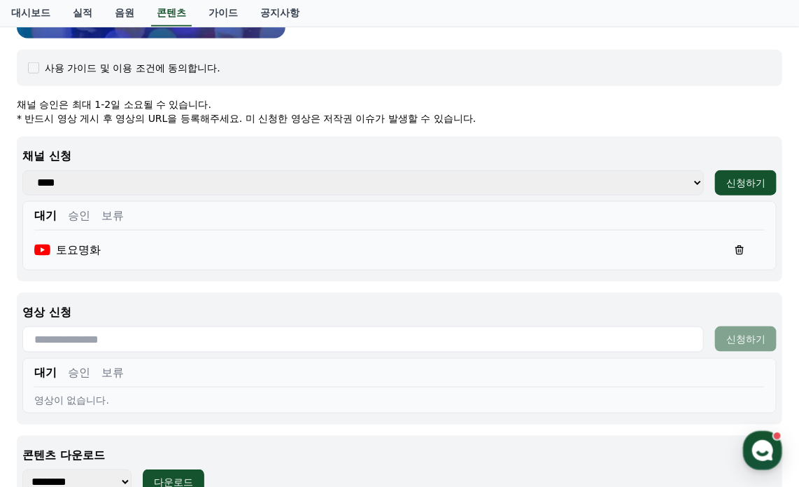
click at [180, 255] on div "토요명화" at bounding box center [399, 250] width 731 height 28
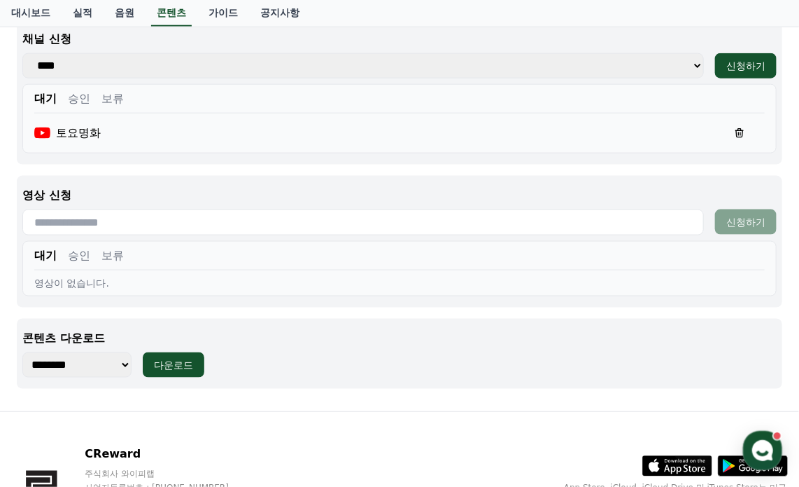
scroll to position [650, 0]
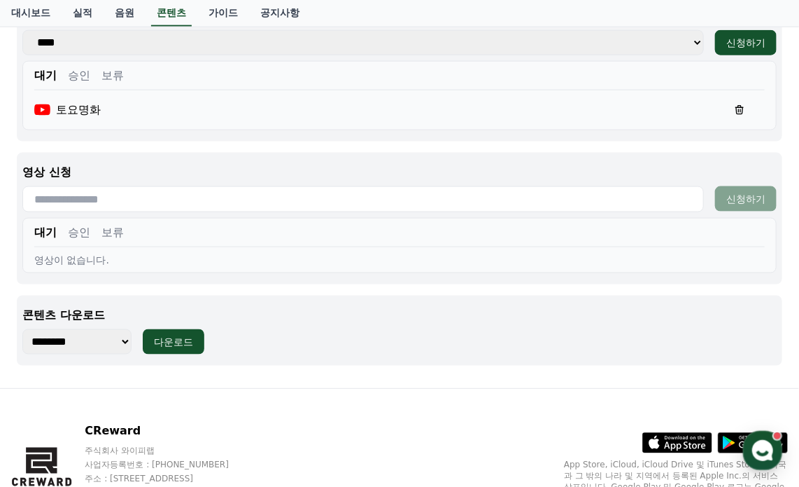
click at [508, 253] on div "영상이 없습니다." at bounding box center [399, 260] width 731 height 14
click at [221, 201] on input "text" at bounding box center [363, 199] width 682 height 26
click at [235, 243] on div "대기 승인 보류" at bounding box center [399, 235] width 731 height 23
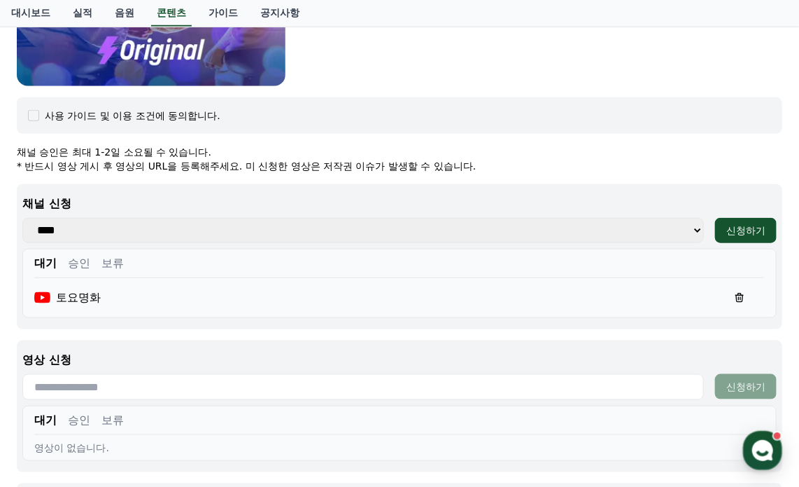
scroll to position [440, 0]
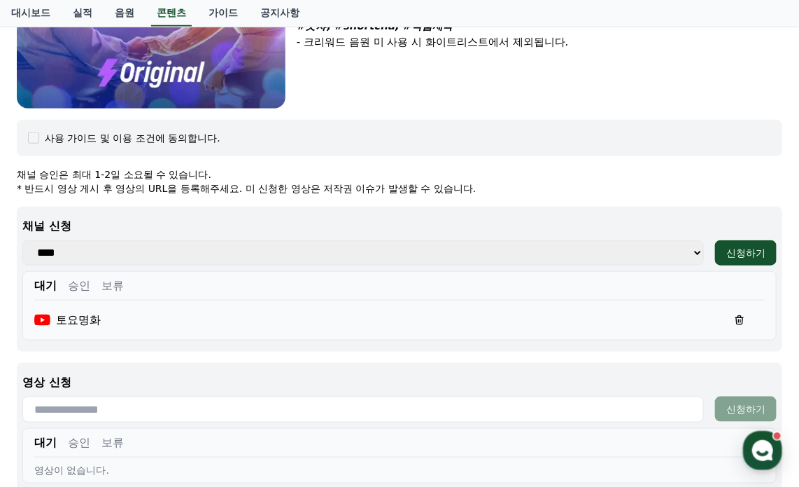
drag, startPoint x: 89, startPoint y: 177, endPoint x: 212, endPoint y: 174, distance: 123.2
click at [212, 174] on p "채널 승인은 최대 1-2일 소요될 수 있습니다." at bounding box center [400, 174] width 766 height 14
drag, startPoint x: 41, startPoint y: 188, endPoint x: 433, endPoint y: 188, distance: 391.3
click at [429, 188] on p "* 반드시 영상 게시 후 영상의 URL을 등록해주세요. 미 신청한 영상은 저작권 이슈가 발생할 수 있습니다." at bounding box center [400, 188] width 766 height 14
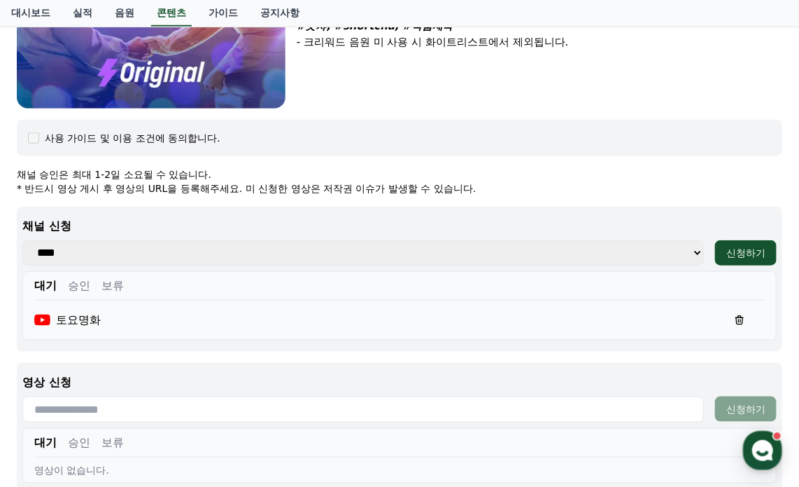
click at [433, 188] on p "* 반드시 영상 게시 후 영상의 URL을 등록해주세요. 미 신청한 영상은 저작권 이슈가 발생할 수 있습니다." at bounding box center [400, 188] width 766 height 14
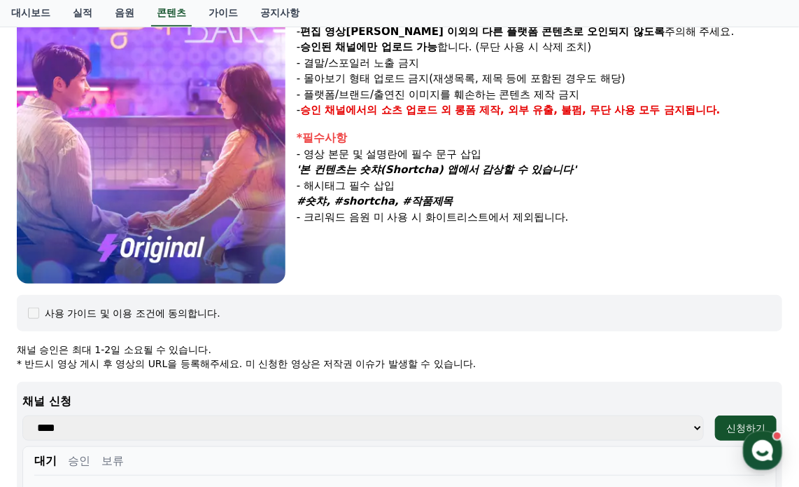
scroll to position [0, 0]
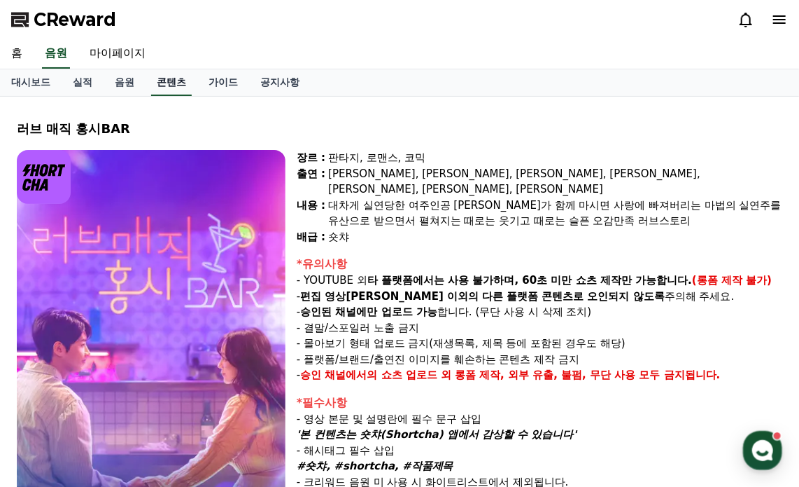
click at [168, 87] on link "콘텐츠" at bounding box center [171, 82] width 41 height 27
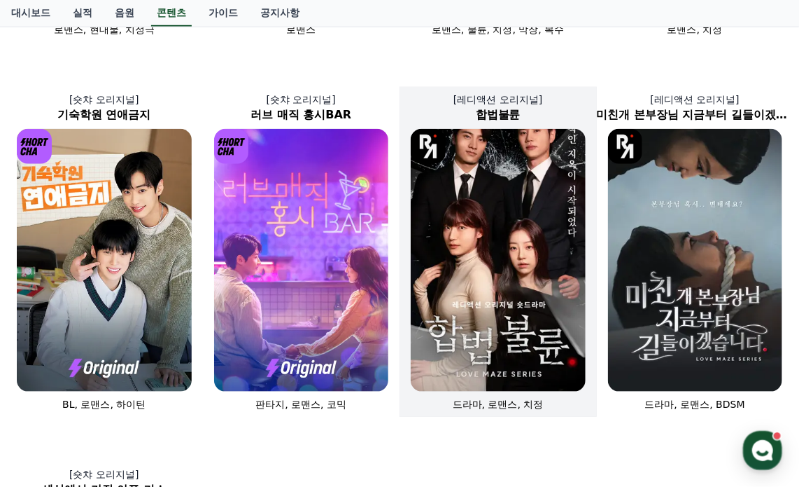
scroll to position [420, 0]
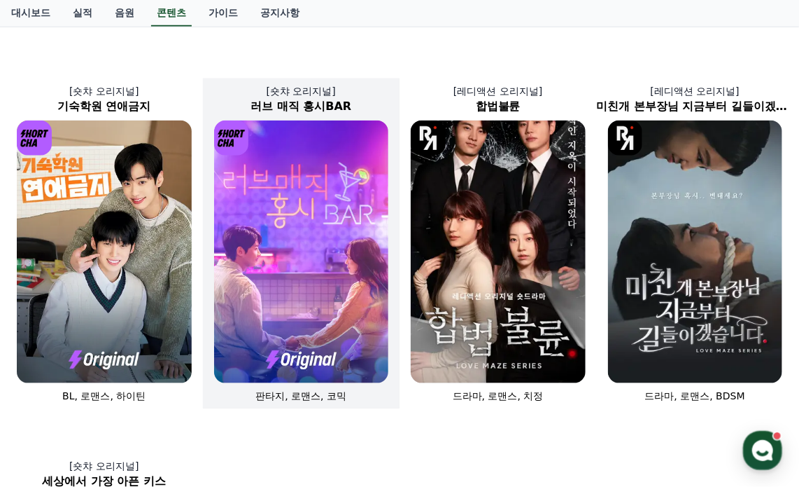
click at [283, 226] on img at bounding box center [301, 251] width 175 height 262
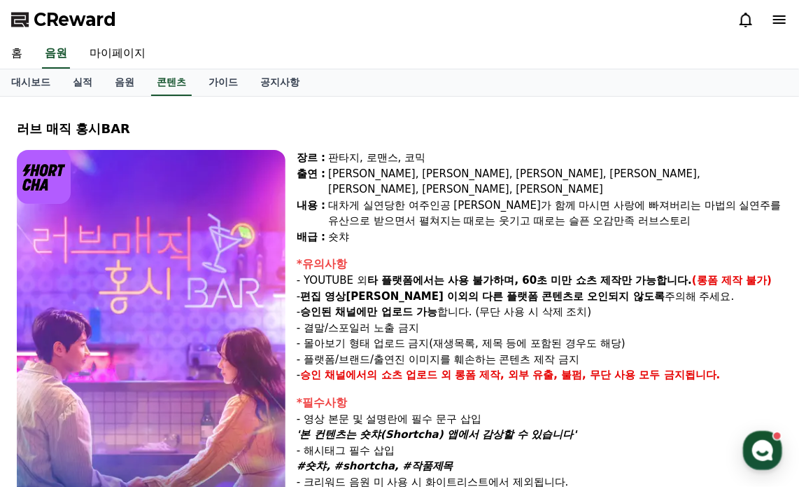
select select
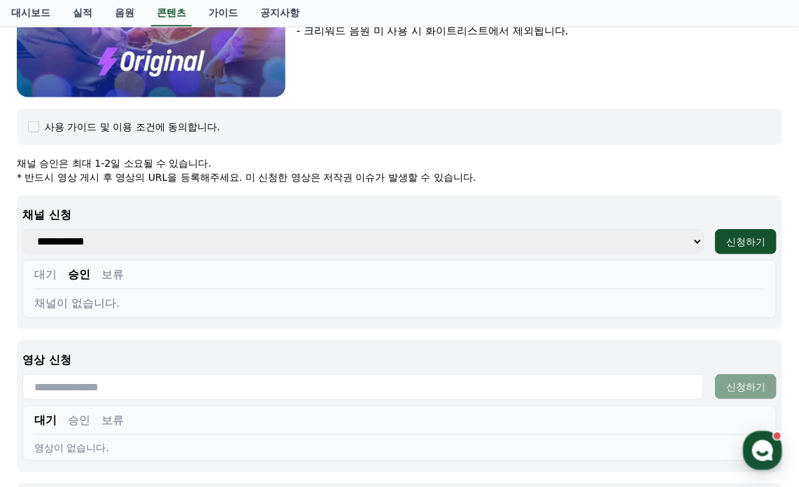
scroll to position [560, 0]
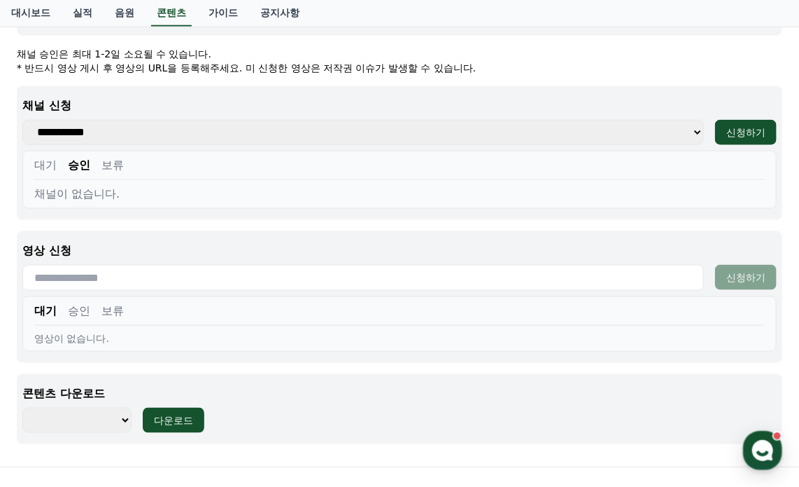
click at [118, 133] on select "**********" at bounding box center [363, 132] width 682 height 25
select select "**********"
click at [22, 120] on select "**********" at bounding box center [363, 132] width 682 height 25
click at [47, 170] on button "대기" at bounding box center [45, 165] width 22 height 17
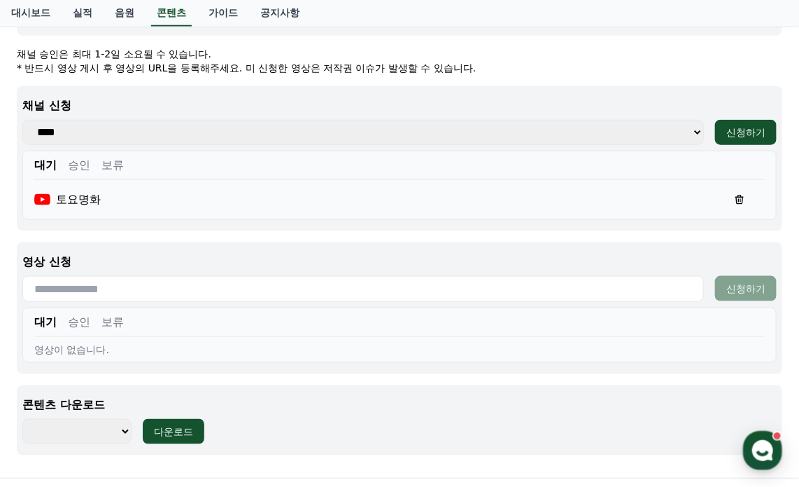
click at [76, 170] on button "승인" at bounding box center [79, 165] width 22 height 17
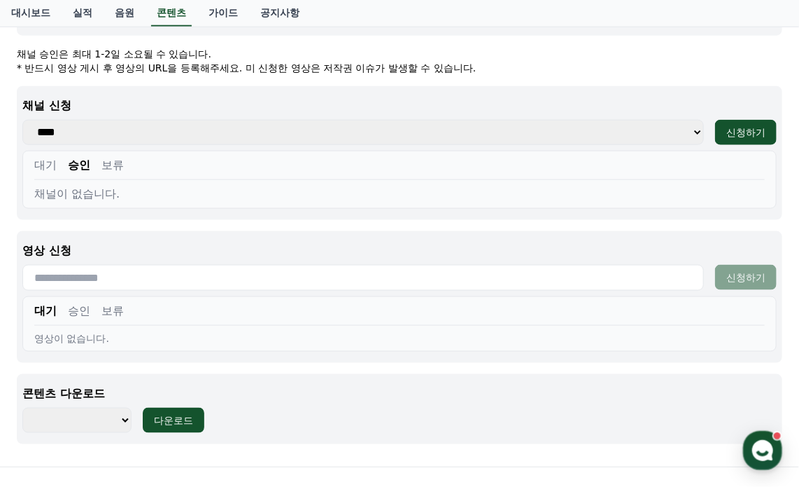
click at [44, 170] on button "대기" at bounding box center [45, 165] width 22 height 17
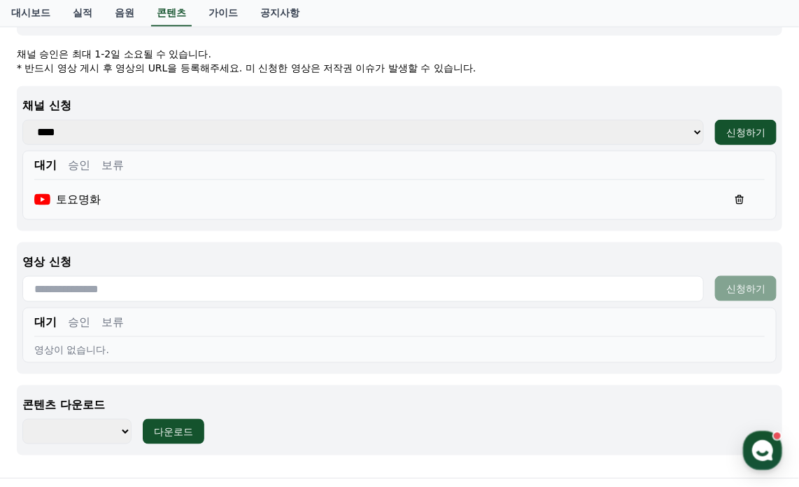
click at [72, 167] on button "승인" at bounding box center [79, 165] width 22 height 17
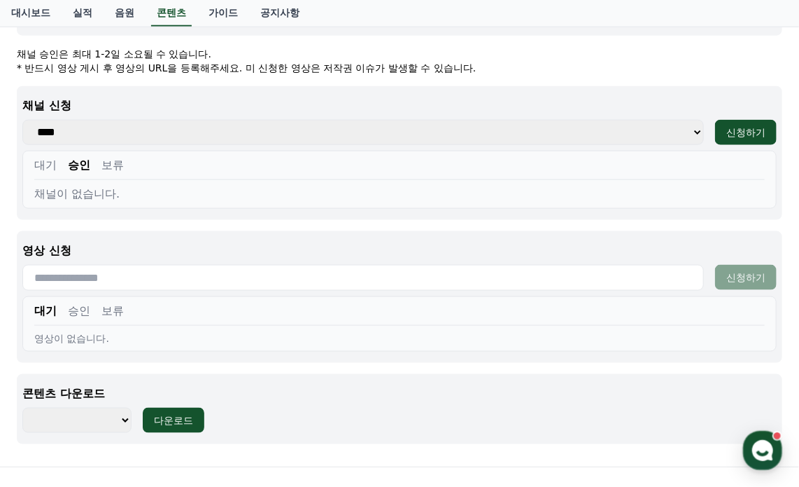
click at [162, 203] on div "대기 승인 보류 채널이 없습니다." at bounding box center [399, 180] width 755 height 58
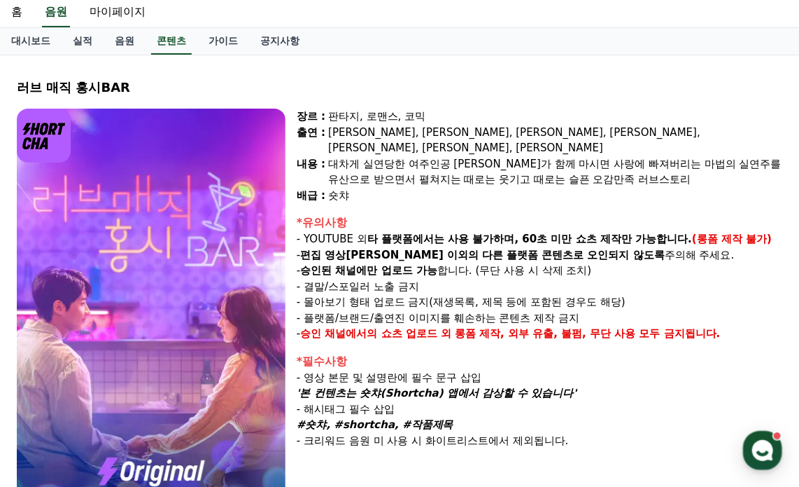
scroll to position [0, 0]
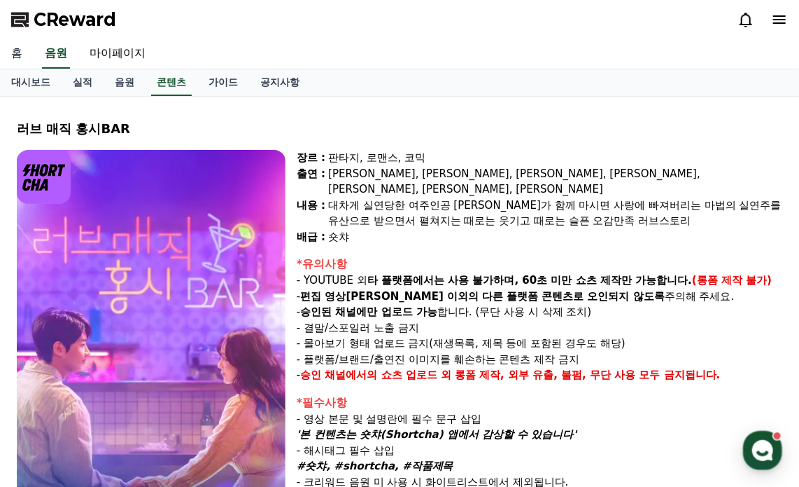
click at [22, 57] on link "홈" at bounding box center [17, 53] width 34 height 29
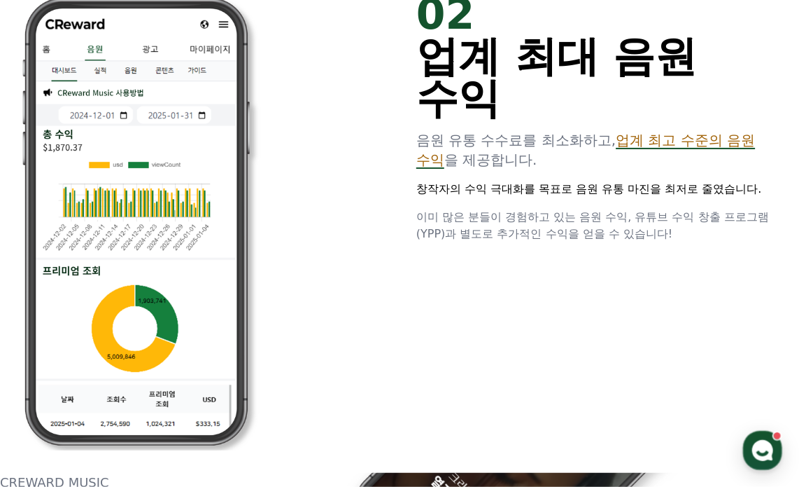
scroll to position [1050, 0]
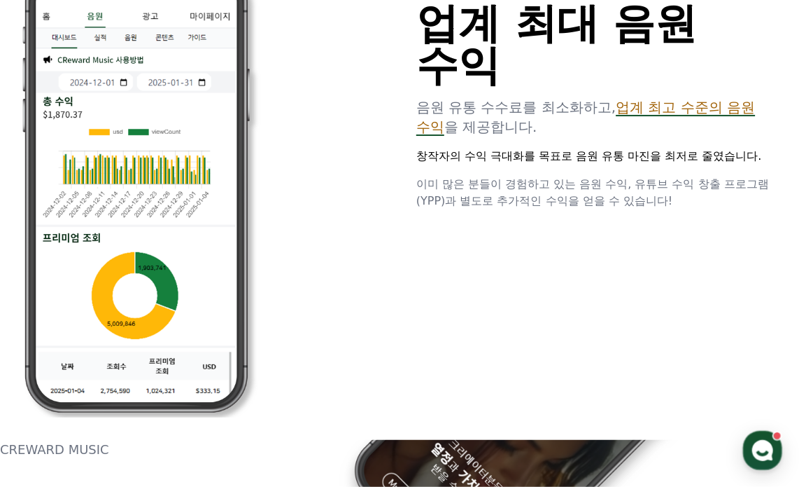
drag, startPoint x: 445, startPoint y: 180, endPoint x: 703, endPoint y: 211, distance: 259.4
click at [679, 209] on p "이미 많은 분들이 경험하고 있는 음원 수익, 유튜브 수익 창출 프로그램(YPP)과 별도로 추가적인 수익을 얻을 수 있습니다!" at bounding box center [597, 193] width 361 height 34
click at [703, 211] on div "02 업계 최대 음원 수익 음원 유통 수수료를 최소화하고, 업계 최고 수준의 음원 수익 을 제공합니다. 창작자의 수익 극대화를 목표로 음원 유…" at bounding box center [399, 188] width 799 height 501
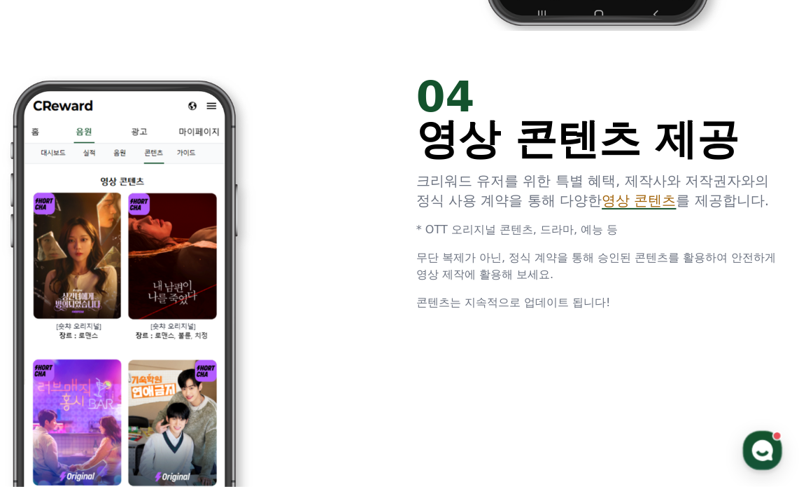
scroll to position [2520, 0]
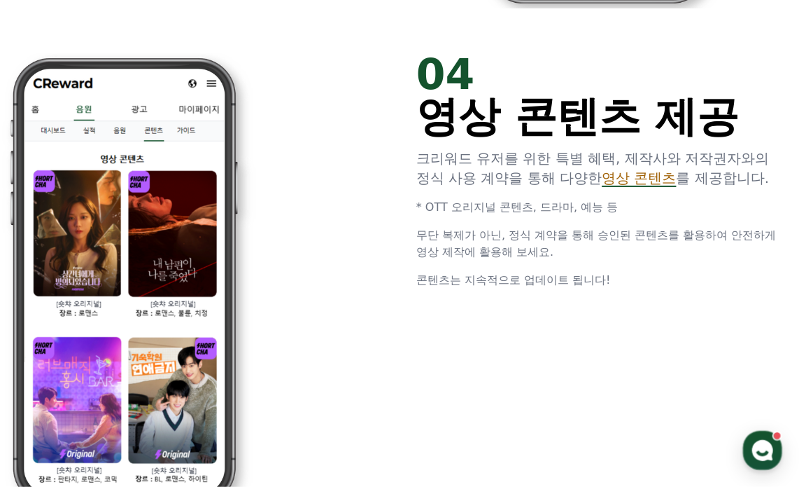
drag, startPoint x: 437, startPoint y: 212, endPoint x: 625, endPoint y: 212, distance: 188.3
click at [624, 212] on p "* OTT 오리지널 콘텐츠, 드라마, 예능 등" at bounding box center [597, 207] width 361 height 17
drag, startPoint x: 487, startPoint y: 235, endPoint x: 605, endPoint y: 258, distance: 120.5
click at [595, 257] on span "무단 복제가 아닌, 정식 계약을 통해 승인된 콘텐츠를 활용하여 안전하게 영상 제작에 활용해 보세요." at bounding box center [597, 243] width 361 height 30
drag, startPoint x: 605, startPoint y: 258, endPoint x: 563, endPoint y: 270, distance: 43.5
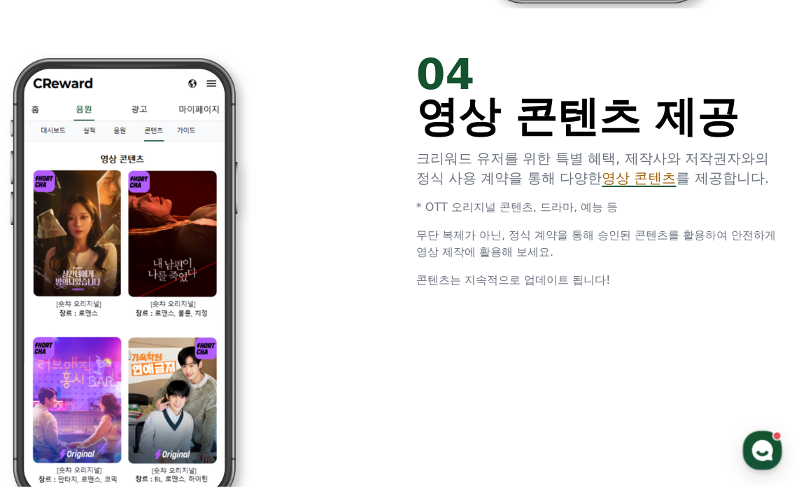
click at [605, 258] on p "무단 복제가 아닌, 정식 계약을 통해 승인된 콘텐츠를 활용하여 안전하게 영상 제작에 활용해 보세요." at bounding box center [597, 244] width 361 height 34
drag, startPoint x: 489, startPoint y: 274, endPoint x: 697, endPoint y: 274, distance: 207.9
click at [681, 274] on p "콘텐츠는 지속적으로 업데이트 됩니다!" at bounding box center [597, 280] width 361 height 17
click at [697, 274] on p "콘텐츠는 지속적으로 업데이트 됩니다!" at bounding box center [597, 280] width 361 height 17
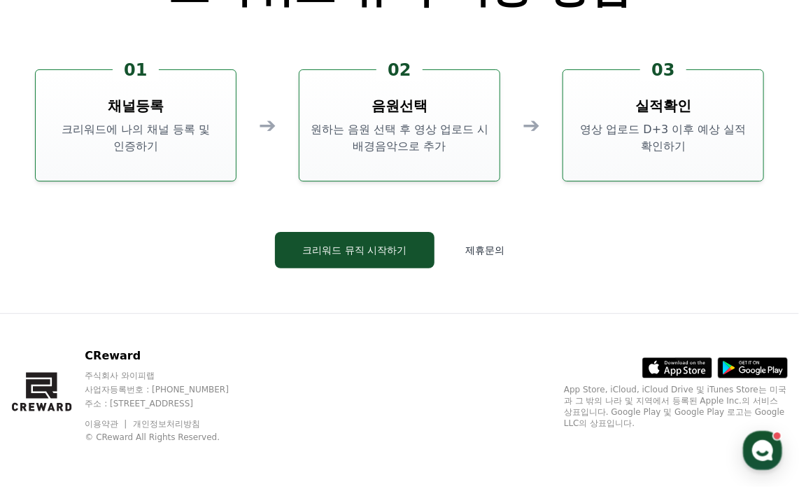
scroll to position [3665, 0]
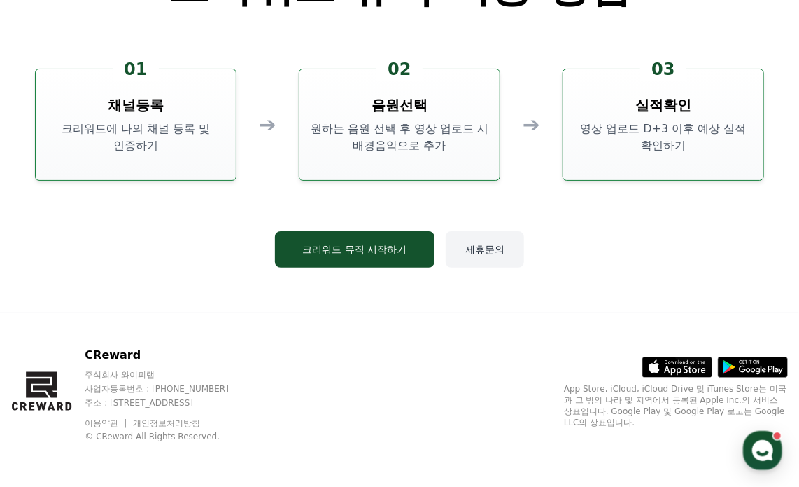
click at [486, 251] on button "제휴문의" at bounding box center [485, 249] width 78 height 36
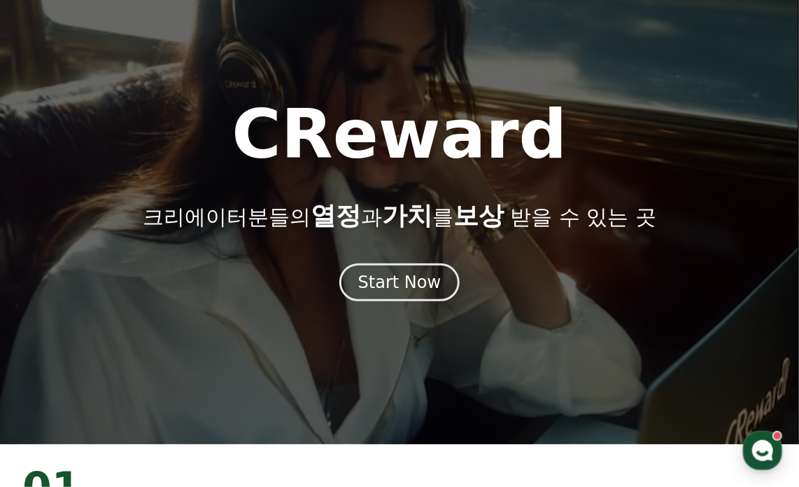
scroll to position [0, 0]
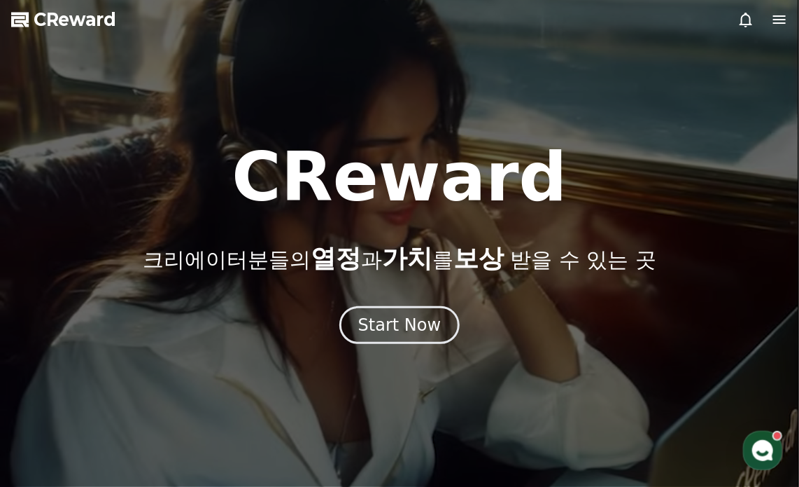
click at [748, 23] on icon at bounding box center [746, 19] width 17 height 17
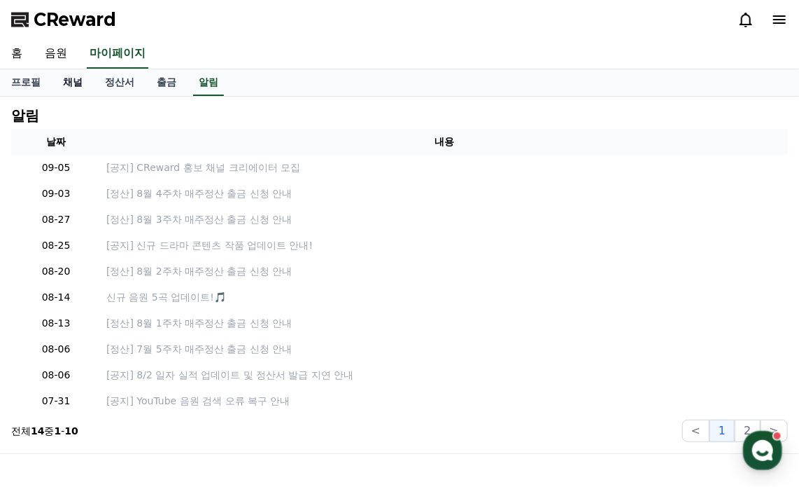
click at [78, 79] on link "채널" at bounding box center [73, 82] width 42 height 27
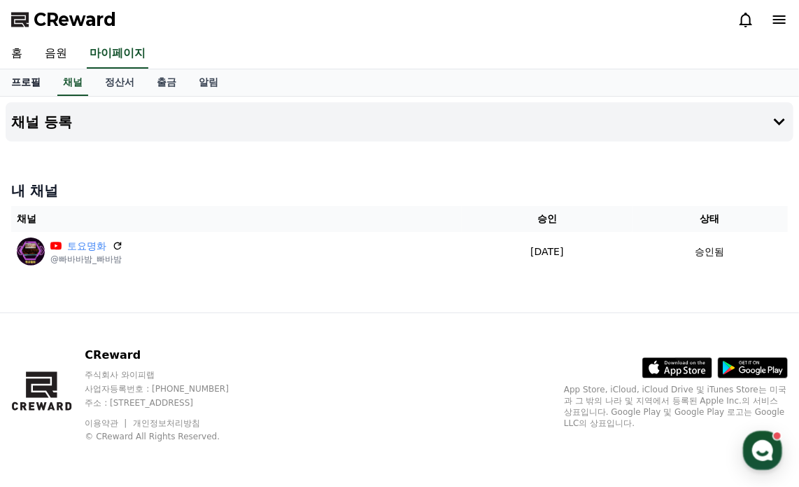
click at [25, 83] on link "프로필" at bounding box center [26, 82] width 52 height 27
select select "**********"
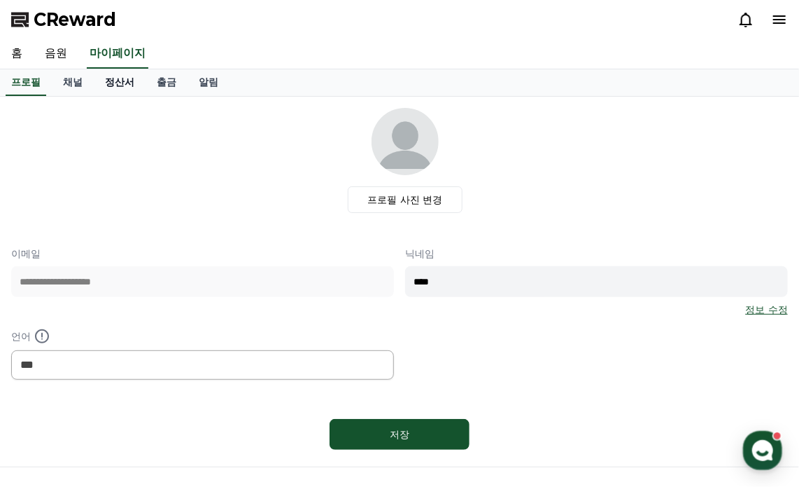
click at [125, 83] on link "정산서" at bounding box center [120, 82] width 52 height 27
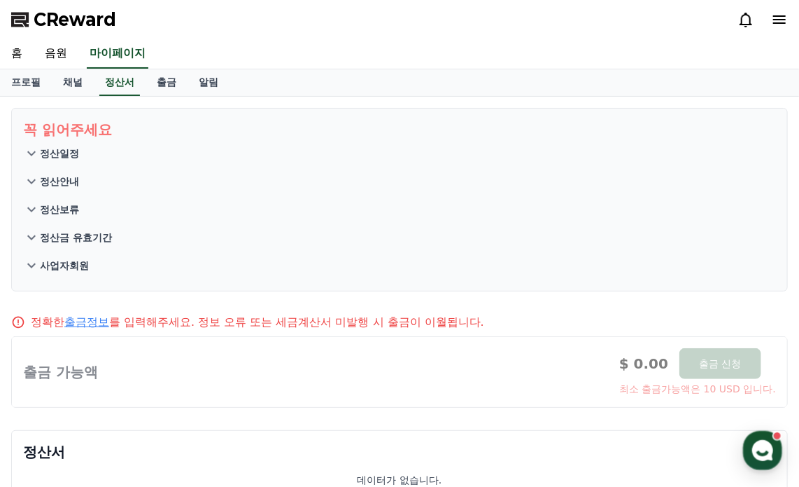
click at [69, 152] on p "정산일정" at bounding box center [59, 153] width 39 height 14
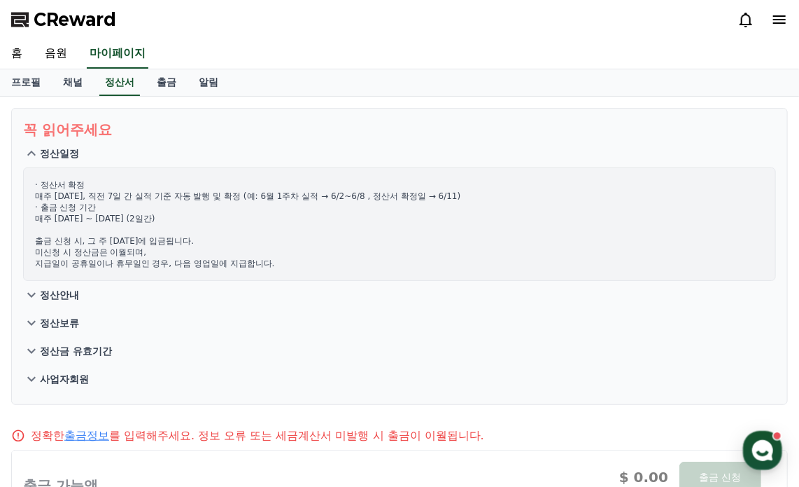
drag, startPoint x: 106, startPoint y: 190, endPoint x: 231, endPoint y: 195, distance: 124.7
click at [231, 195] on p "· 정산서 확정 매주 수요일, 직전 7일 간 실적 기준 자동 발행 및 확정 (예: 6월 1주차 실적 → 6/2~6/8 , 정산서 확정일 → 6…" at bounding box center [399, 224] width 729 height 90
drag, startPoint x: 53, startPoint y: 207, endPoint x: 151, endPoint y: 219, distance: 98.7
click at [151, 219] on p "· 정산서 확정 매주 수요일, 직전 7일 간 실적 기준 자동 발행 및 확정 (예: 6월 1주차 실적 → 6/2~6/8 , 정산서 확정일 → 6…" at bounding box center [399, 224] width 729 height 90
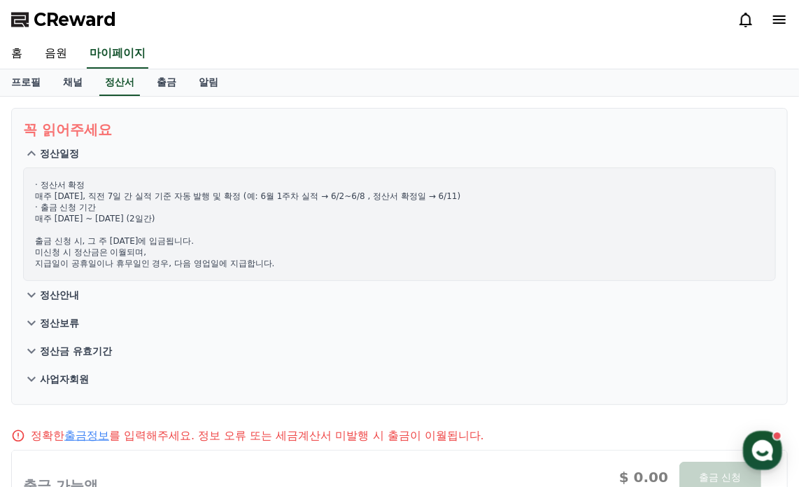
click at [151, 219] on p "· 정산서 확정 매주 수요일, 직전 7일 간 실적 기준 자동 발행 및 확정 (예: 6월 1주차 실적 → 6/2~6/8 , 정산서 확정일 → 6…" at bounding box center [399, 224] width 729 height 90
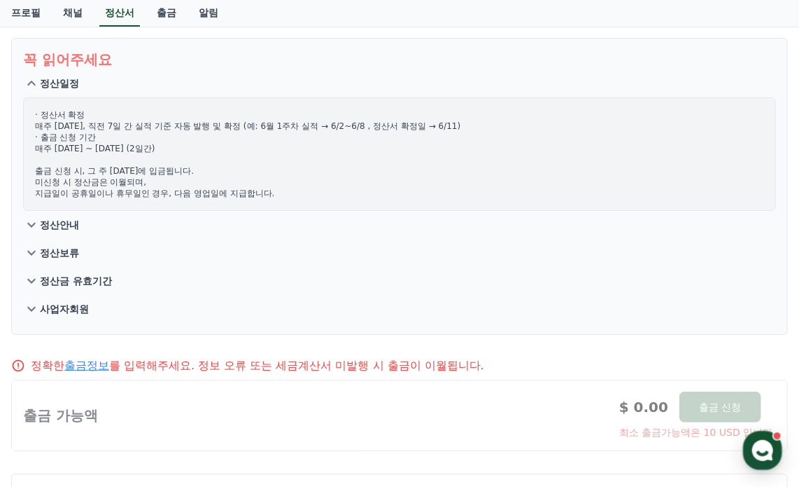
click at [64, 222] on p "정산안내" at bounding box center [59, 225] width 39 height 14
click at [64, 222] on section "꼭 읽어주세요 정산일정 · 정산서 확정 매주 수요일, 직전 7일 간 실적 기준 자동 발행 및 확정 (예: 6월 1주차 실적 → 6/2~6/8 …" at bounding box center [399, 186] width 777 height 297
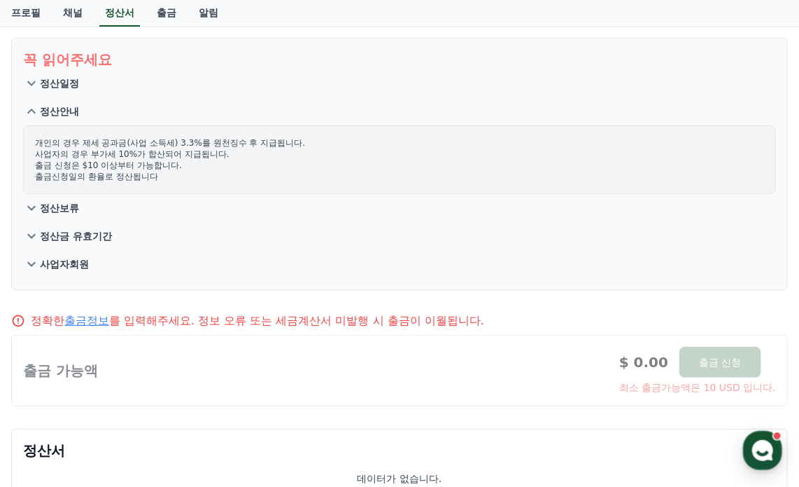
drag, startPoint x: 49, startPoint y: 167, endPoint x: 200, endPoint y: 167, distance: 150.5
click at [200, 167] on p "개인의 경우 제세 공과금(사업 소득세) 3.3%를 원천징수 후 지급됩니다. 사업자의 경우 부가세 10%가 합산되어 지급됩니다. 출금 신청은 $…" at bounding box center [399, 159] width 729 height 45
drag, startPoint x: 59, startPoint y: 177, endPoint x: 172, endPoint y: 177, distance: 112.7
click at [172, 177] on p "개인의 경우 제세 공과금(사업 소득세) 3.3%를 원천징수 후 지급됩니다. 사업자의 경우 부가세 10%가 합산되어 지급됩니다. 출금 신청은 $…" at bounding box center [399, 159] width 729 height 45
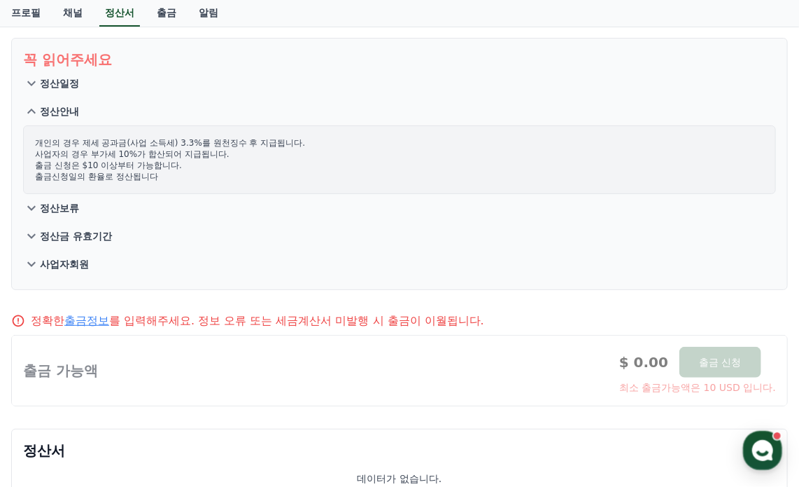
click at [172, 177] on p "개인의 경우 제세 공과금(사업 소득세) 3.3%를 원천징수 후 지급됩니다. 사업자의 경우 부가세 10%가 합산되어 지급됩니다. 출금 신청은 $…" at bounding box center [399, 159] width 729 height 45
click at [64, 204] on p "정산보류" at bounding box center [59, 208] width 39 height 14
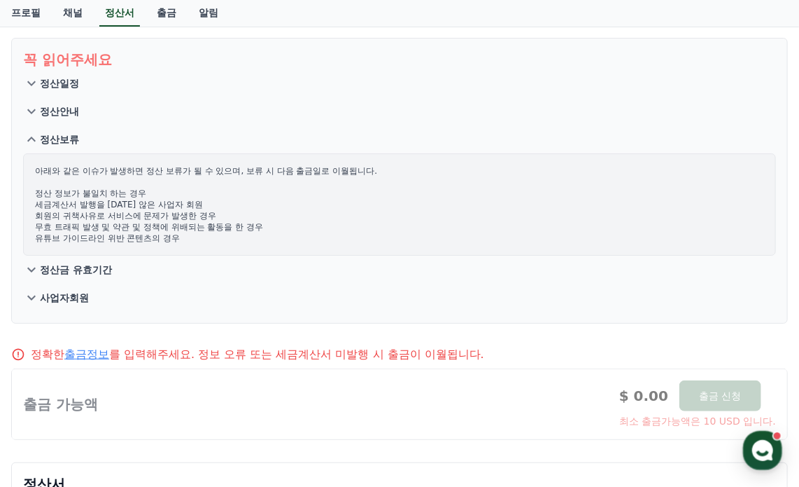
drag, startPoint x: 102, startPoint y: 167, endPoint x: 267, endPoint y: 176, distance: 164.7
click at [265, 175] on p "아래와 같은 이슈가 발생하면 정산 보류가 될 수 있으며, 보류 시 다음 출금일로 이월됩니다. 정산 정보가 불일치 하는 경우 세금계산서 발행을 …" at bounding box center [399, 204] width 729 height 78
click at [267, 176] on p "아래와 같은 이슈가 발생하면 정산 보류가 될 수 있으며, 보류 시 다음 출금일로 이월됩니다. 정산 정보가 불일치 하는 경우 세금계산서 발행을 …" at bounding box center [399, 204] width 729 height 78
drag, startPoint x: 48, startPoint y: 195, endPoint x: 98, endPoint y: 195, distance: 50.4
click at [98, 195] on p "아래와 같은 이슈가 발생하면 정산 보류가 될 수 있으며, 보류 시 다음 출금일로 이월됩니다. 정산 정보가 불일치 하는 경우 세금계산서 발행을 …" at bounding box center [399, 204] width 729 height 78
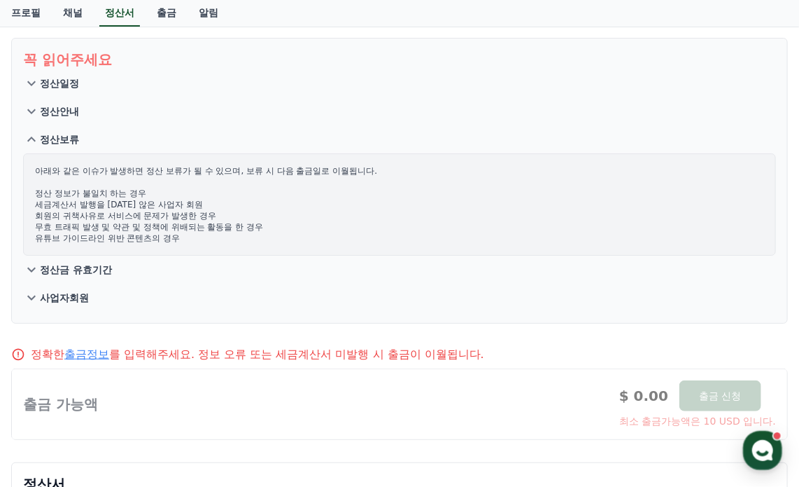
drag, startPoint x: 73, startPoint y: 206, endPoint x: 152, endPoint y: 206, distance: 79.1
click at [152, 206] on p "아래와 같은 이슈가 발생하면 정산 보류가 될 수 있으며, 보류 시 다음 출금일로 이월됩니다. 정산 정보가 불일치 하는 경우 세금계산서 발행을 …" at bounding box center [399, 204] width 729 height 78
drag, startPoint x: 70, startPoint y: 220, endPoint x: 162, endPoint y: 217, distance: 91.7
click at [162, 217] on p "아래와 같은 이슈가 발생하면 정산 보류가 될 수 있으며, 보류 시 다음 출금일로 이월됩니다. 정산 정보가 불일치 하는 경우 세금계산서 발행을 …" at bounding box center [399, 204] width 729 height 78
drag, startPoint x: 69, startPoint y: 226, endPoint x: 185, endPoint y: 225, distance: 115.5
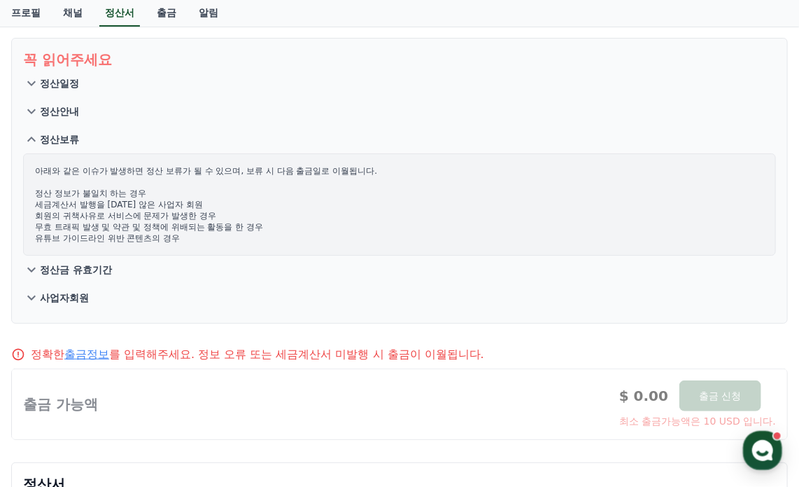
click at [185, 225] on p "아래와 같은 이슈가 발생하면 정산 보류가 될 수 있으며, 보류 시 다음 출금일로 이월됩니다. 정산 정보가 불일치 하는 경우 세금계산서 발행을 …" at bounding box center [399, 204] width 729 height 78
drag, startPoint x: 57, startPoint y: 237, endPoint x: 147, endPoint y: 237, distance: 89.6
click at [139, 237] on p "아래와 같은 이슈가 발생하면 정산 보류가 될 수 있으며, 보류 시 다음 출금일로 이월됩니다. 정산 정보가 불일치 하는 경우 세금계산서 발행을 …" at bounding box center [399, 204] width 729 height 78
click at [147, 237] on p "아래와 같은 이슈가 발생하면 정산 보류가 될 수 있으며, 보류 시 다음 출금일로 이월됩니다. 정산 정보가 불일치 하는 경우 세금계산서 발행을 …" at bounding box center [399, 204] width 729 height 78
click at [83, 270] on p "정산금 유효기간" at bounding box center [76, 270] width 72 height 14
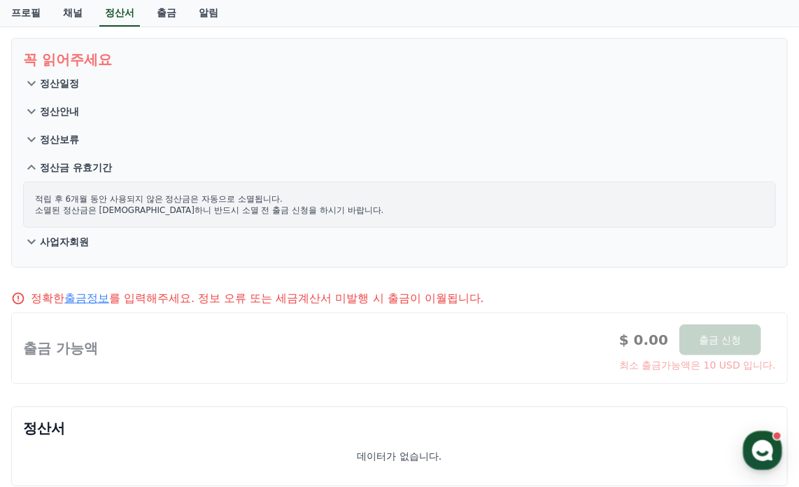
drag, startPoint x: 88, startPoint y: 193, endPoint x: 253, endPoint y: 193, distance: 164.5
click at [253, 193] on p "적립 후 6개월 동안 사용되지 않은 정산금은 자동으로 소멸됩니다. 소멸된 정산금은 복구 불가하니 반드시 소멸 전 출금 신청을 하시기 바랍니다." at bounding box center [399, 204] width 729 height 22
drag, startPoint x: 49, startPoint y: 213, endPoint x: 305, endPoint y: 211, distance: 256.2
click at [305, 211] on p "적립 후 6개월 동안 사용되지 않은 정산금은 자동으로 소멸됩니다. 소멸된 정산금은 복구 불가하니 반드시 소멸 전 출금 신청을 하시기 바랍니다." at bounding box center [399, 204] width 729 height 22
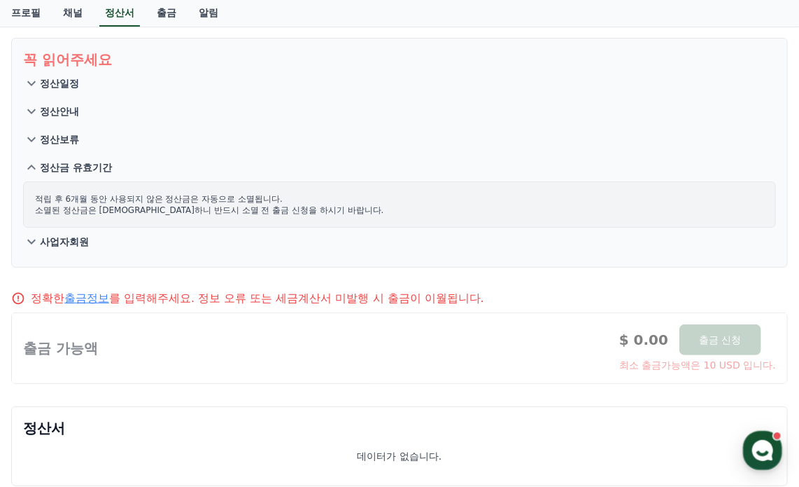
click at [305, 211] on p "적립 후 6개월 동안 사용되지 않은 정산금은 자동으로 소멸됩니다. 소멸된 정산금은 복구 불가하니 반드시 소멸 전 출금 신청을 하시기 바랍니다." at bounding box center [399, 204] width 729 height 22
click at [53, 247] on button "사업자회원" at bounding box center [399, 242] width 753 height 28
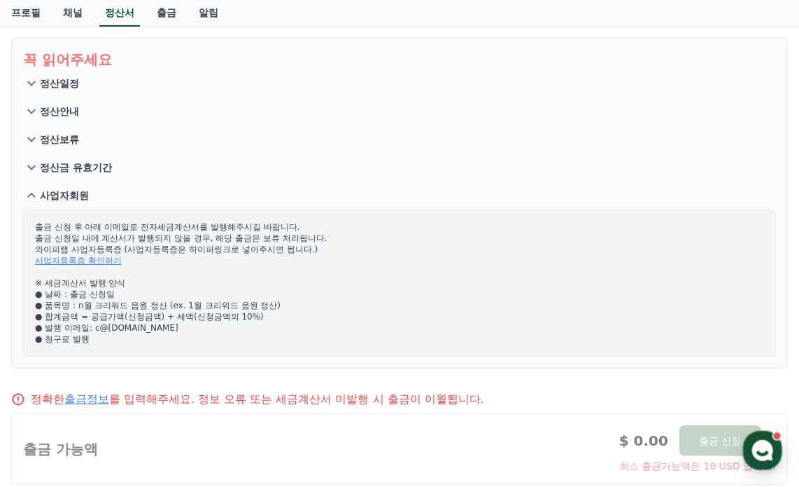
drag, startPoint x: 64, startPoint y: 229, endPoint x: 321, endPoint y: 326, distance: 275.4
click at [321, 326] on p "출금 신청 후 아래 이메일로 전자세금계산서를 발행해주시길 바랍니다. 출금 신청일 내에 계산서가 발행되지 않을 경우, 해당 출금은 보류 처리됩니…" at bounding box center [399, 282] width 729 height 123
click at [333, 312] on p "출금 신청 후 아래 이메일로 전자세금계산서를 발행해주시길 바랍니다. 출금 신청일 내에 계산서가 발행되지 않을 경우, 해당 출금은 보류 처리됩니…" at bounding box center [399, 282] width 729 height 123
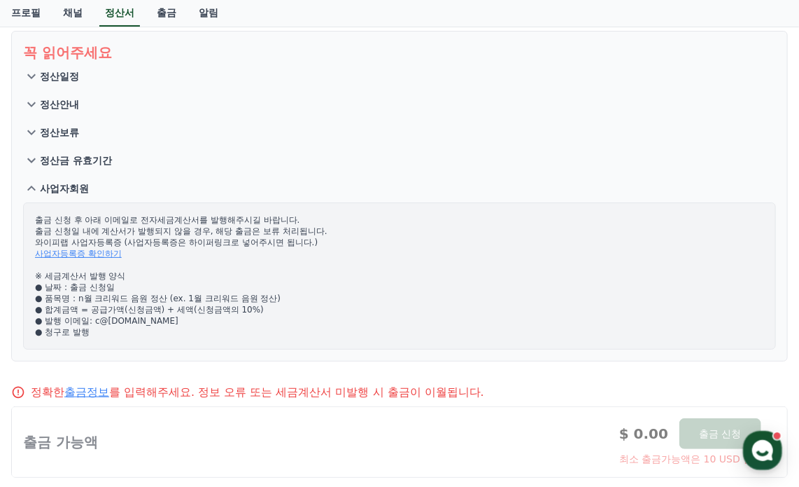
scroll to position [73, 0]
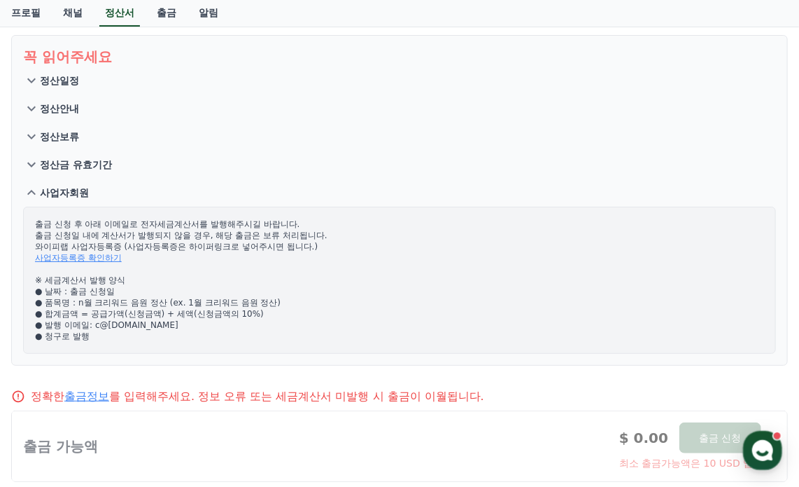
drag, startPoint x: 39, startPoint y: 223, endPoint x: 333, endPoint y: 248, distance: 295.7
click at [333, 248] on p "출금 신청 후 아래 이메일로 전자세금계산서를 발행해주시길 바랍니다. 출금 신청일 내에 계산서가 발행되지 않을 경우, 해당 출금은 보류 처리됩니…" at bounding box center [399, 279] width 729 height 123
click at [75, 11] on link "채널" at bounding box center [73, 13] width 42 height 27
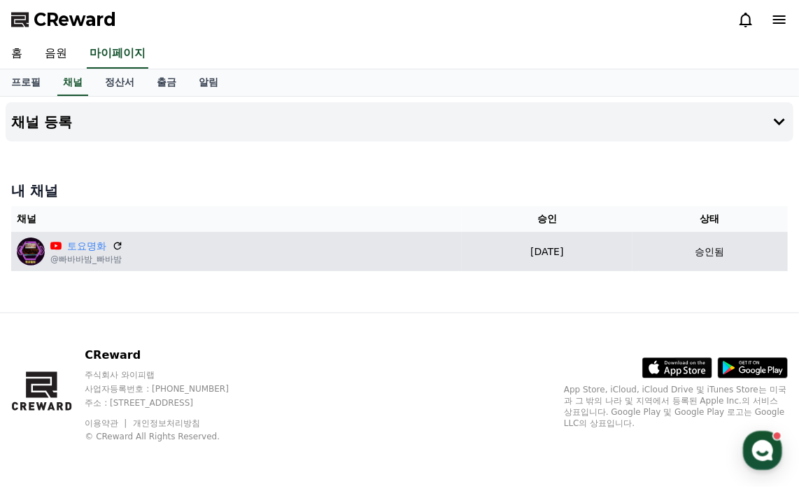
click at [84, 258] on p "@빠바바밤_빠바밤" at bounding box center [86, 258] width 73 height 11
click at [88, 243] on link "토요명화" at bounding box center [86, 246] width 39 height 15
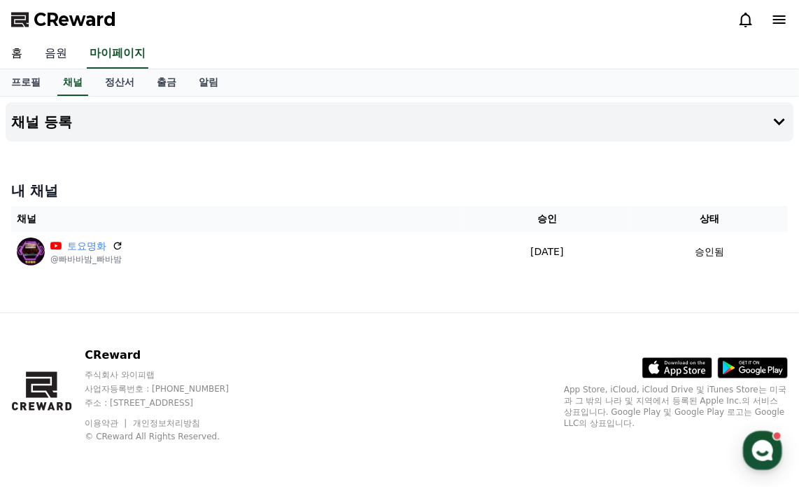
click at [51, 54] on link "음원" at bounding box center [56, 53] width 45 height 29
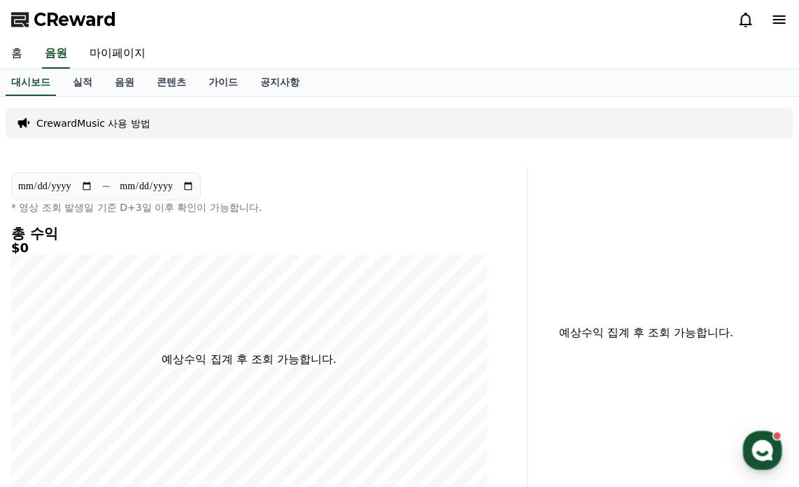
click at [20, 55] on link "홈" at bounding box center [17, 53] width 34 height 29
